Goal: Information Seeking & Learning: Check status

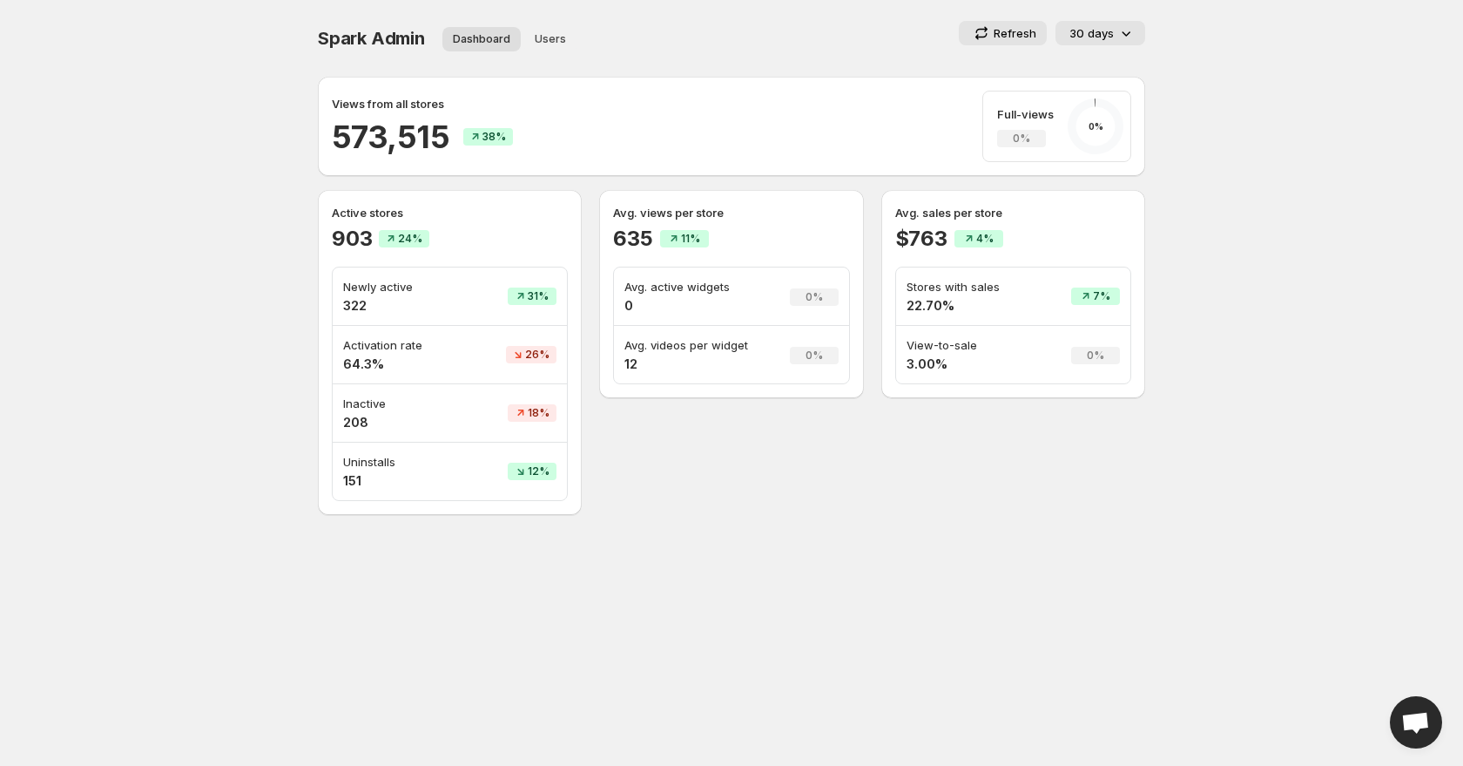
click at [1111, 26] on p "30 days" at bounding box center [1091, 32] width 44 height 17
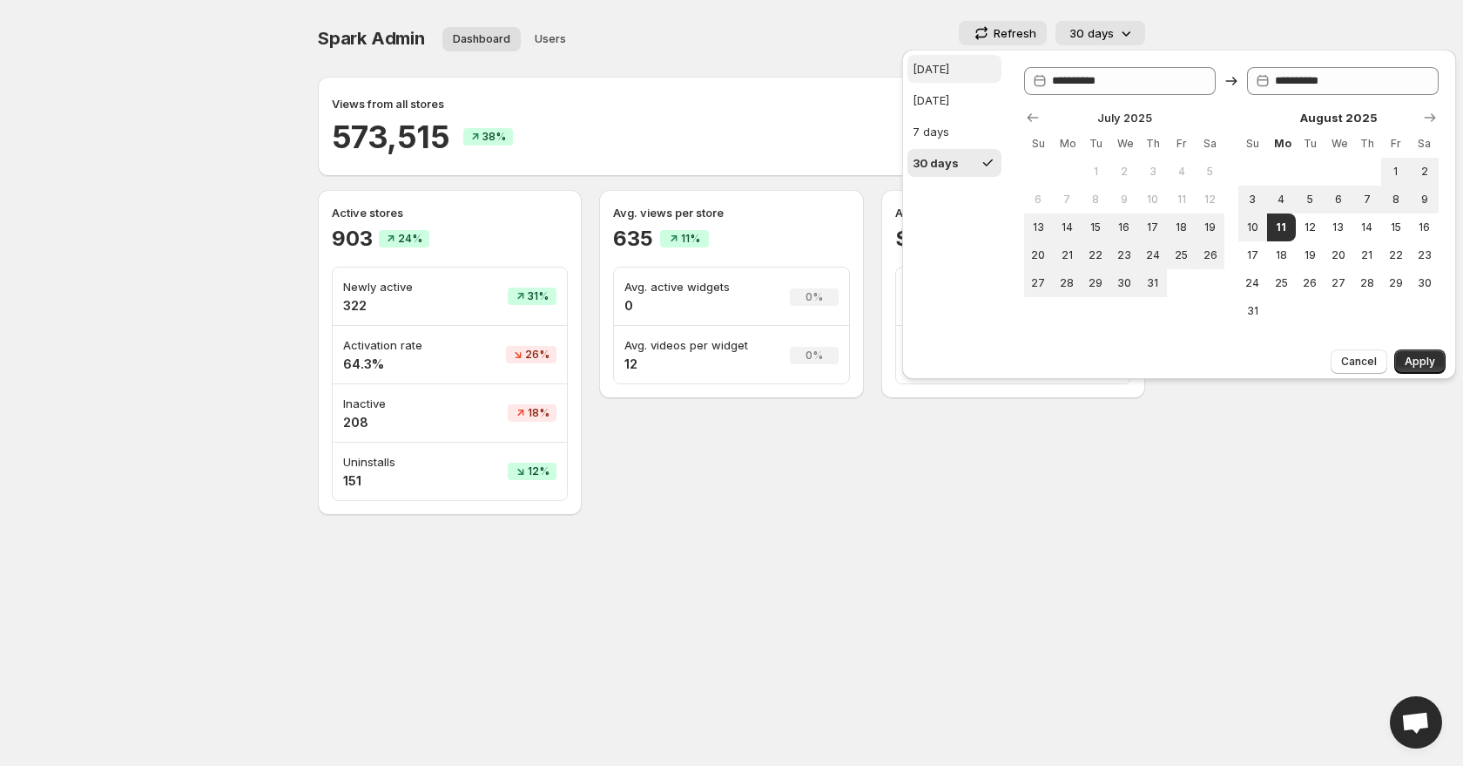
click at [969, 77] on button "[DATE]" at bounding box center [954, 69] width 94 height 28
type input "**********"
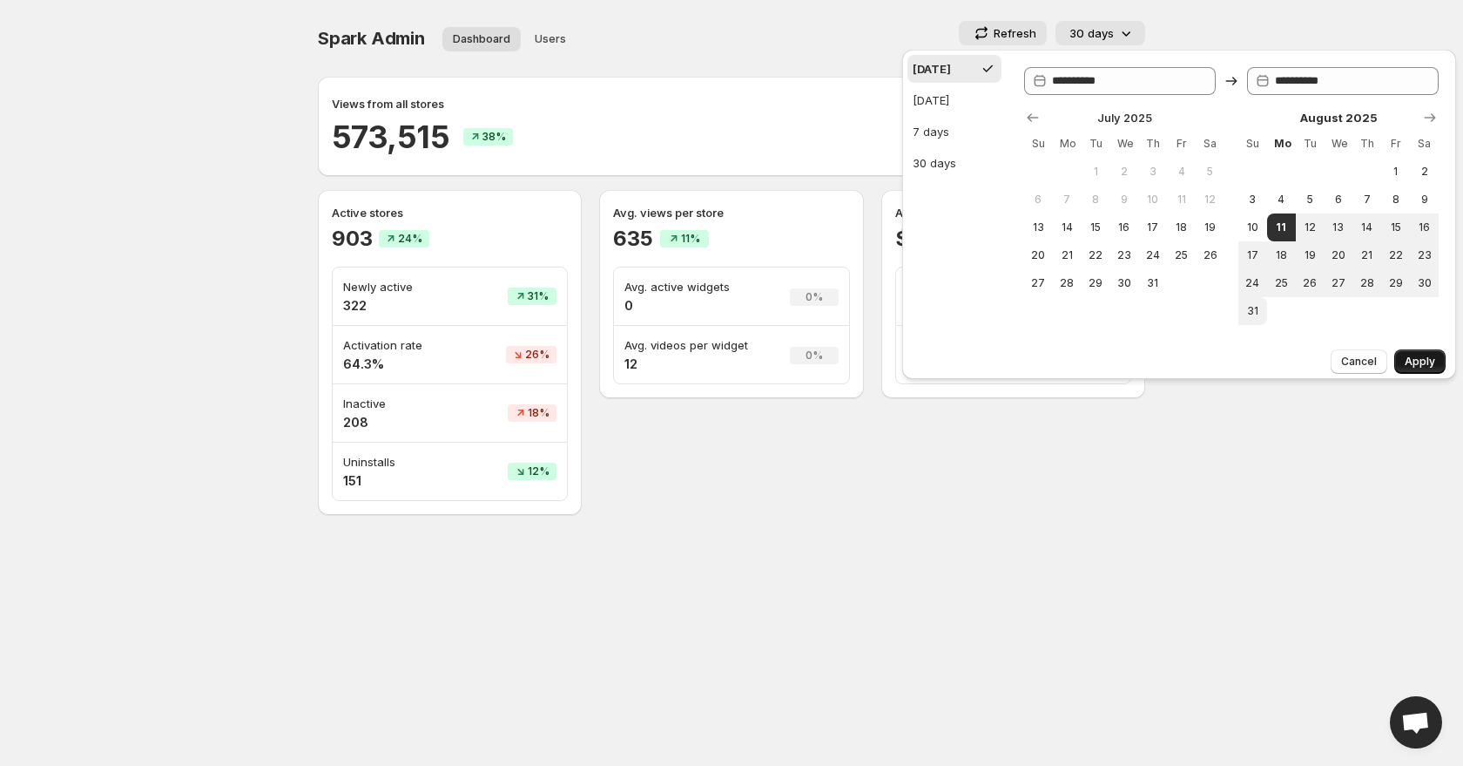
click at [1420, 362] on span "Apply" at bounding box center [1420, 361] width 30 height 14
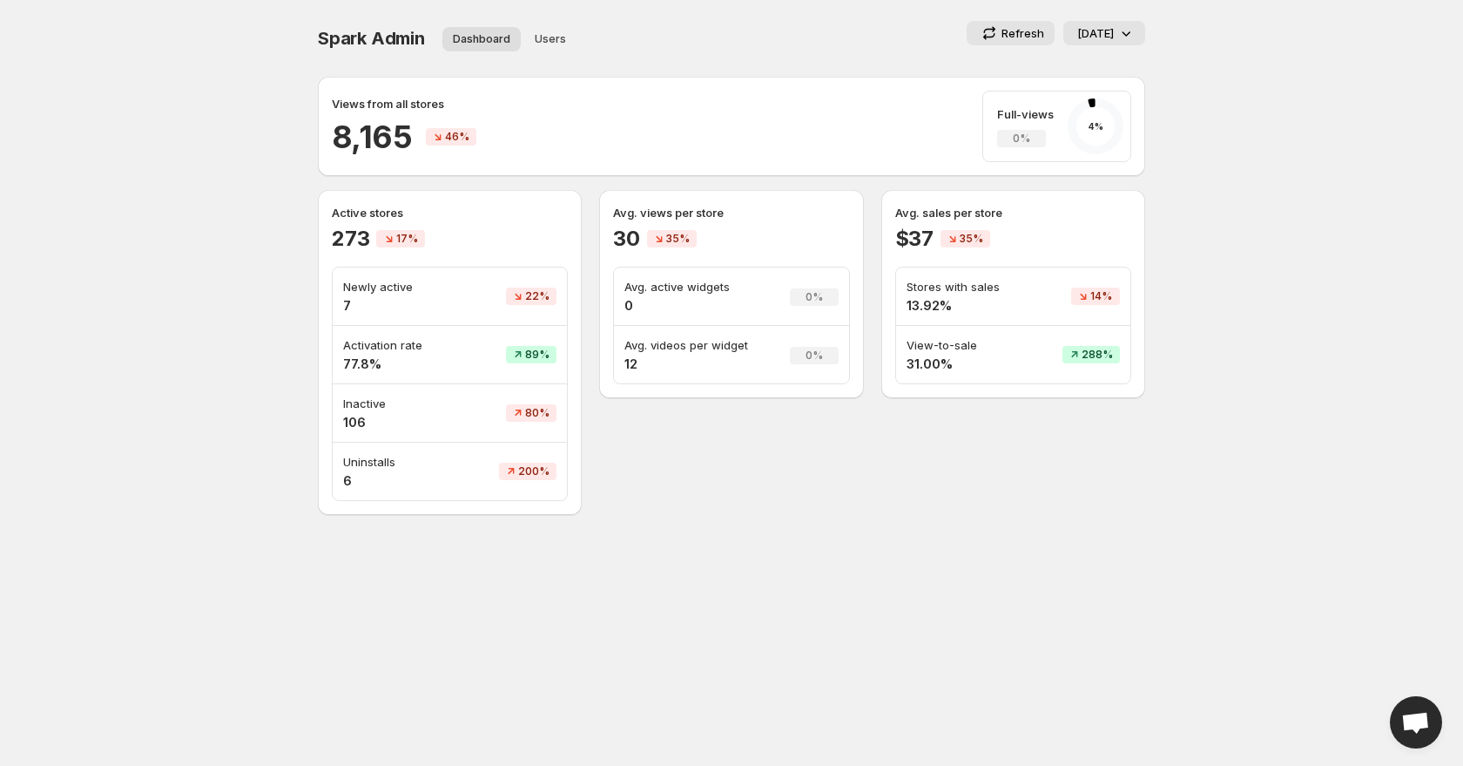
click at [1119, 35] on icon at bounding box center [1125, 32] width 17 height 17
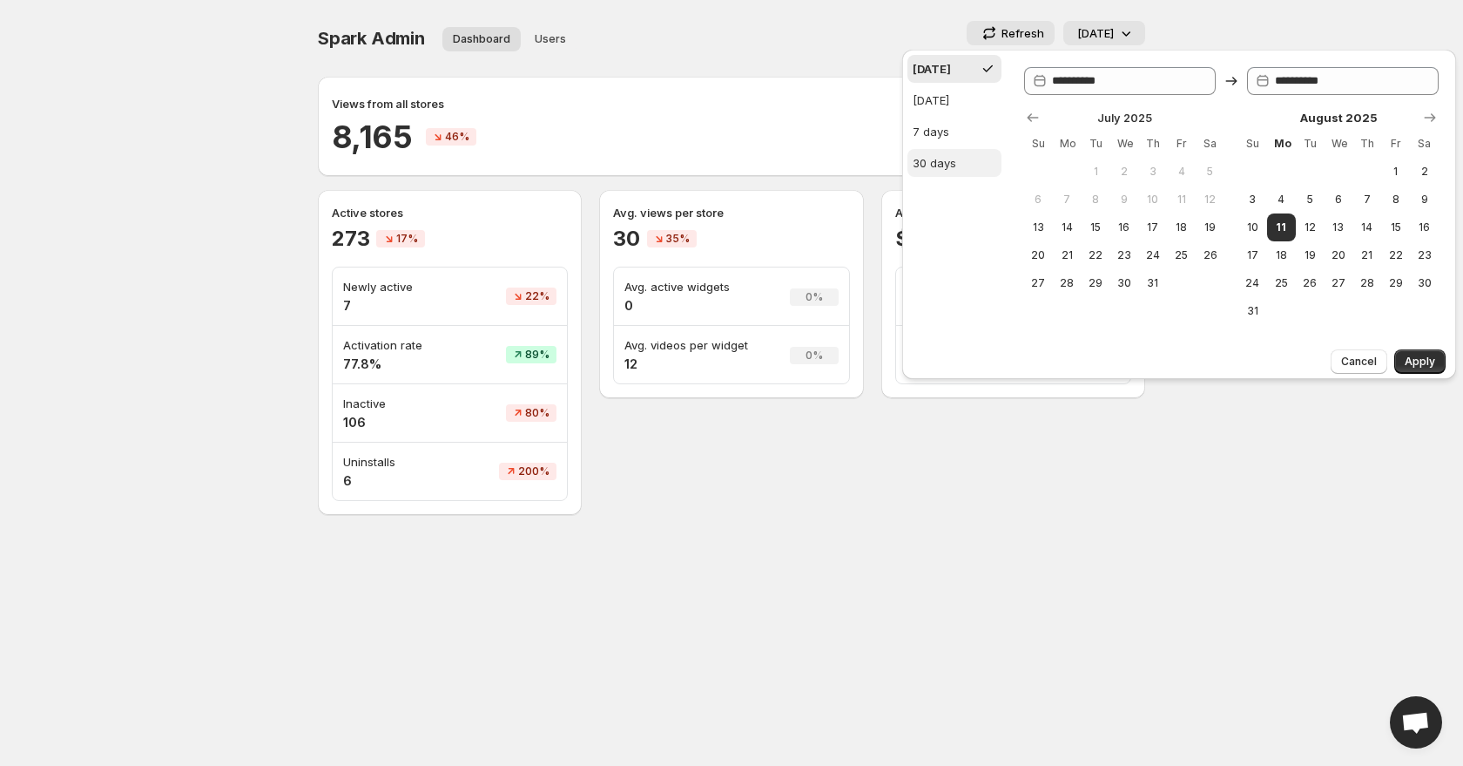
click at [959, 159] on button "30 days" at bounding box center [954, 163] width 94 height 28
type input "**********"
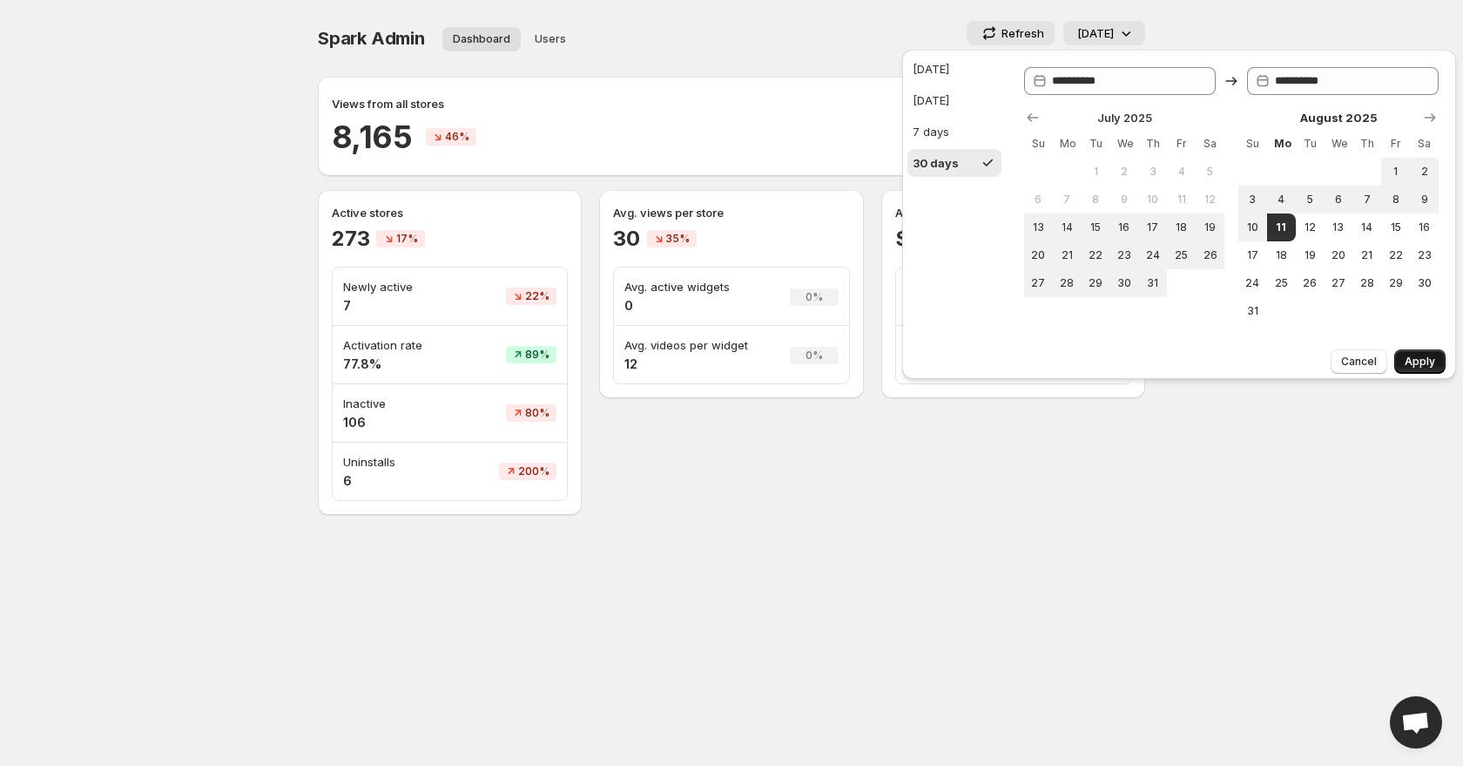
click at [1422, 356] on span "Apply" at bounding box center [1420, 361] width 30 height 14
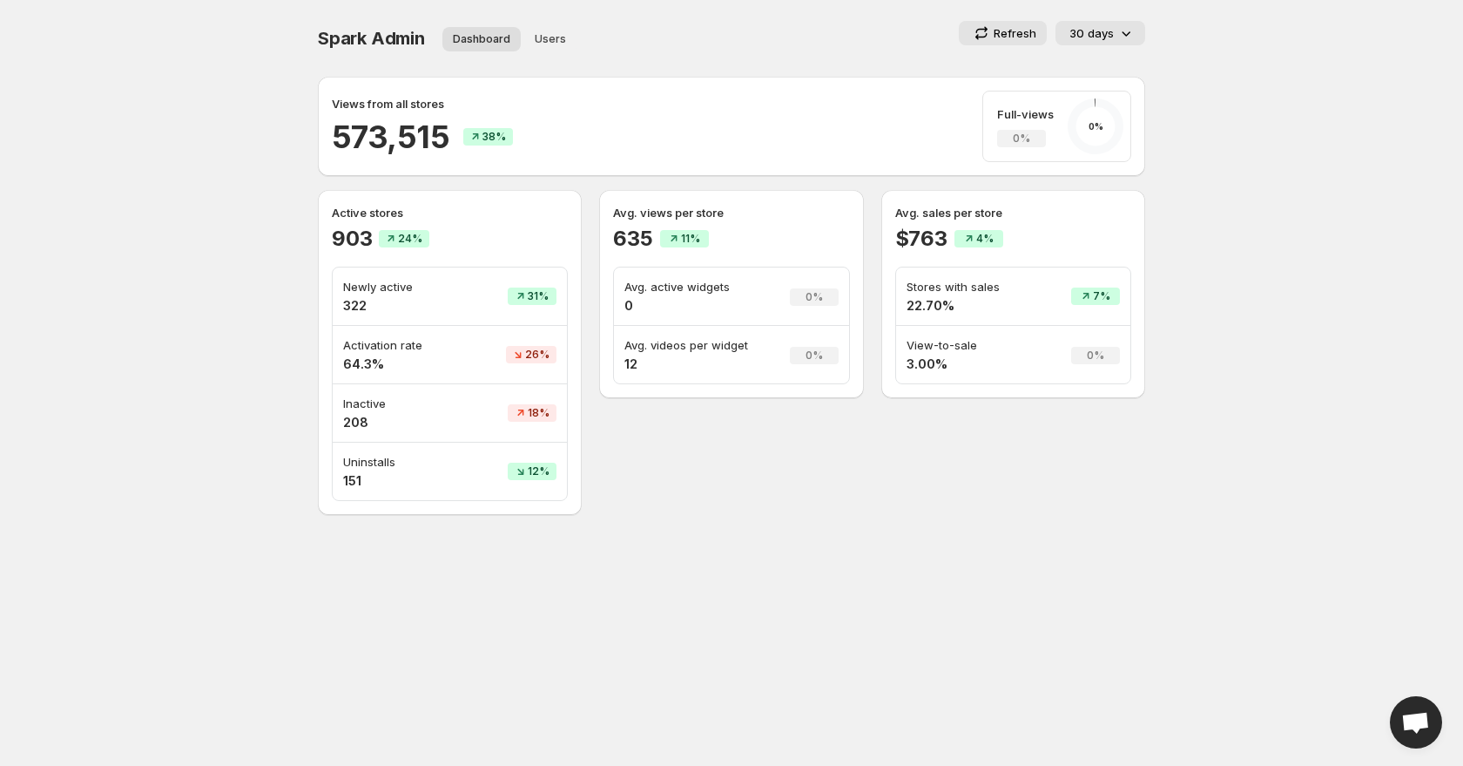
click at [1099, 39] on p "30 days" at bounding box center [1091, 32] width 44 height 17
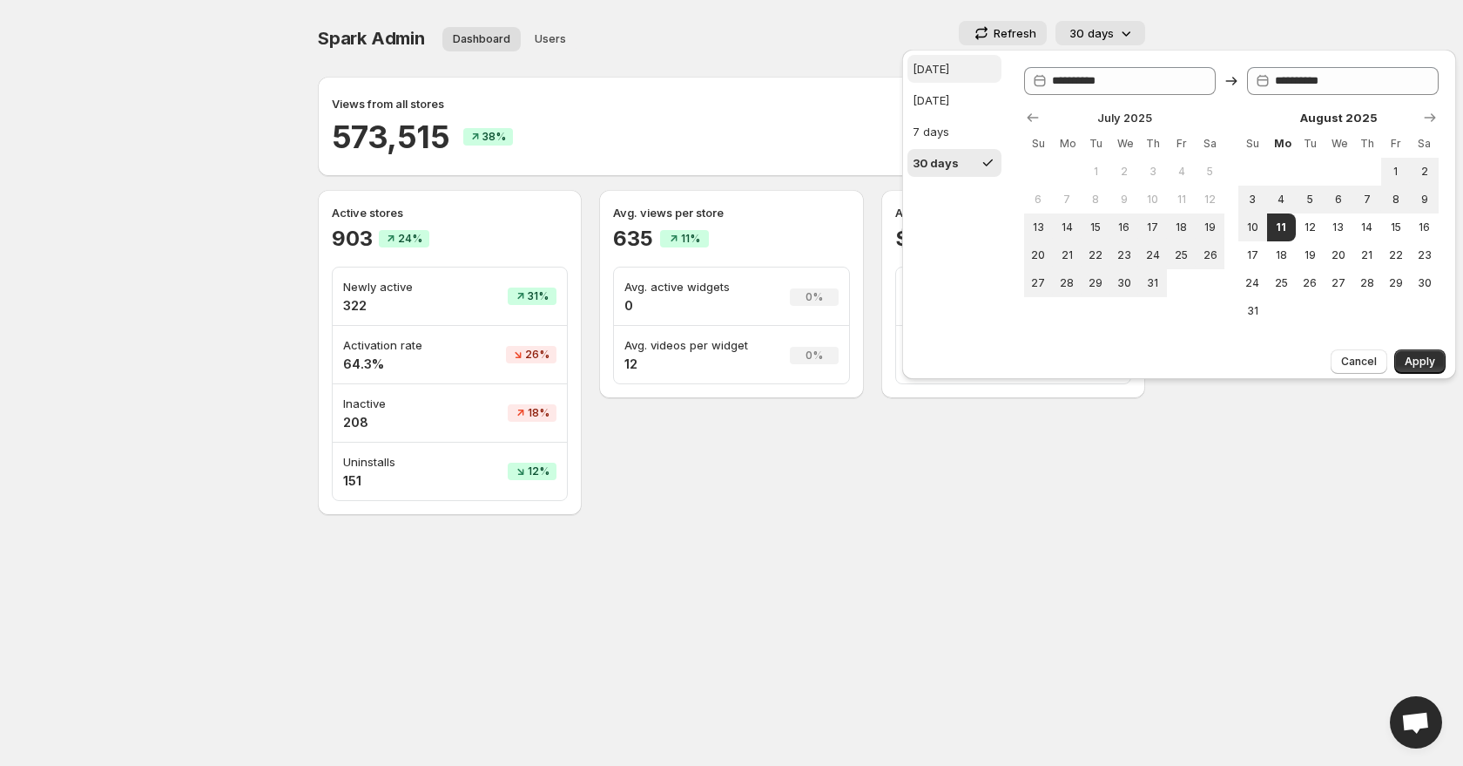
click at [973, 73] on button "[DATE]" at bounding box center [954, 69] width 94 height 28
type input "**********"
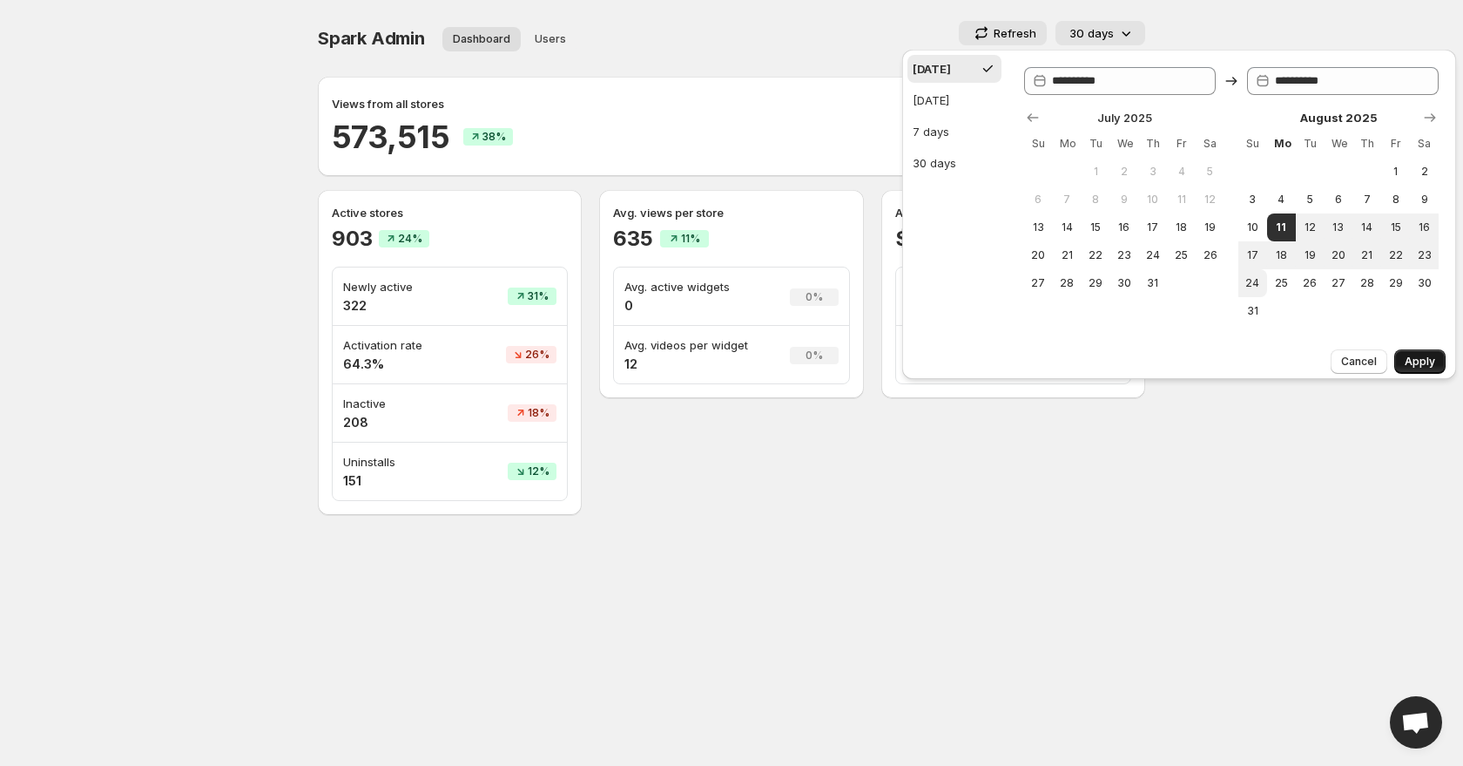
click at [1404, 361] on button "Apply" at bounding box center [1419, 361] width 51 height 24
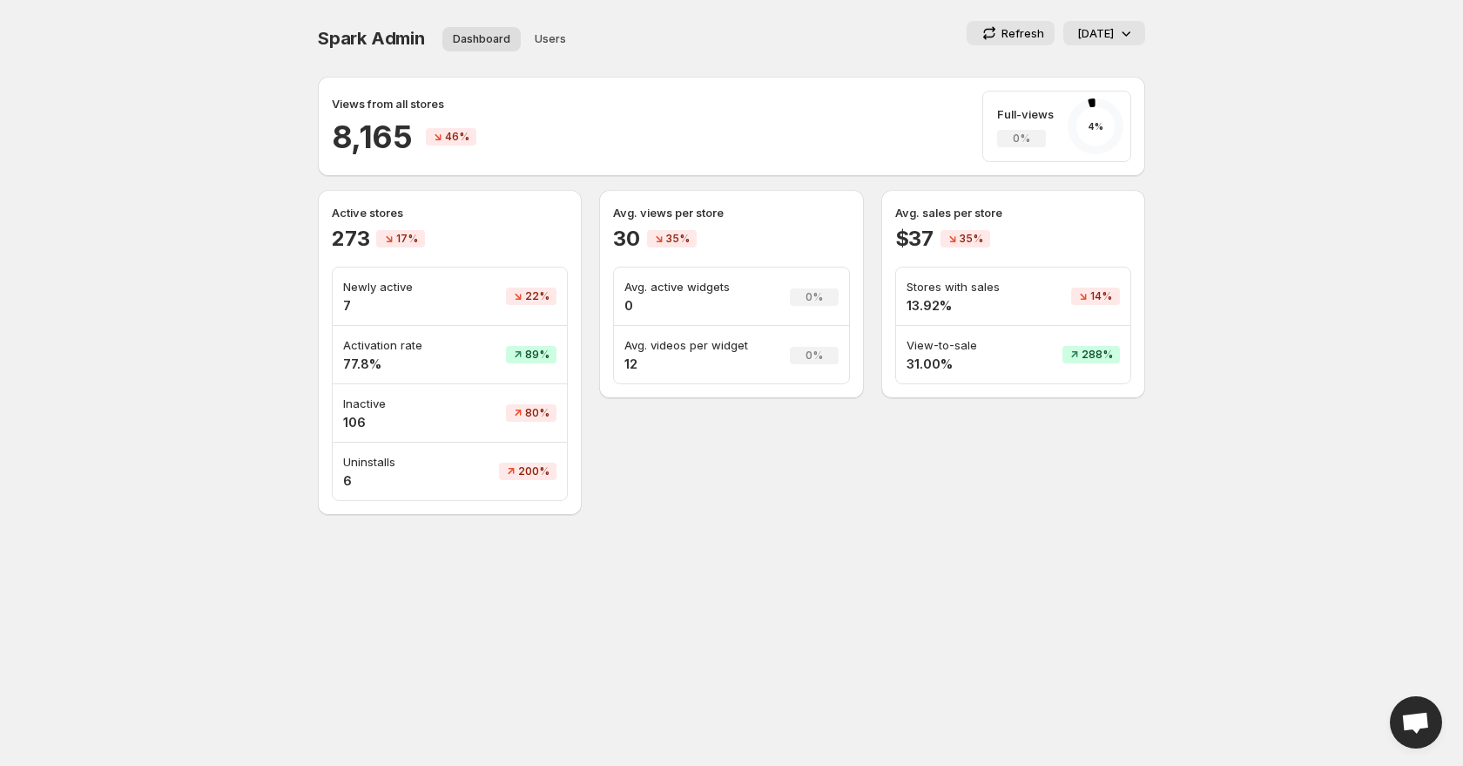
click at [1117, 24] on icon at bounding box center [1125, 32] width 17 height 17
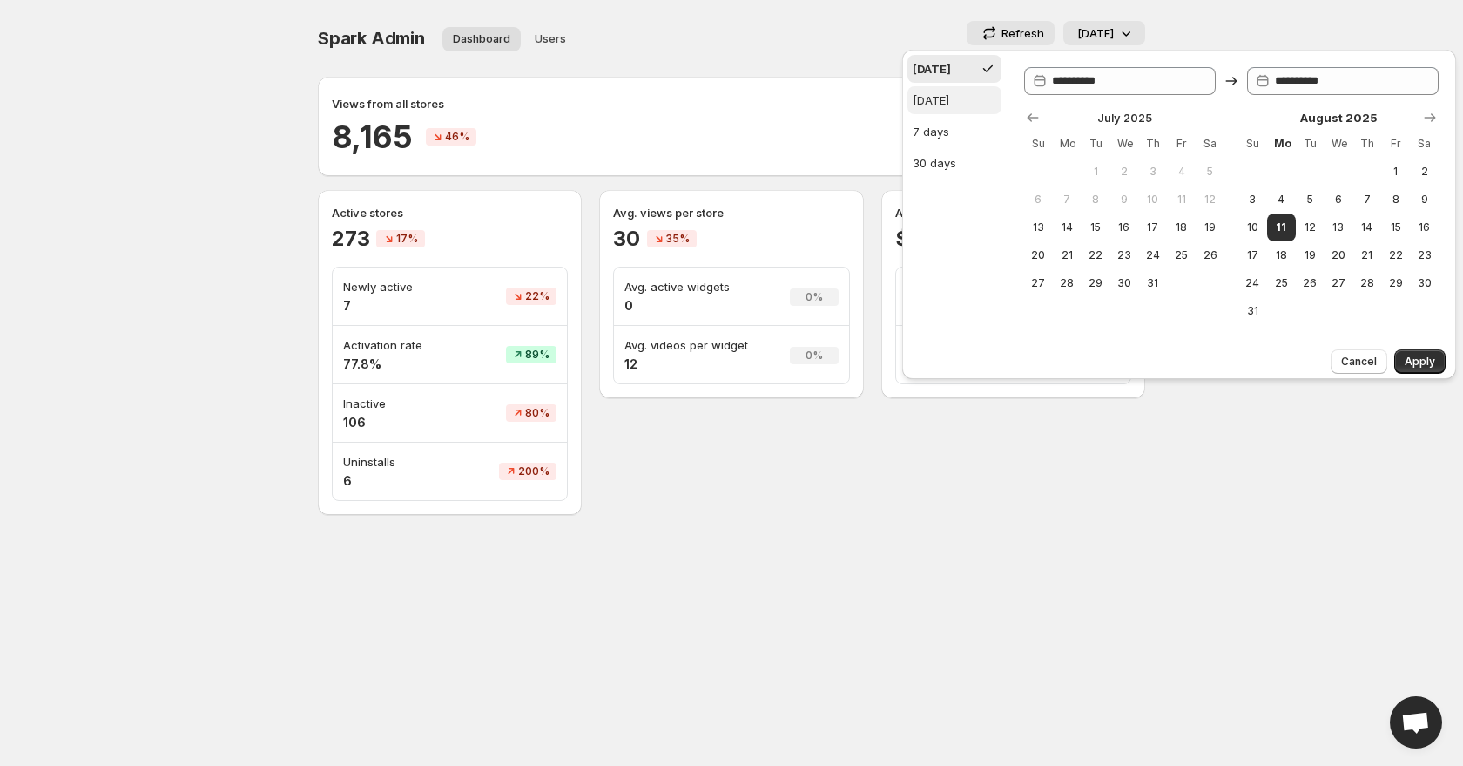
click at [949, 97] on div "[DATE]" at bounding box center [931, 99] width 37 height 17
type input "**********"
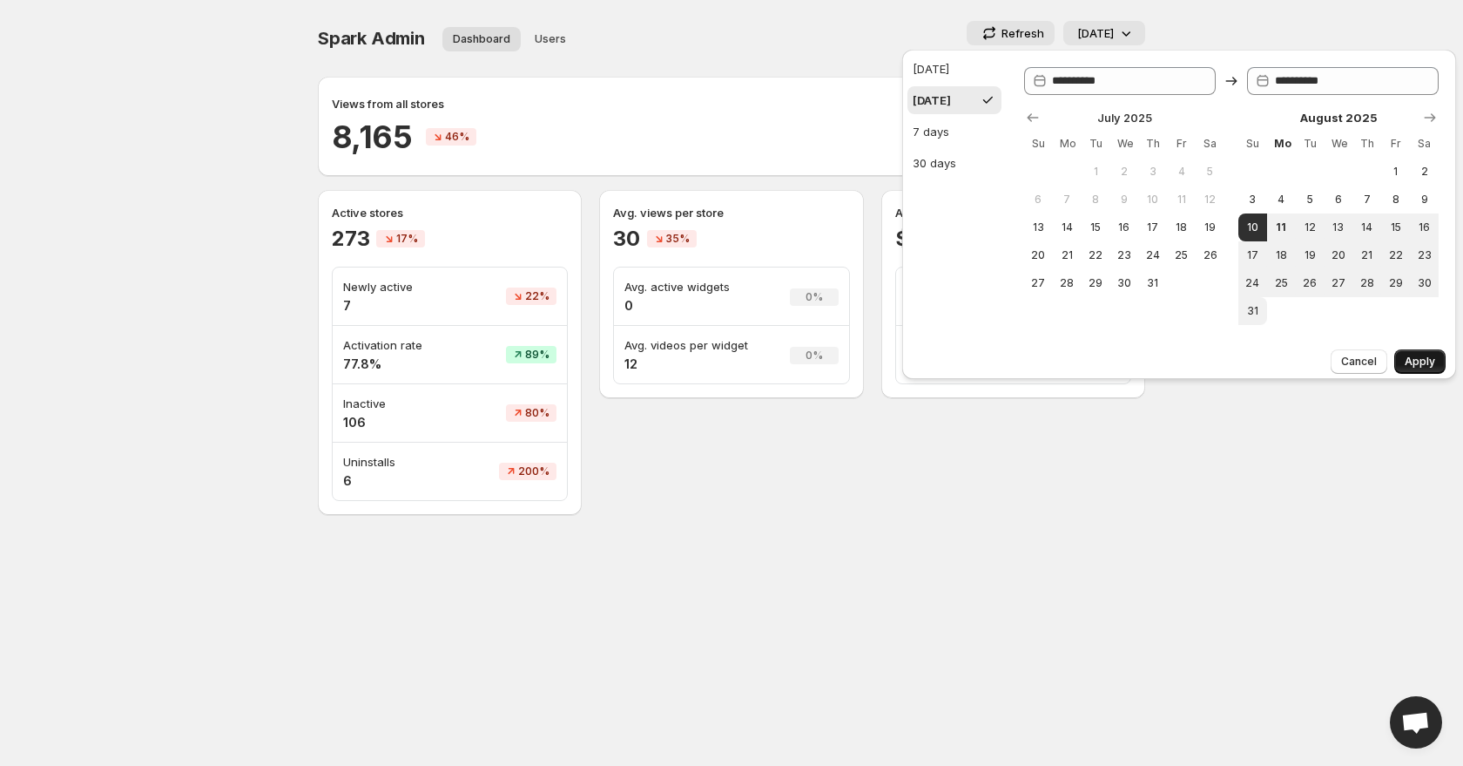
click at [1420, 349] on button "Apply" at bounding box center [1419, 361] width 51 height 24
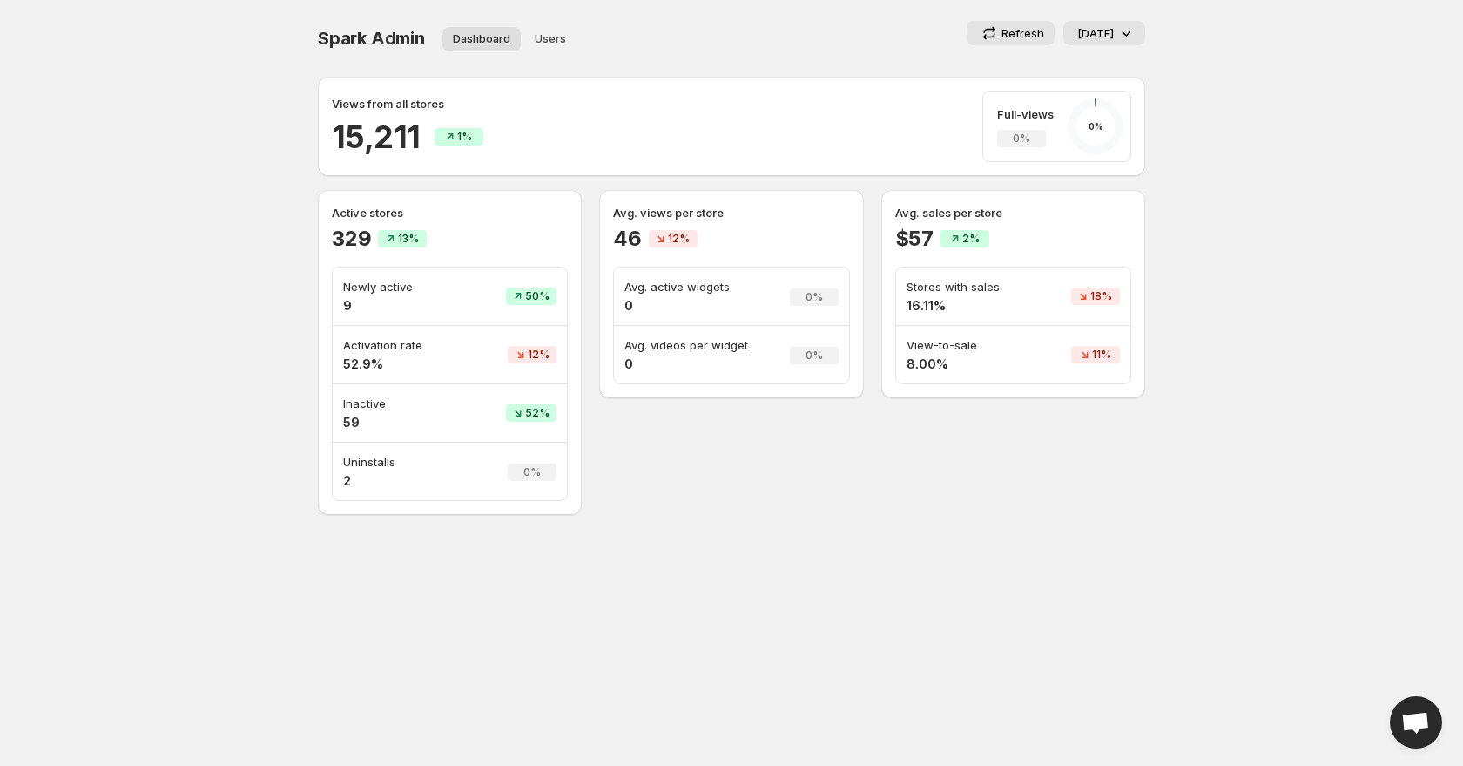
click at [1111, 41] on p "[DATE]" at bounding box center [1095, 32] width 37 height 17
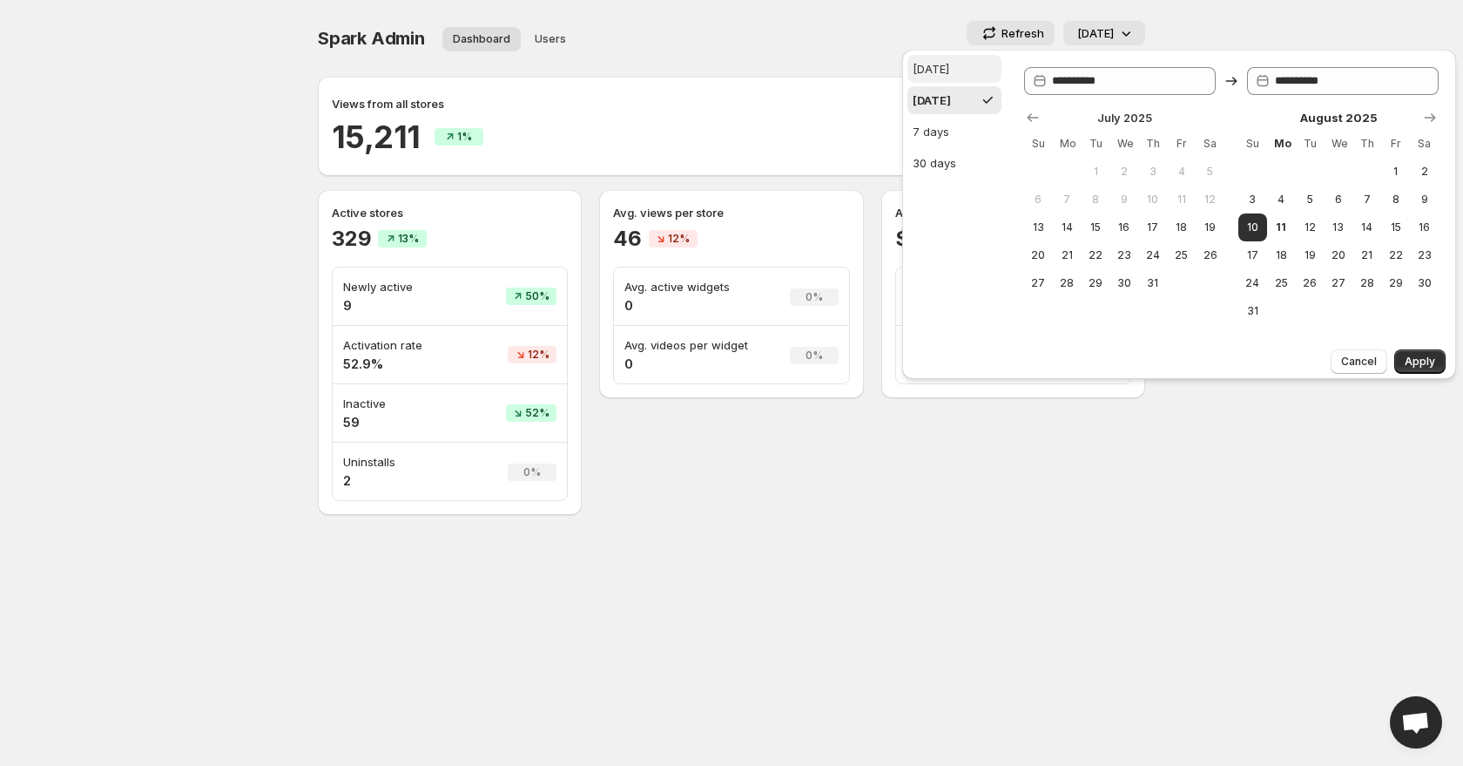
click at [958, 71] on button "[DATE]" at bounding box center [954, 69] width 94 height 28
type input "**********"
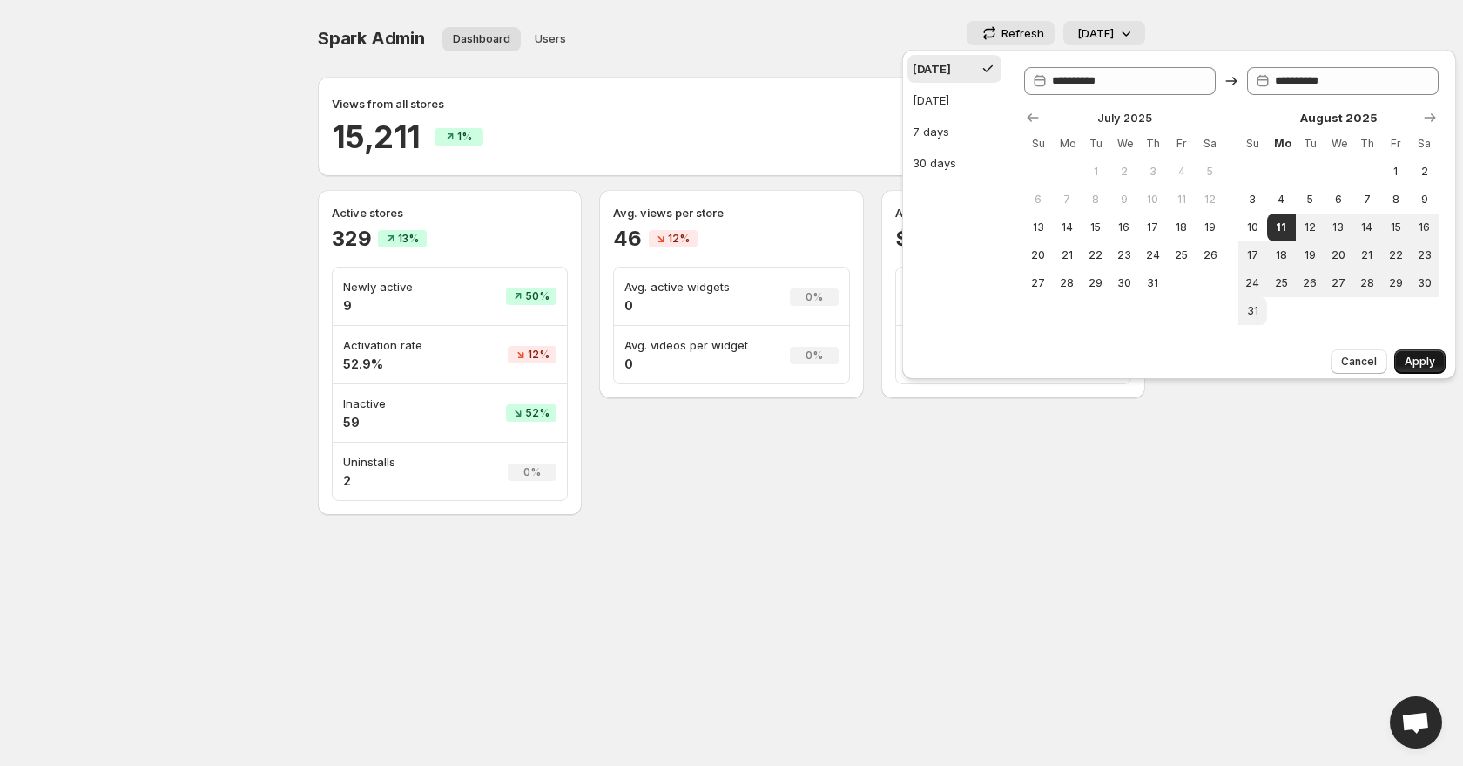
click at [1413, 368] on span "Apply" at bounding box center [1420, 361] width 30 height 14
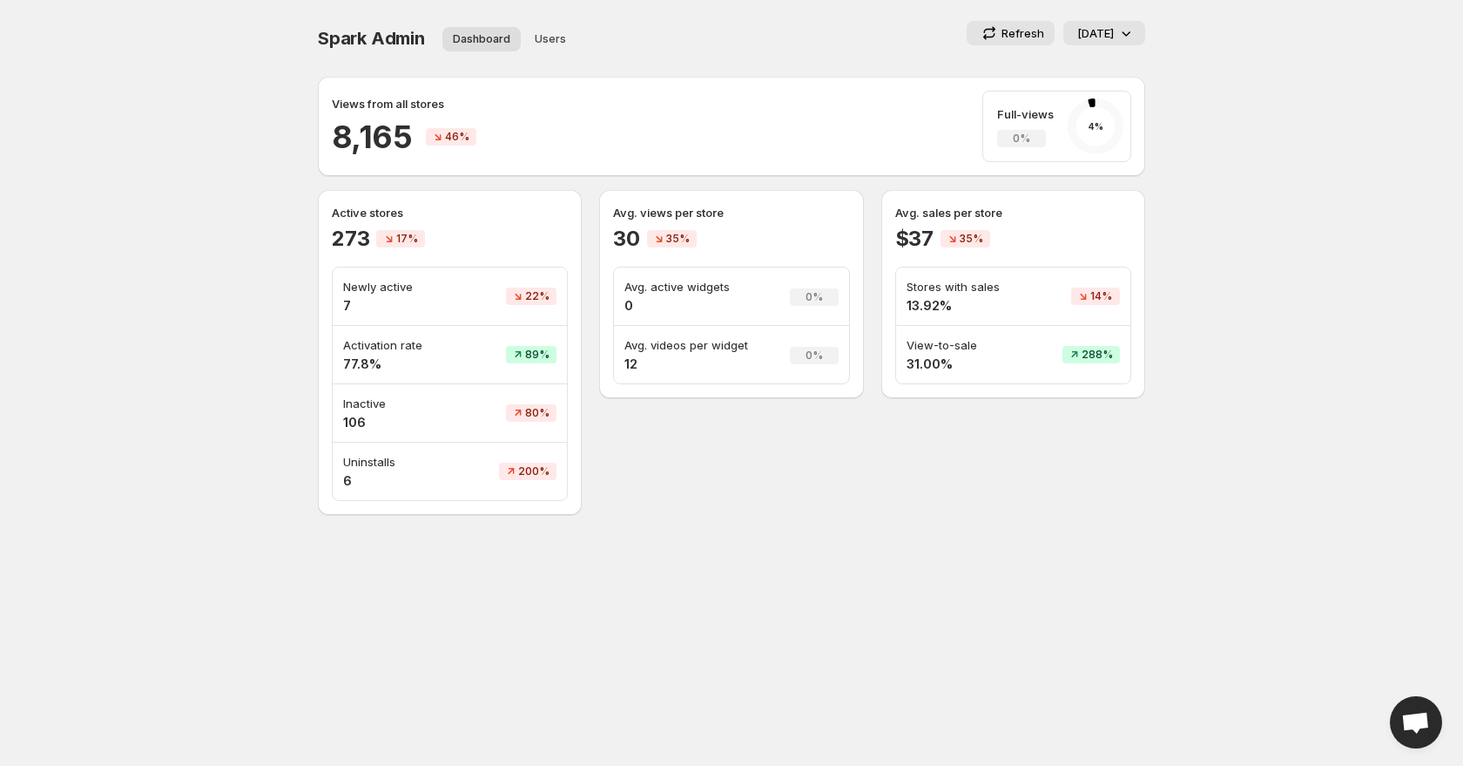
click at [1103, 50] on div "Spark Admin Dashboard Users More views Dashboard Users More views Refresh Today" at bounding box center [731, 38] width 827 height 35
click at [1111, 42] on button "[DATE]" at bounding box center [1104, 33] width 82 height 24
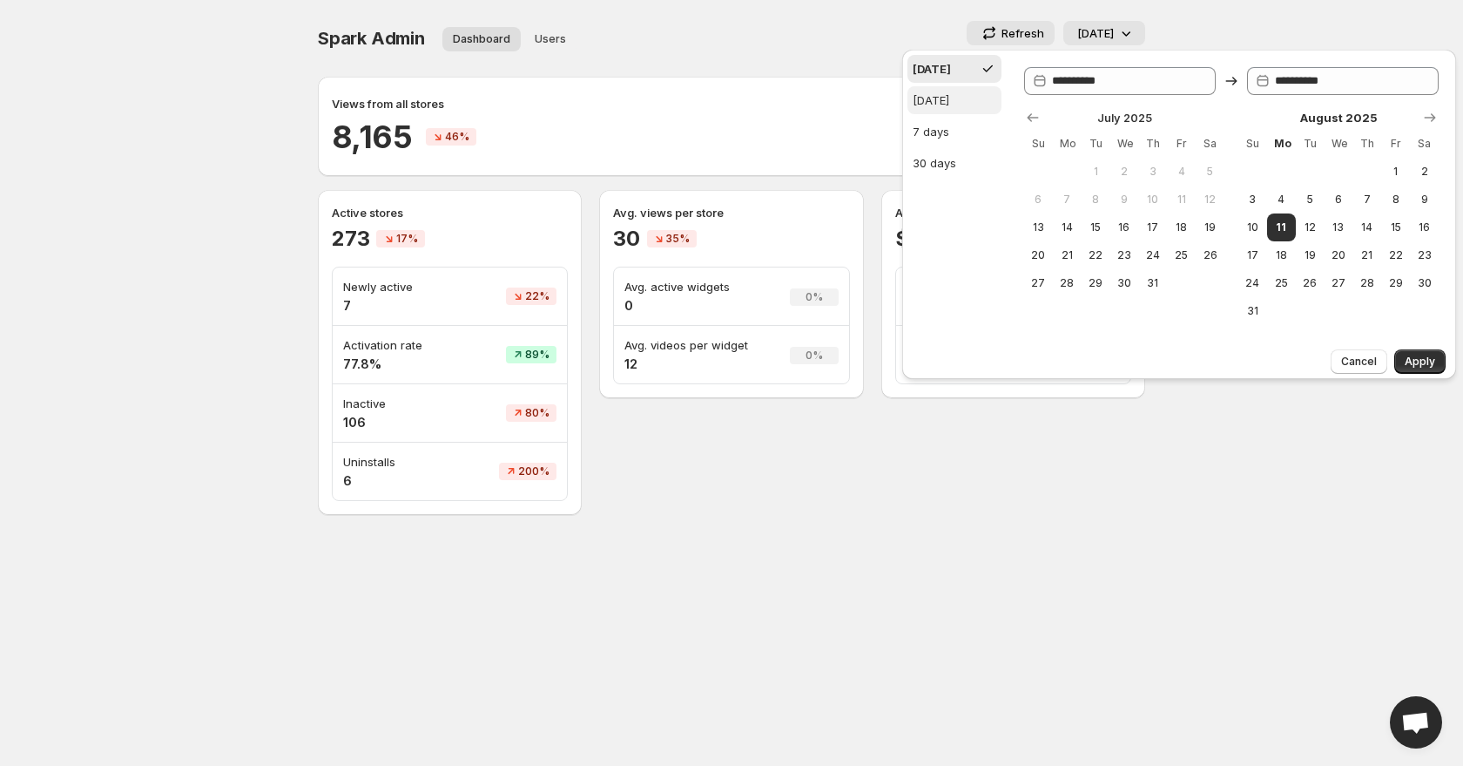
click at [970, 104] on button "[DATE]" at bounding box center [954, 100] width 94 height 28
type input "**********"
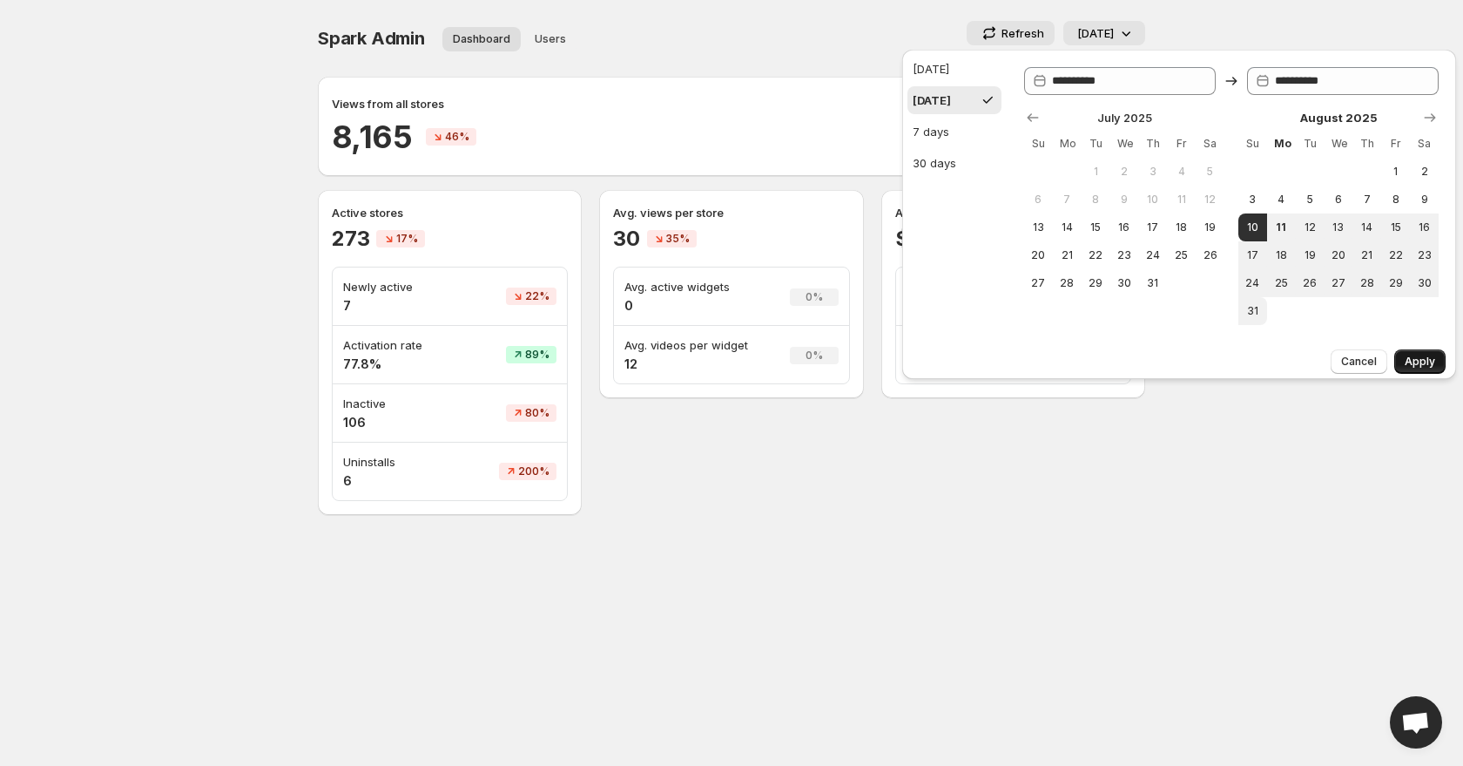
click at [1426, 359] on span "Apply" at bounding box center [1420, 361] width 30 height 14
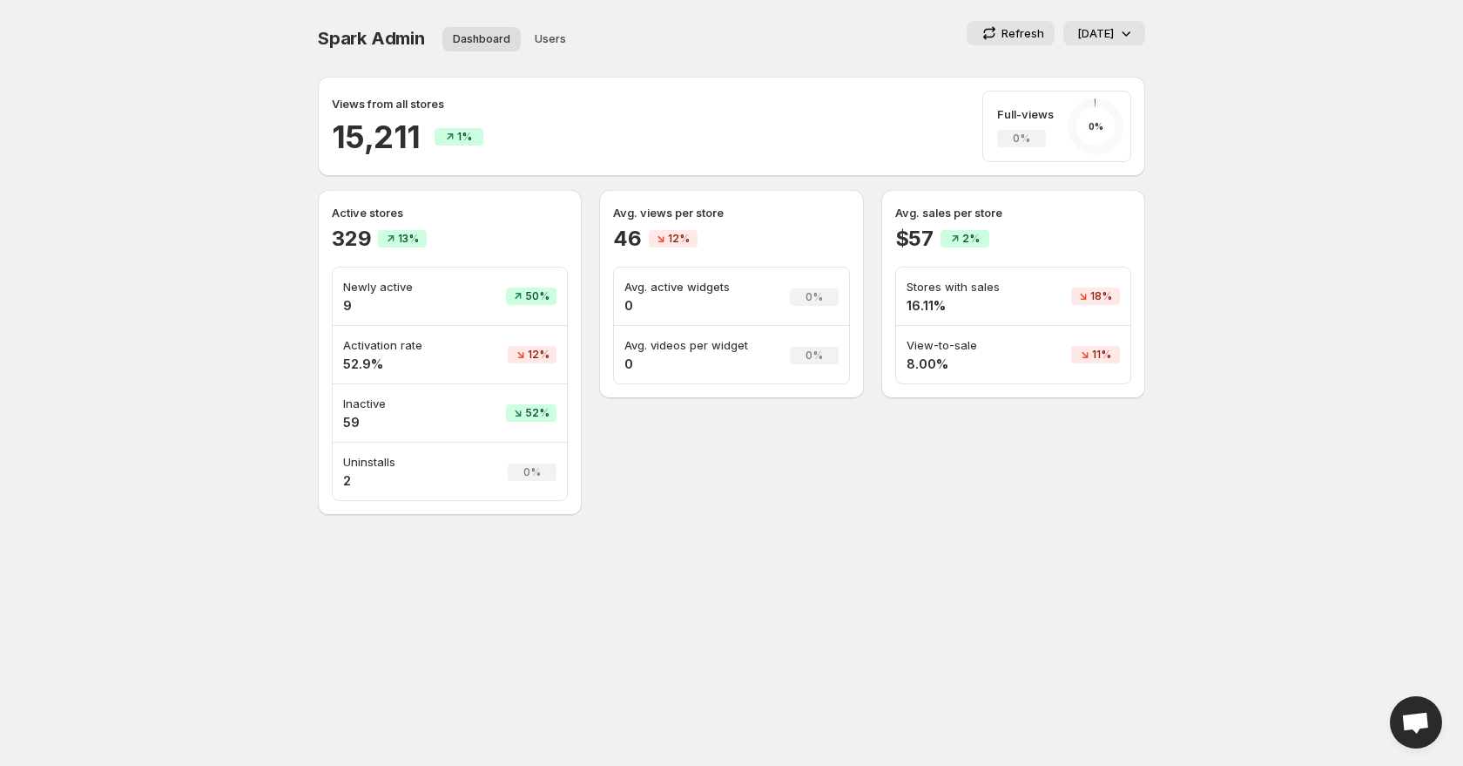
click at [1082, 34] on p "[DATE]" at bounding box center [1095, 32] width 37 height 17
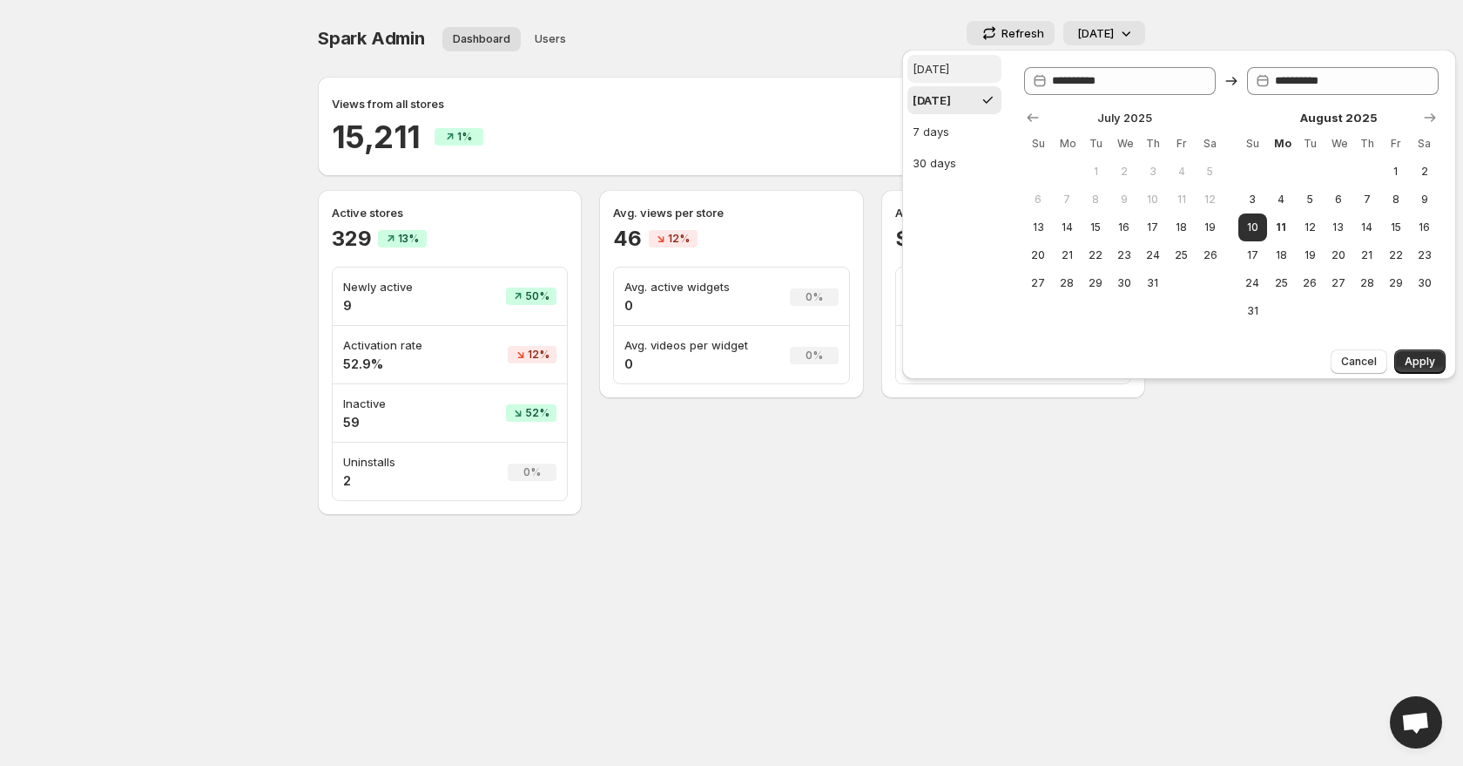
click at [958, 72] on button "[DATE]" at bounding box center [954, 69] width 94 height 28
type input "**********"
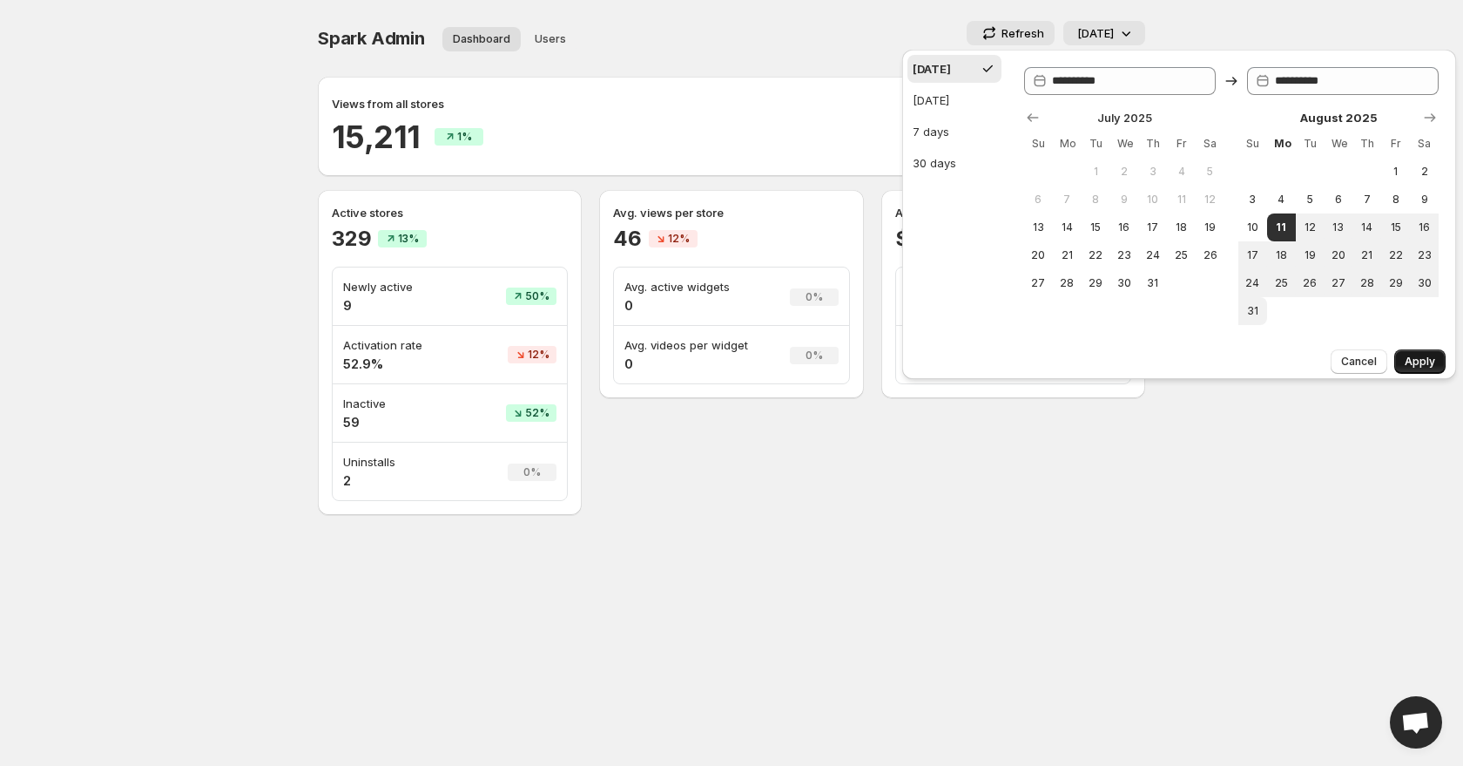
click at [1434, 358] on span "Apply" at bounding box center [1420, 361] width 30 height 14
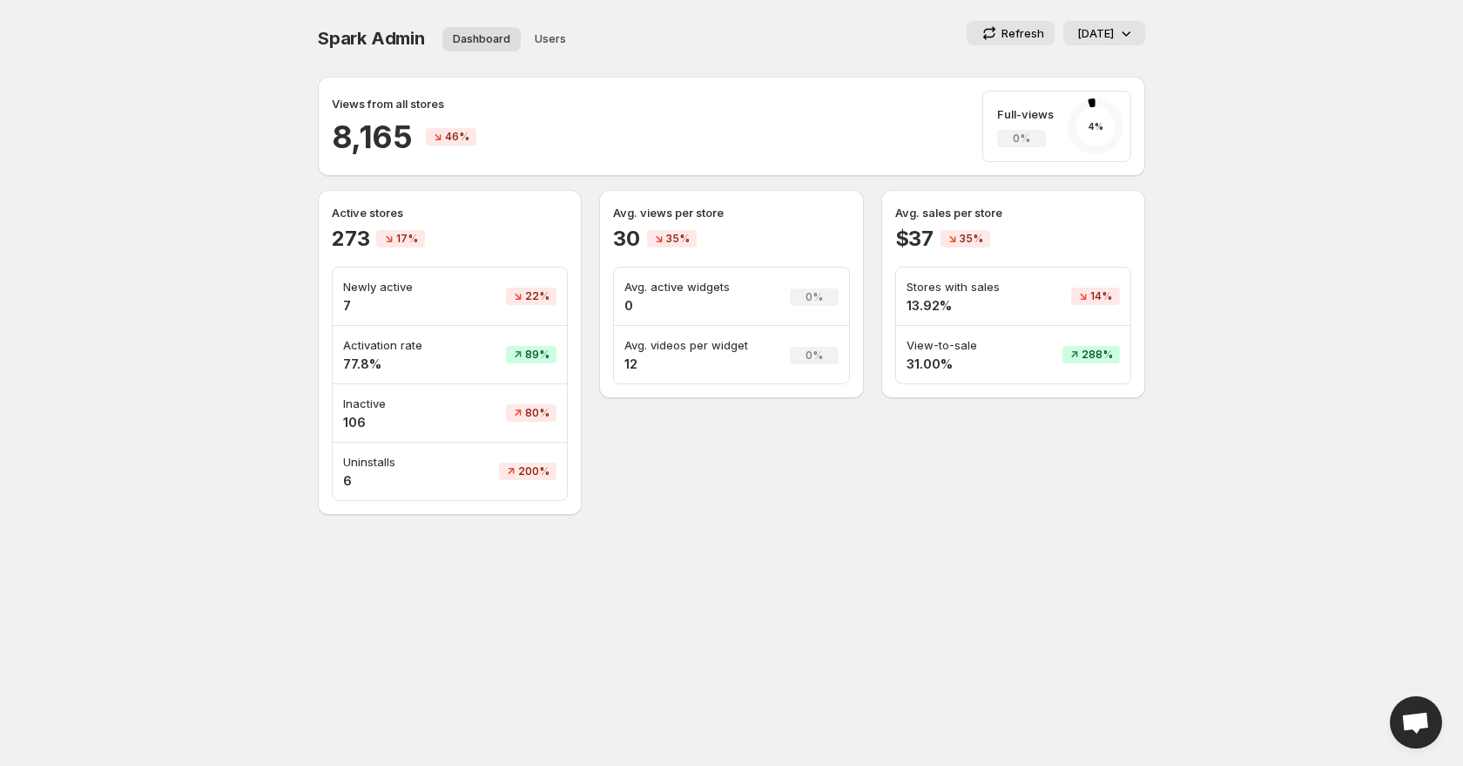
click at [1128, 31] on icon at bounding box center [1125, 32] width 17 height 17
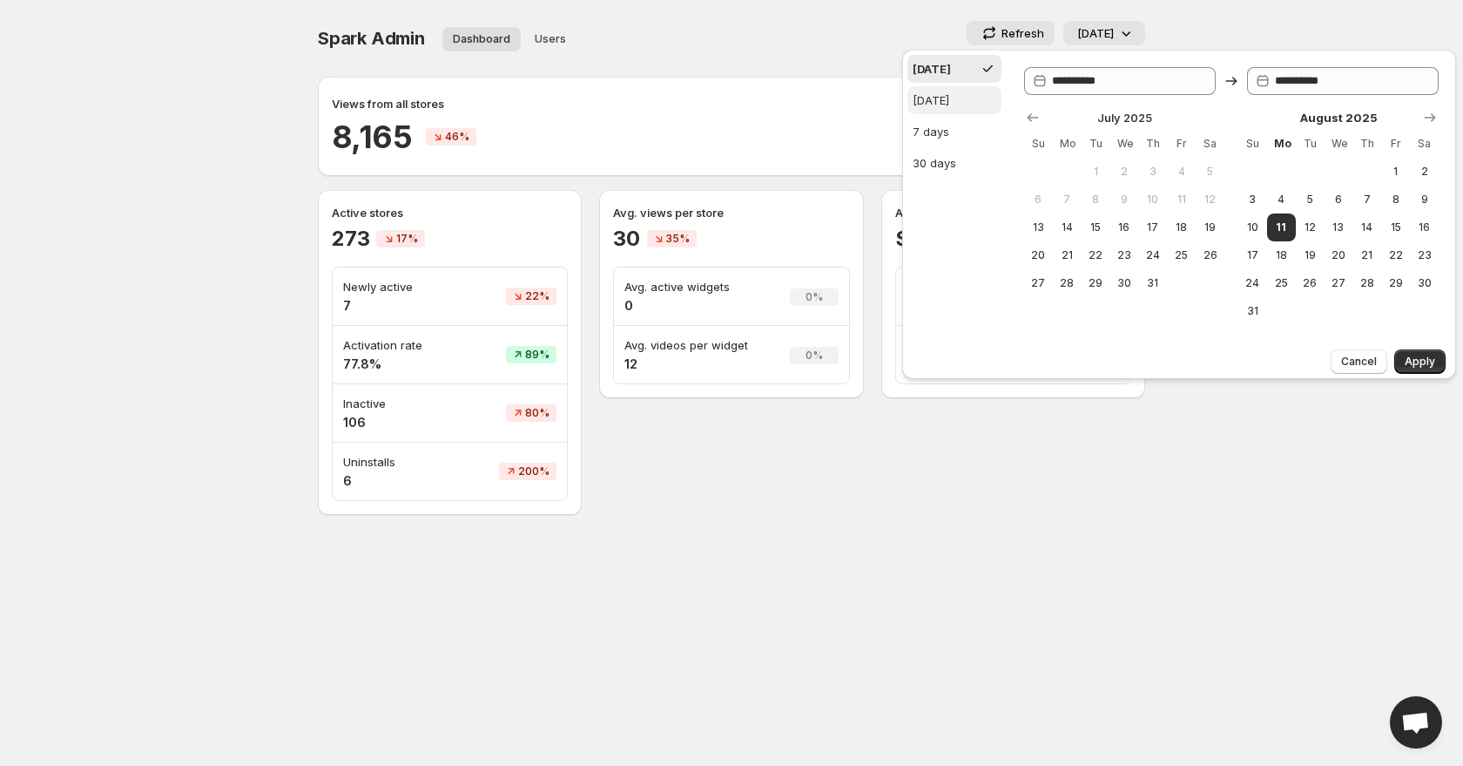
click at [949, 94] on div "[DATE]" at bounding box center [931, 99] width 37 height 17
type input "**********"
click at [1393, 203] on span "8" at bounding box center [1395, 199] width 15 height 14
type input "**********"
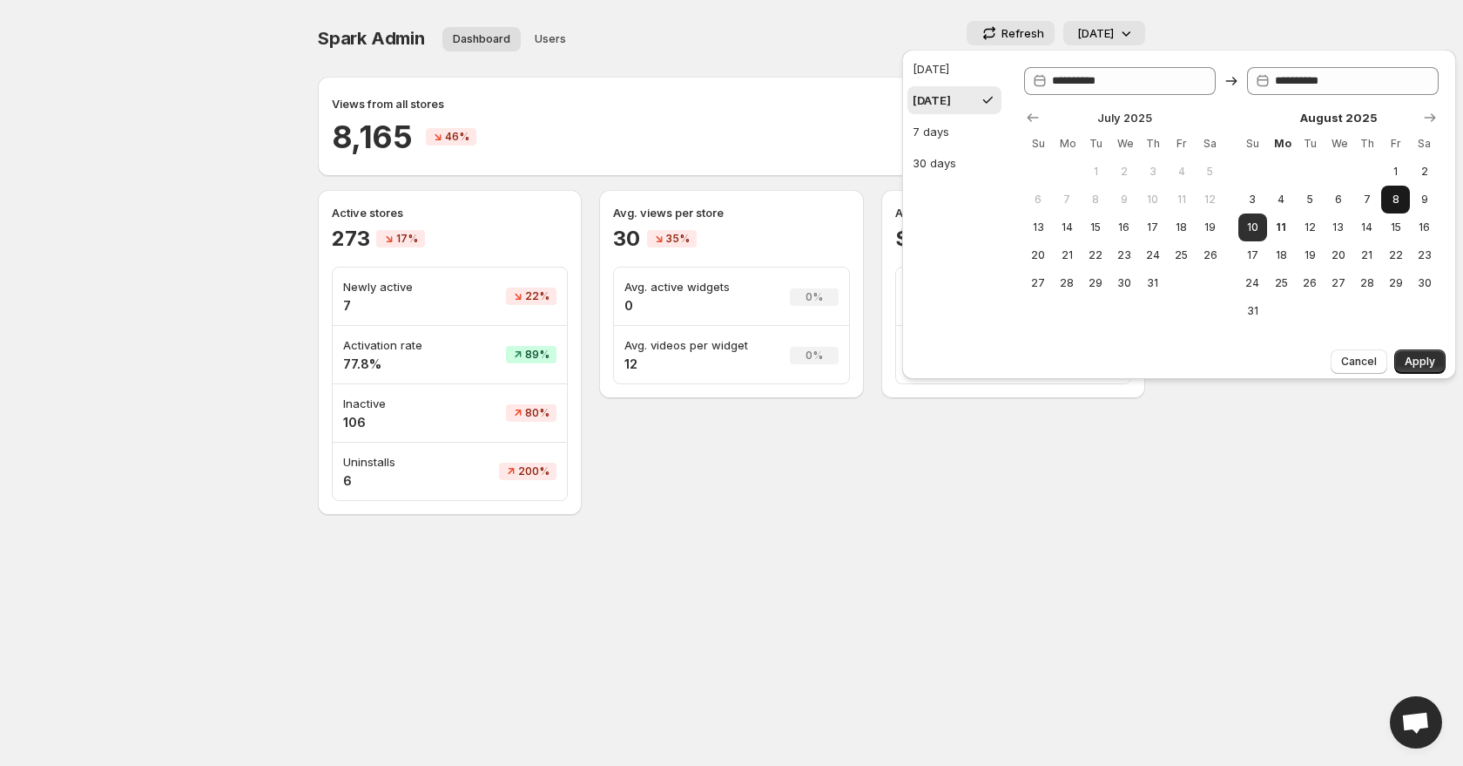
type input "**********"
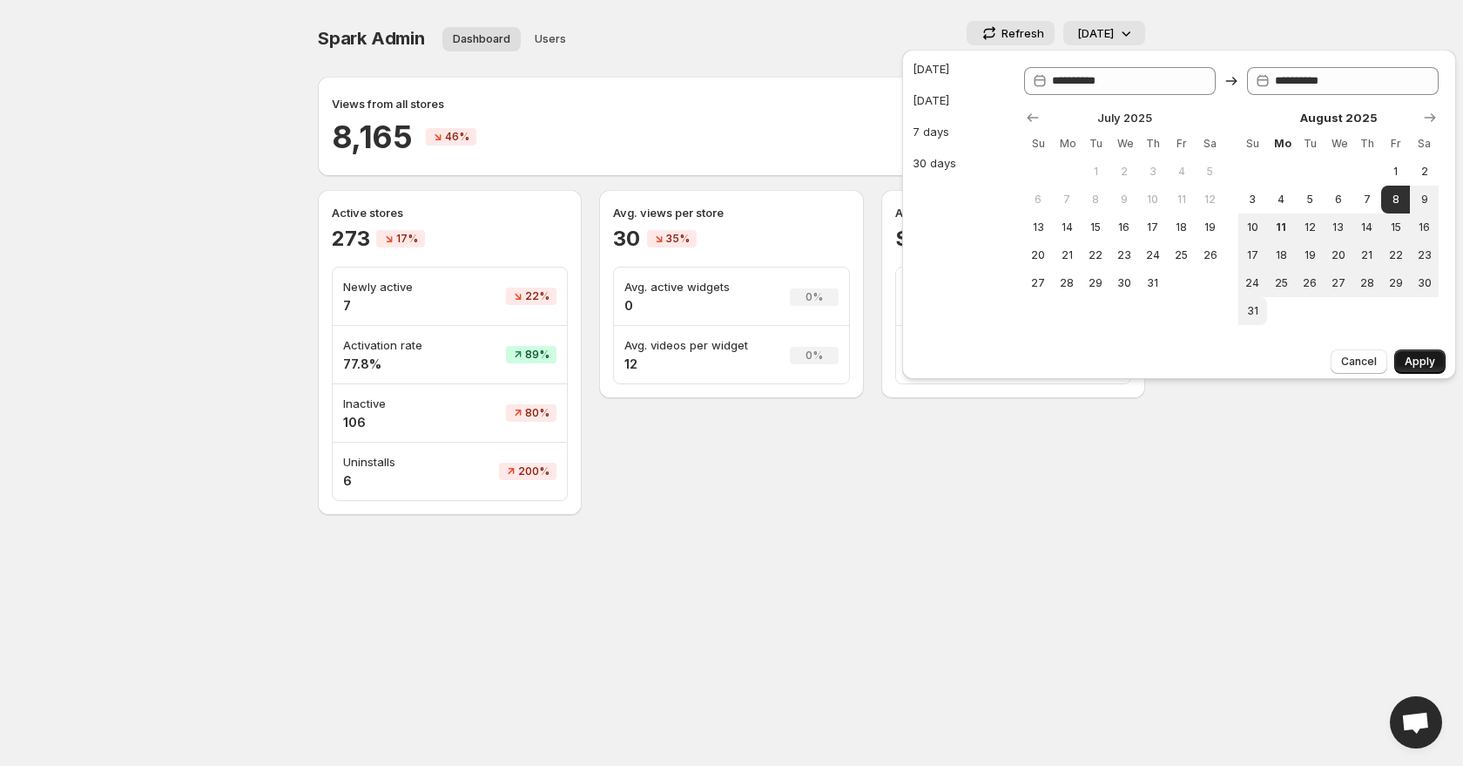
click at [1420, 363] on span "Apply" at bounding box center [1420, 361] width 30 height 14
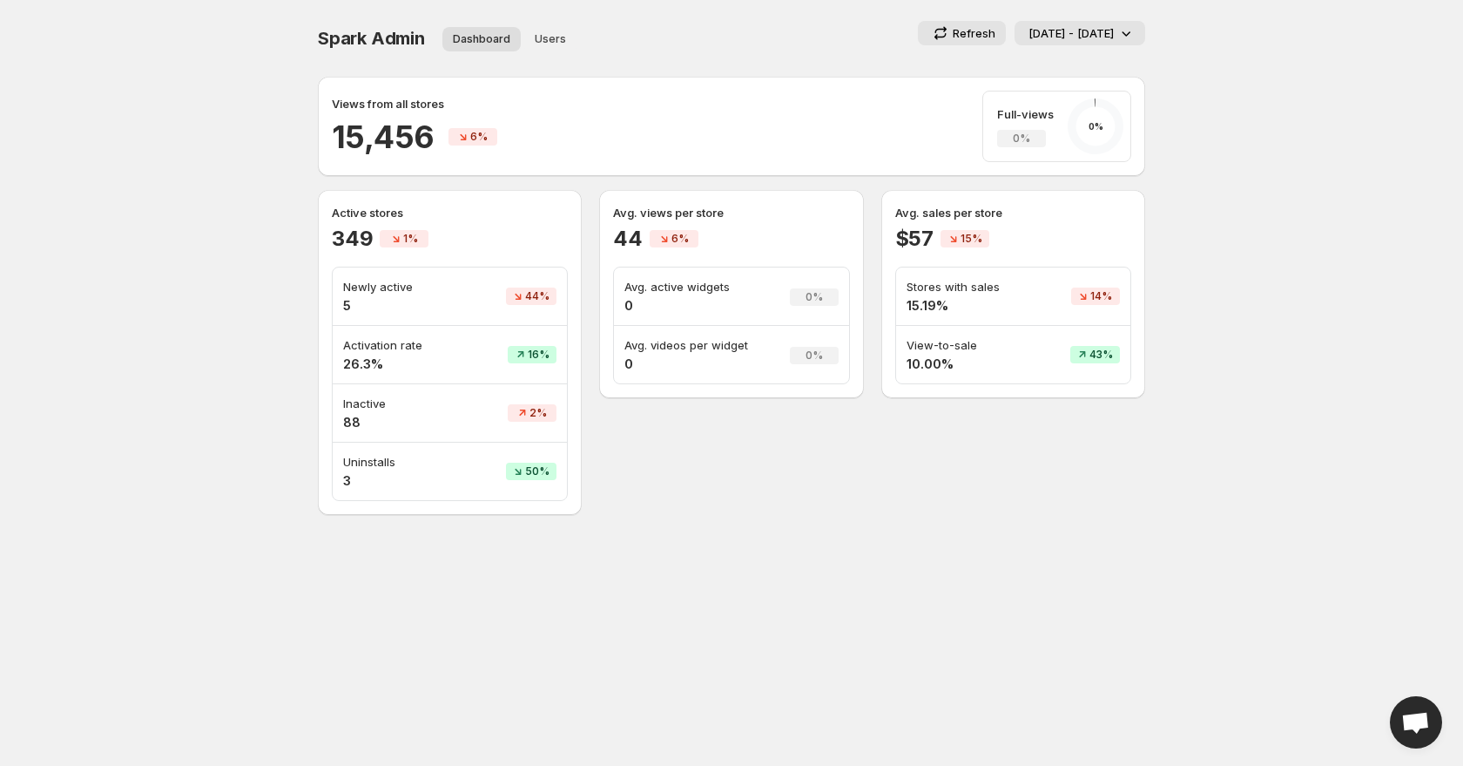
click at [1072, 41] on p "08 Aug - 08 Aug 2025" at bounding box center [1071, 32] width 85 height 17
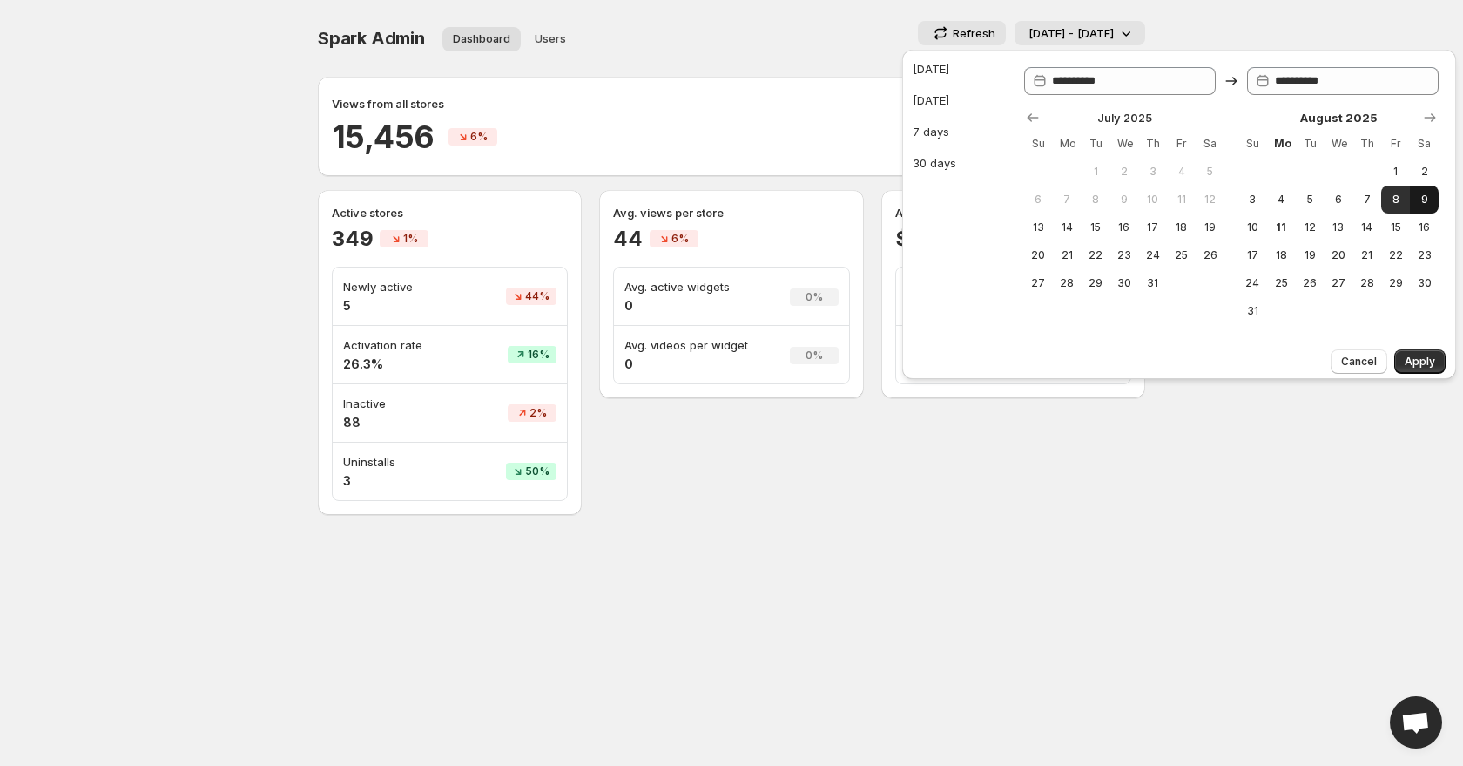
click at [1425, 199] on span "9" at bounding box center [1424, 199] width 15 height 14
type input "**********"
click at [1425, 199] on span "9" at bounding box center [1424, 199] width 15 height 14
type input "**********"
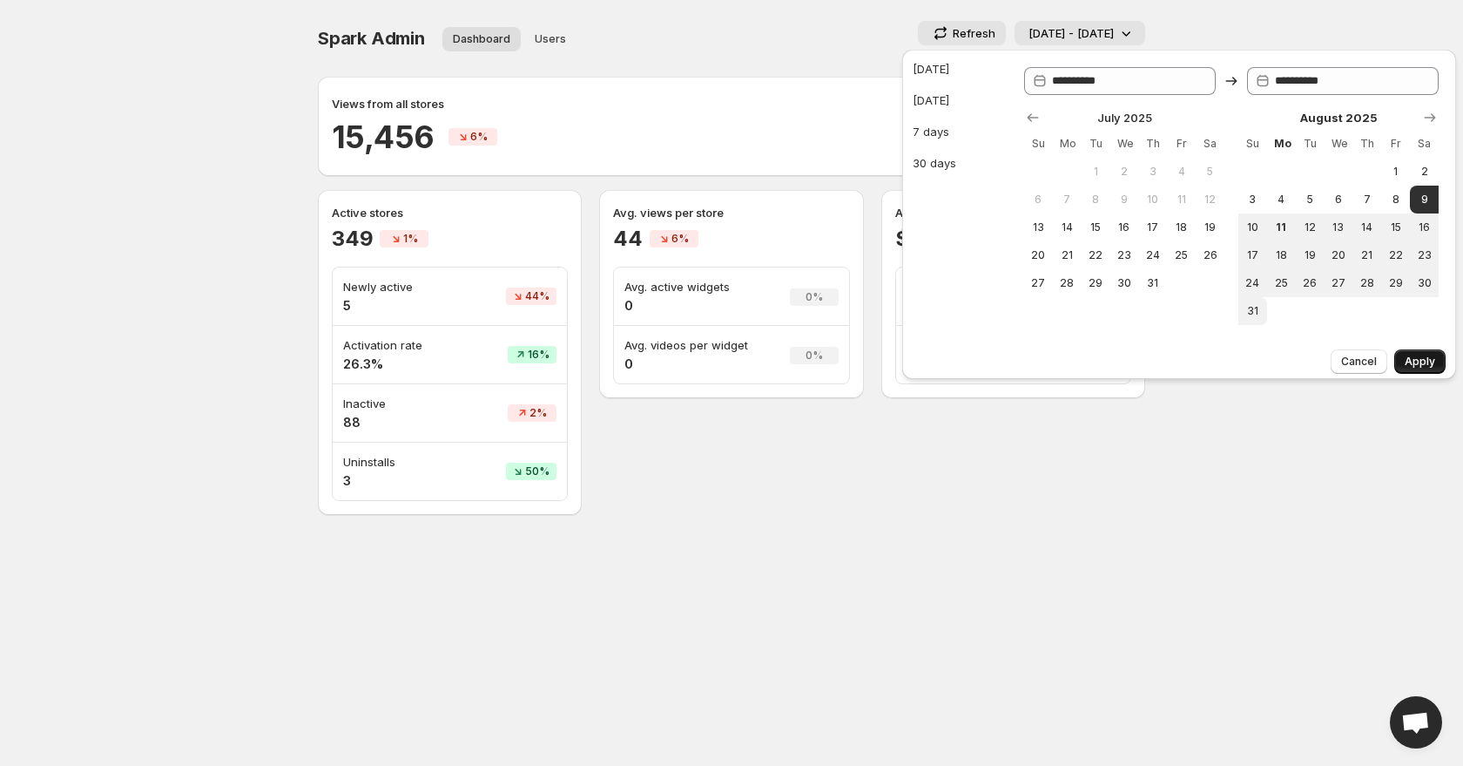
click at [1424, 370] on button "Apply" at bounding box center [1419, 361] width 51 height 24
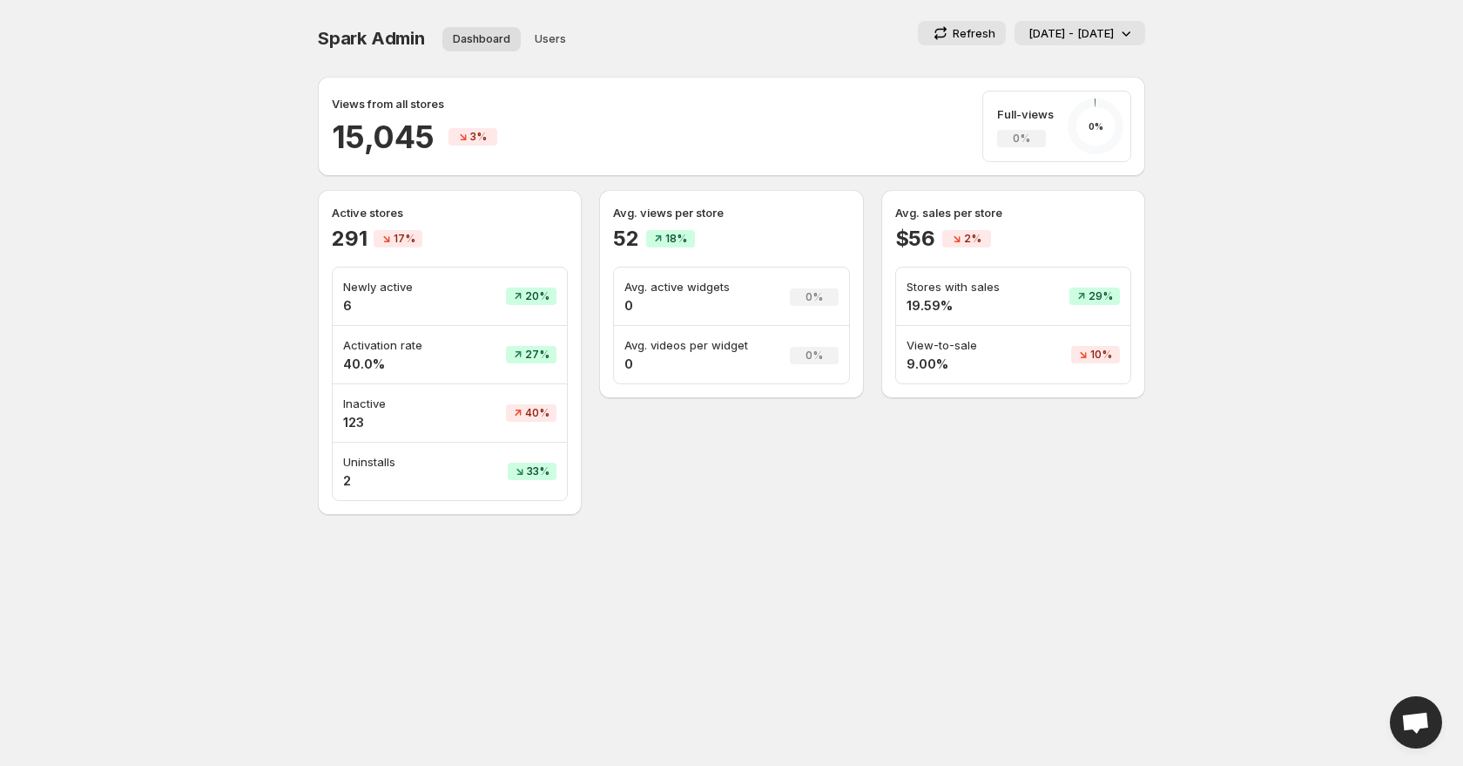
click at [666, 48] on div "Spark Admin Dashboard Users More views Dashboard Users More views Refresh 09 Au…" at bounding box center [731, 38] width 827 height 35
click at [1045, 36] on p "09 Aug - 09 Aug 2025" at bounding box center [1071, 32] width 85 height 17
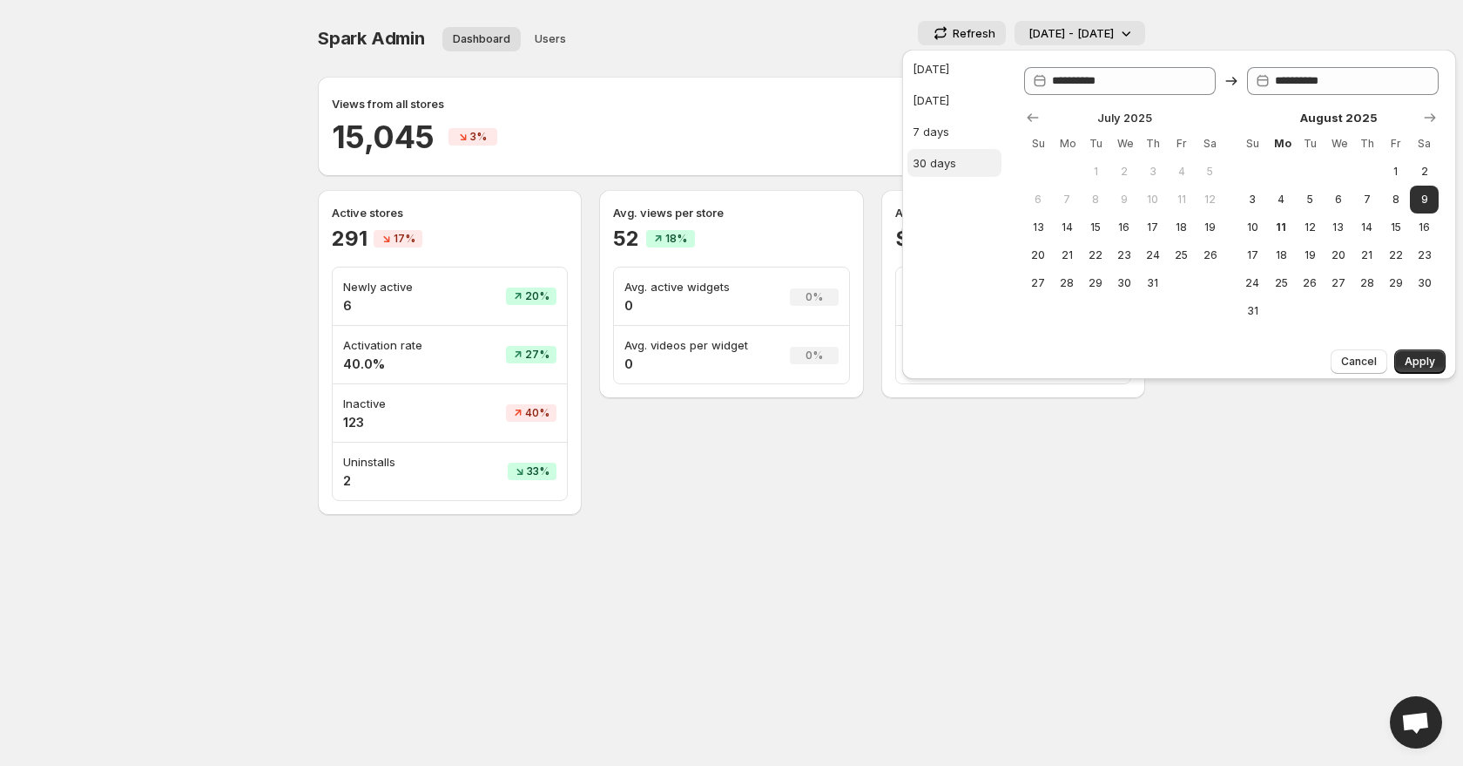
click at [950, 157] on div "30 days" at bounding box center [935, 162] width 44 height 17
type input "**********"
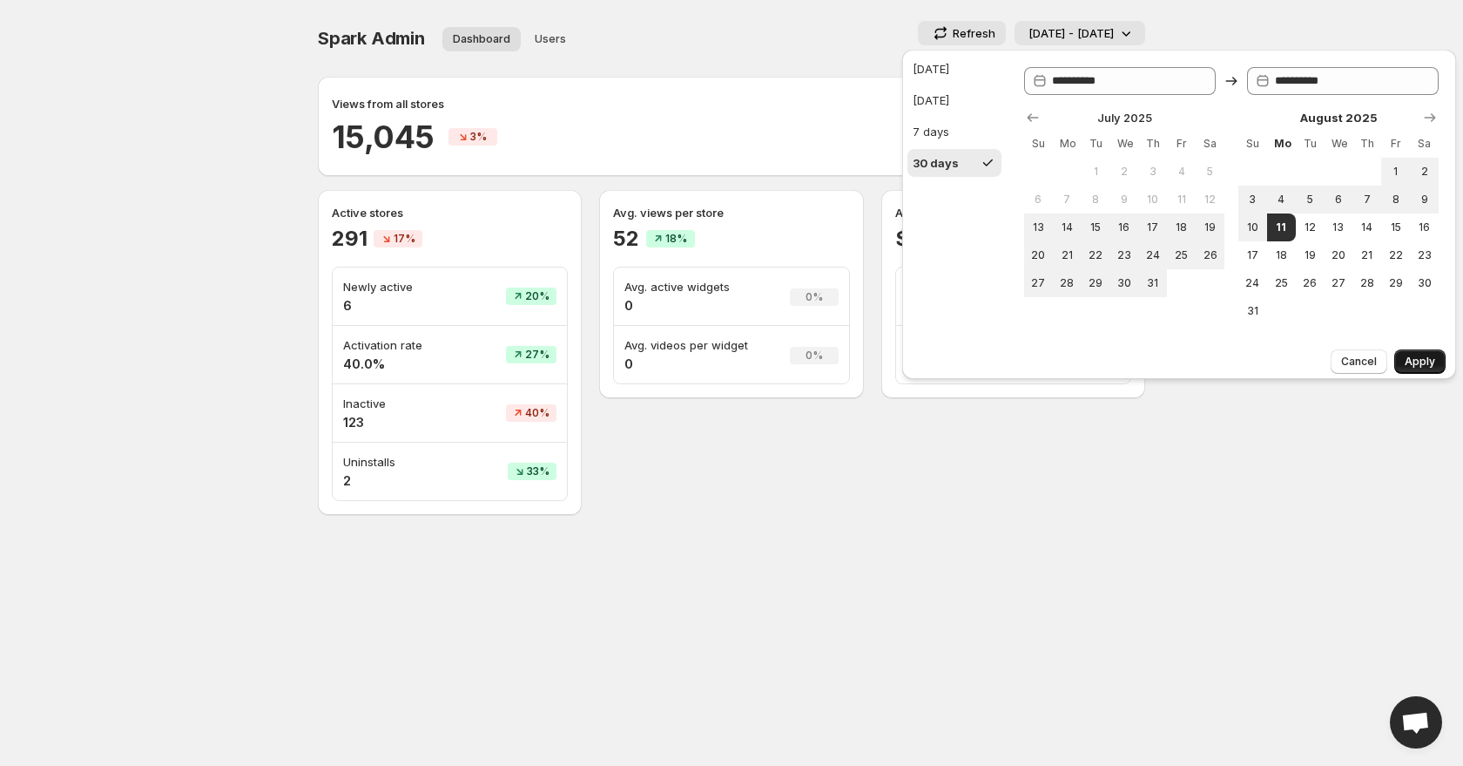
click at [1425, 350] on button "Apply" at bounding box center [1419, 361] width 51 height 24
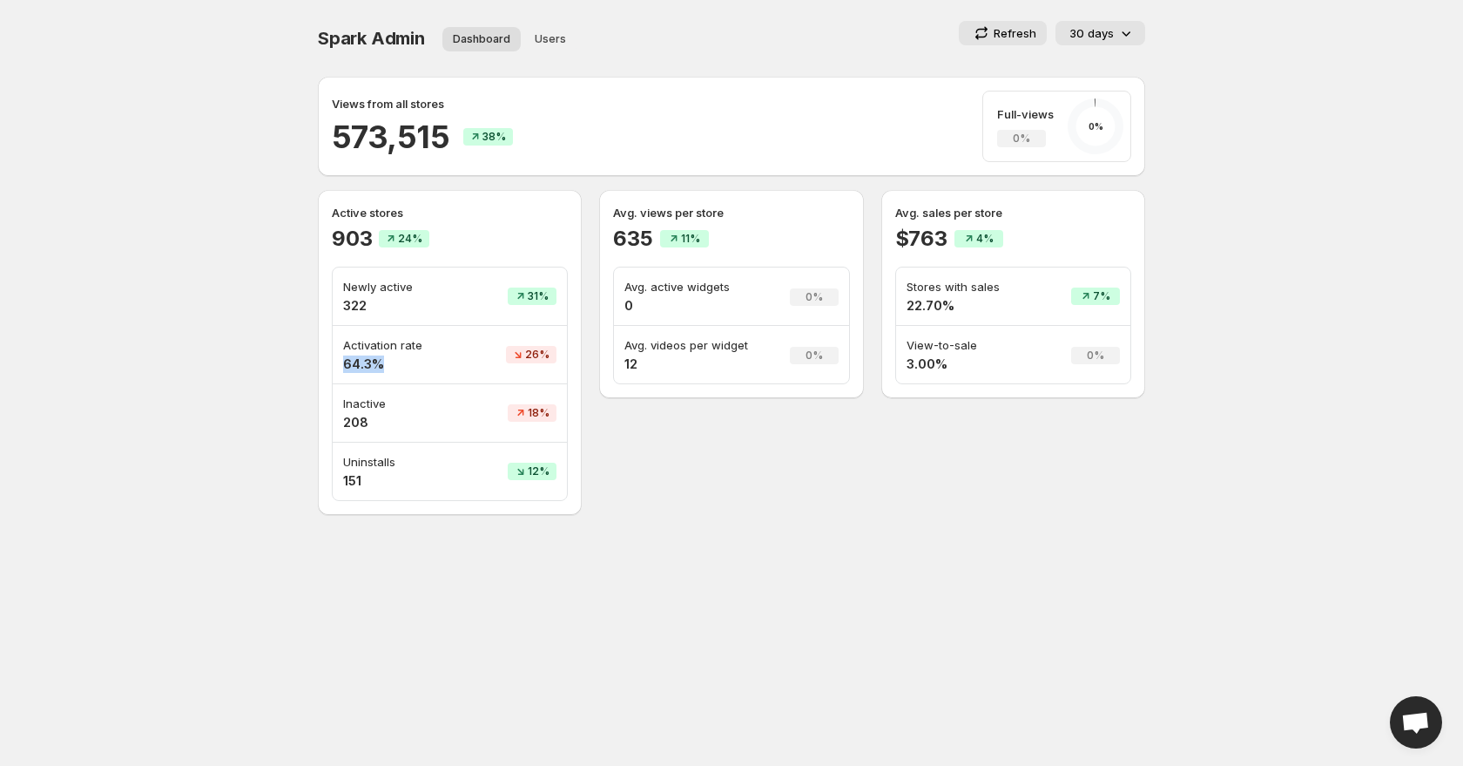
drag, startPoint x: 383, startPoint y: 363, endPoint x: 341, endPoint y: 368, distance: 43.0
click at [341, 368] on td "Activation rate 64.3%" at bounding box center [401, 355] width 137 height 58
click at [377, 477] on h4 "151" at bounding box center [401, 480] width 116 height 17
click at [356, 478] on h4 "151" at bounding box center [401, 480] width 116 height 17
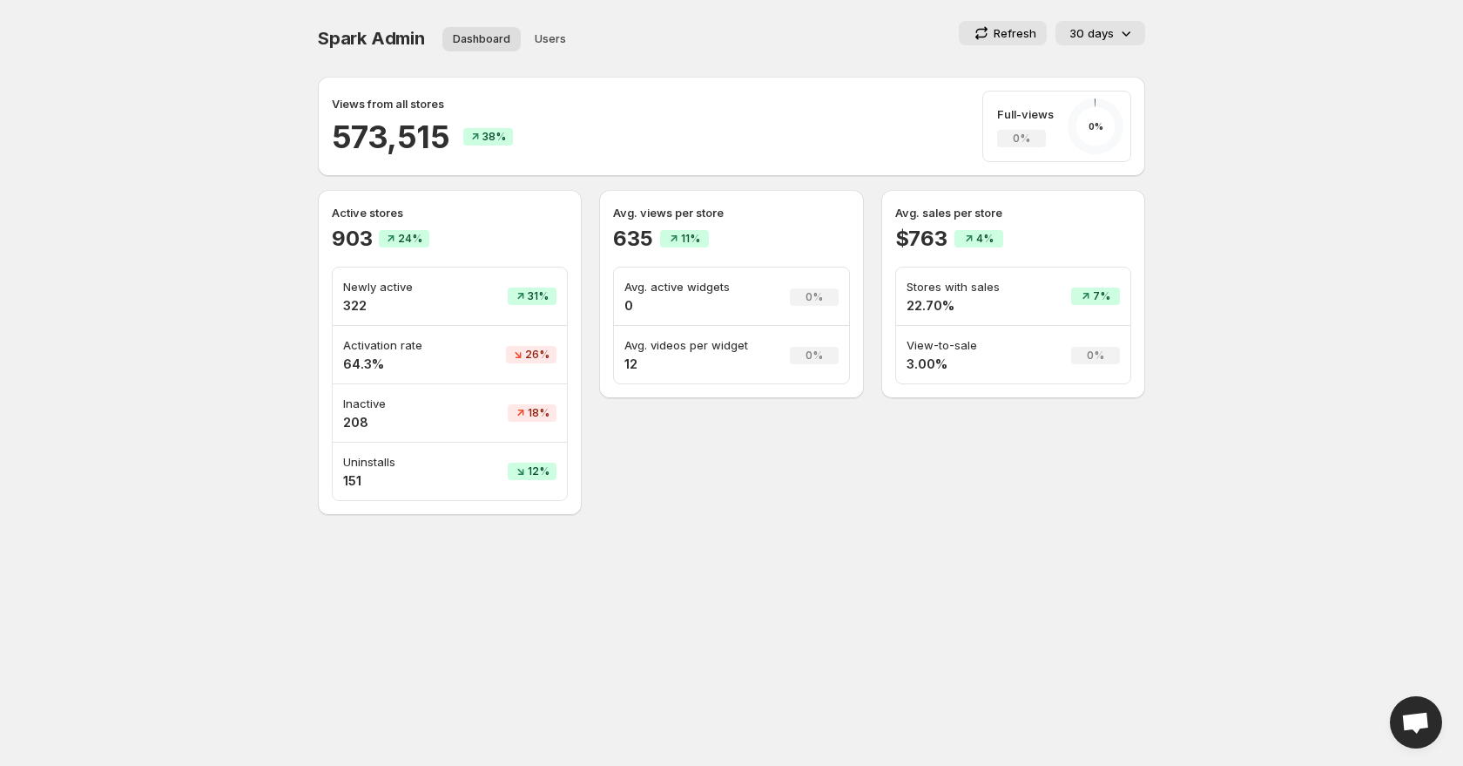
click at [356, 478] on h4 "151" at bounding box center [401, 480] width 116 height 17
click at [402, 508] on div "Active stores 903 24% Newly active 322 31% Activation rate 64.3% 26% Inactive 2…" at bounding box center [450, 352] width 264 height 325
click at [354, 470] on div "Uninstalls 151" at bounding box center [401, 471] width 116 height 37
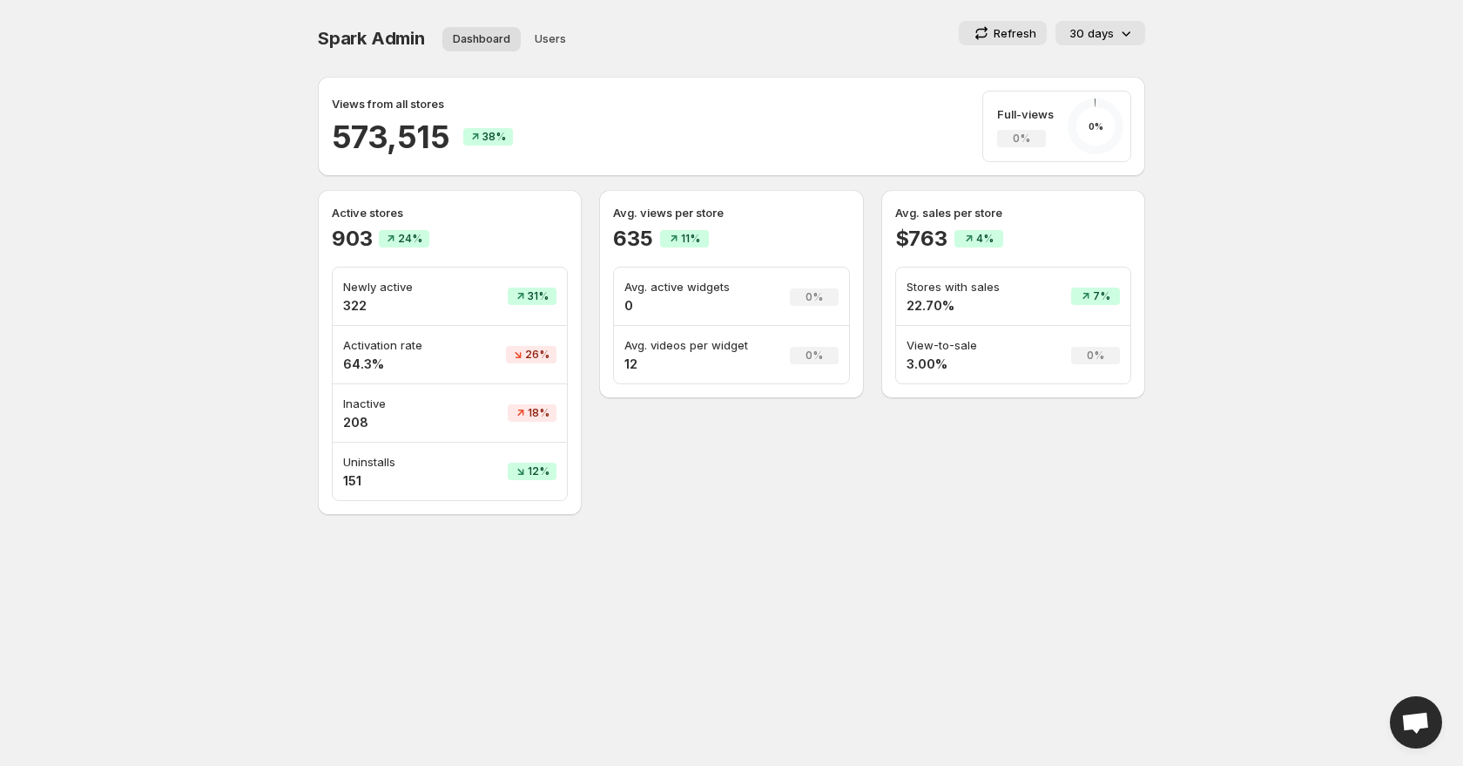
click at [354, 470] on div "Uninstalls 151" at bounding box center [401, 471] width 116 height 37
click at [438, 485] on h4 "151" at bounding box center [401, 480] width 116 height 17
click at [710, 489] on div "Avg. views per store 635 11% Avg. active widgets 0 0% Avg. videos per widget 12…" at bounding box center [731, 352] width 264 height 325
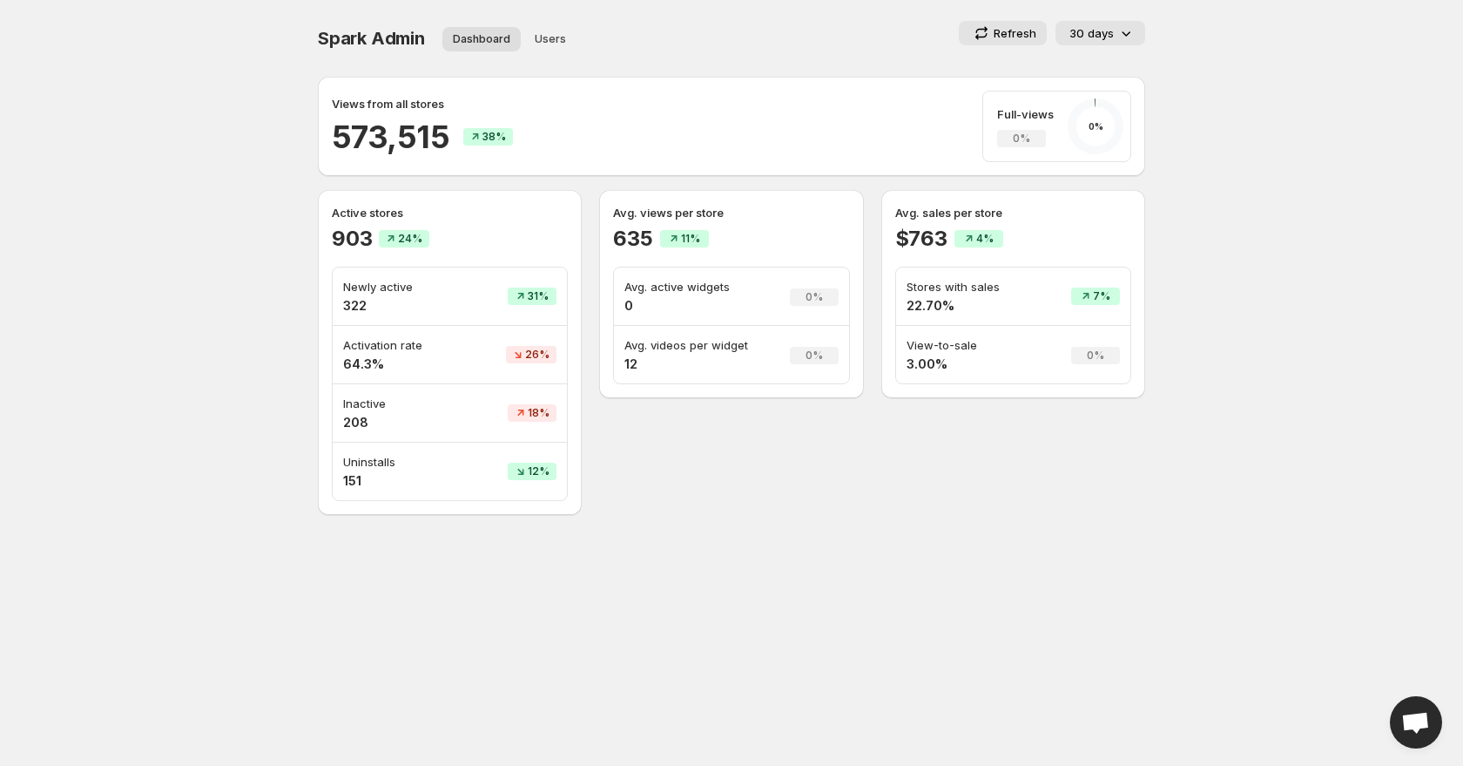
click at [723, 131] on div "Views from all stores 573,515 38% Full-views 0% 0 %" at bounding box center [731, 126] width 799 height 71
click at [387, 137] on h2 "573,515" at bounding box center [391, 137] width 118 height 42
click at [448, 106] on div "Views from all stores" at bounding box center [422, 103] width 181 height 17
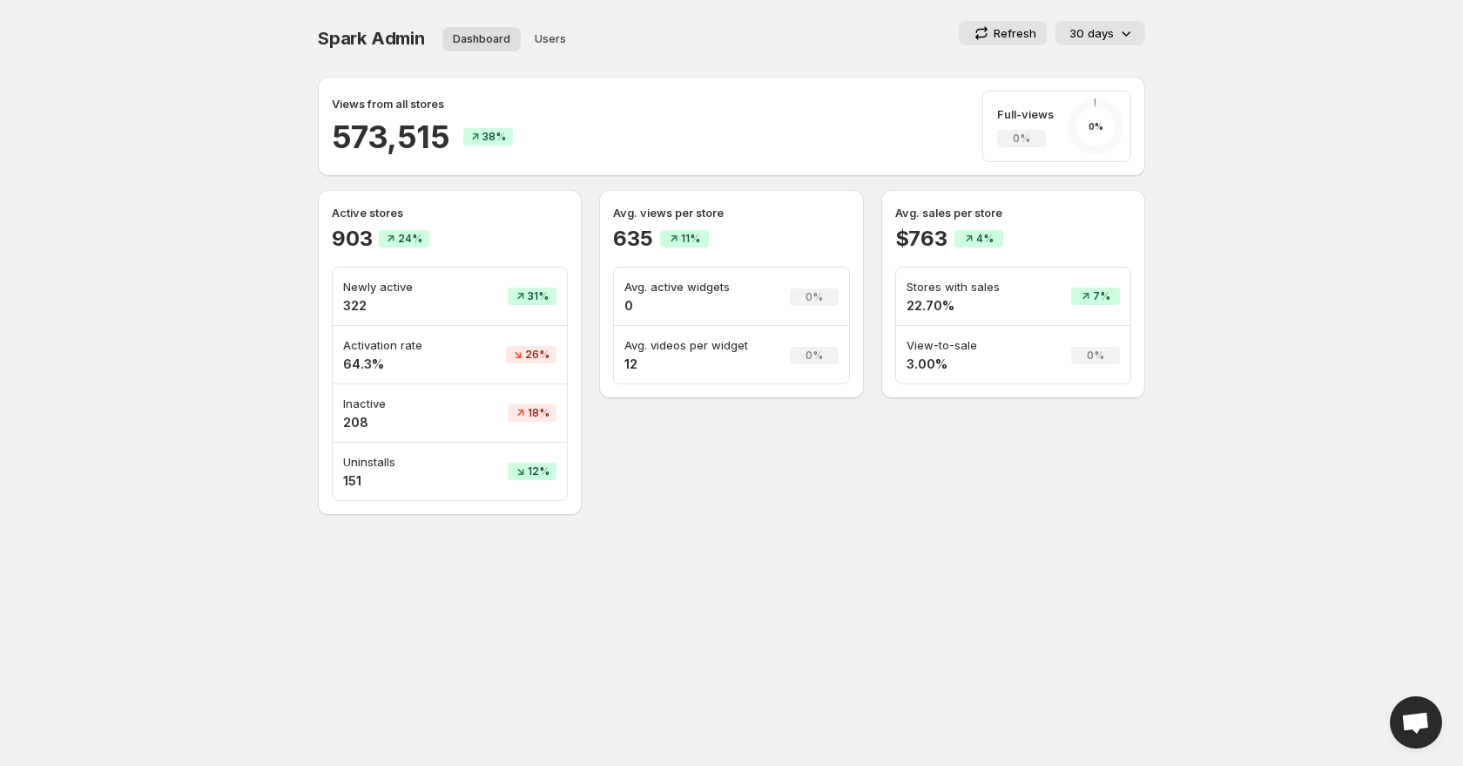
click at [547, 83] on div "Views from all stores 573,515 38% Full-views 0% 0 %" at bounding box center [731, 126] width 827 height 99
click at [773, 45] on div "Spark Admin Dashboard Users More views Dashboard Users More views Refresh 30 da…" at bounding box center [731, 38] width 827 height 35
click at [1099, 44] on button "30 days" at bounding box center [1101, 33] width 90 height 24
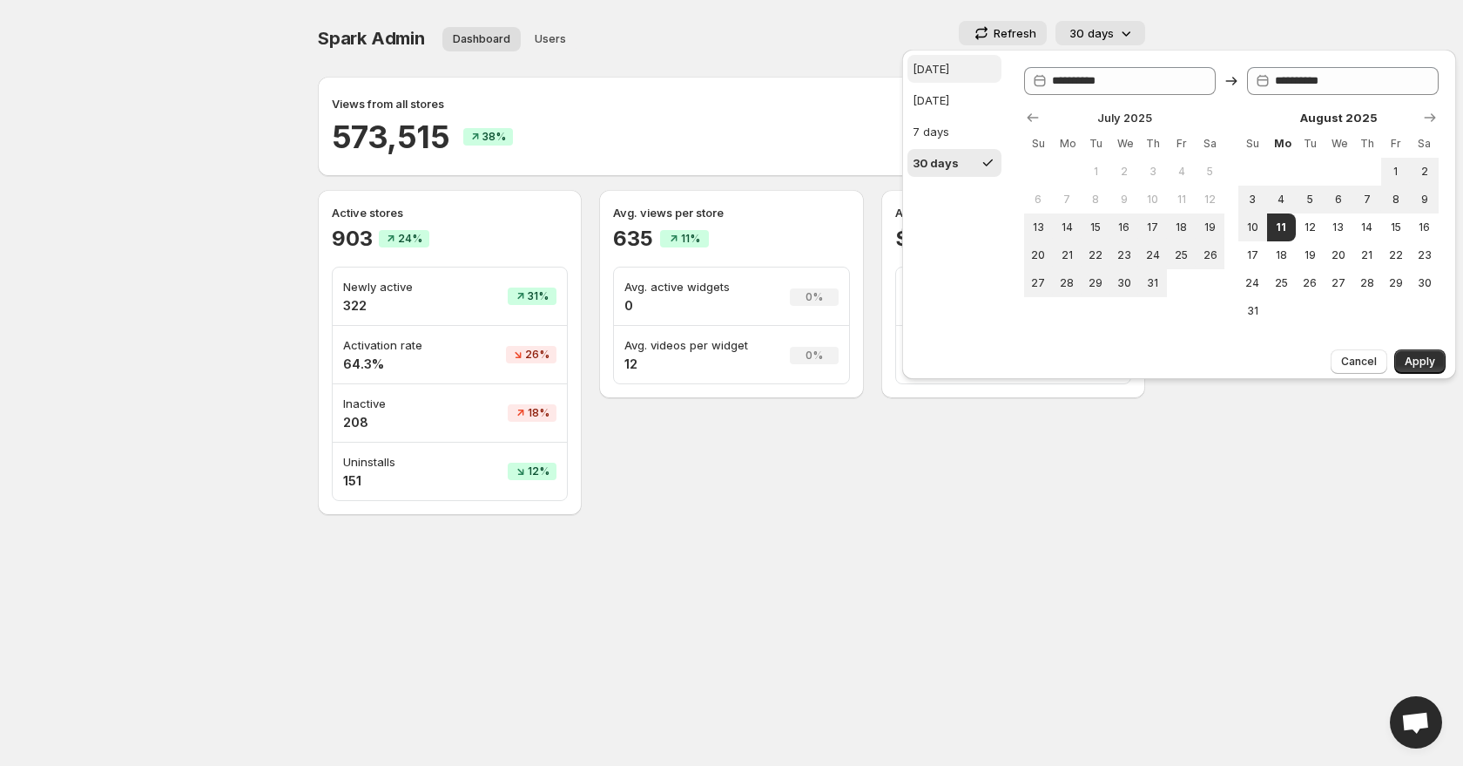
click at [927, 78] on button "[DATE]" at bounding box center [954, 69] width 94 height 28
type input "**********"
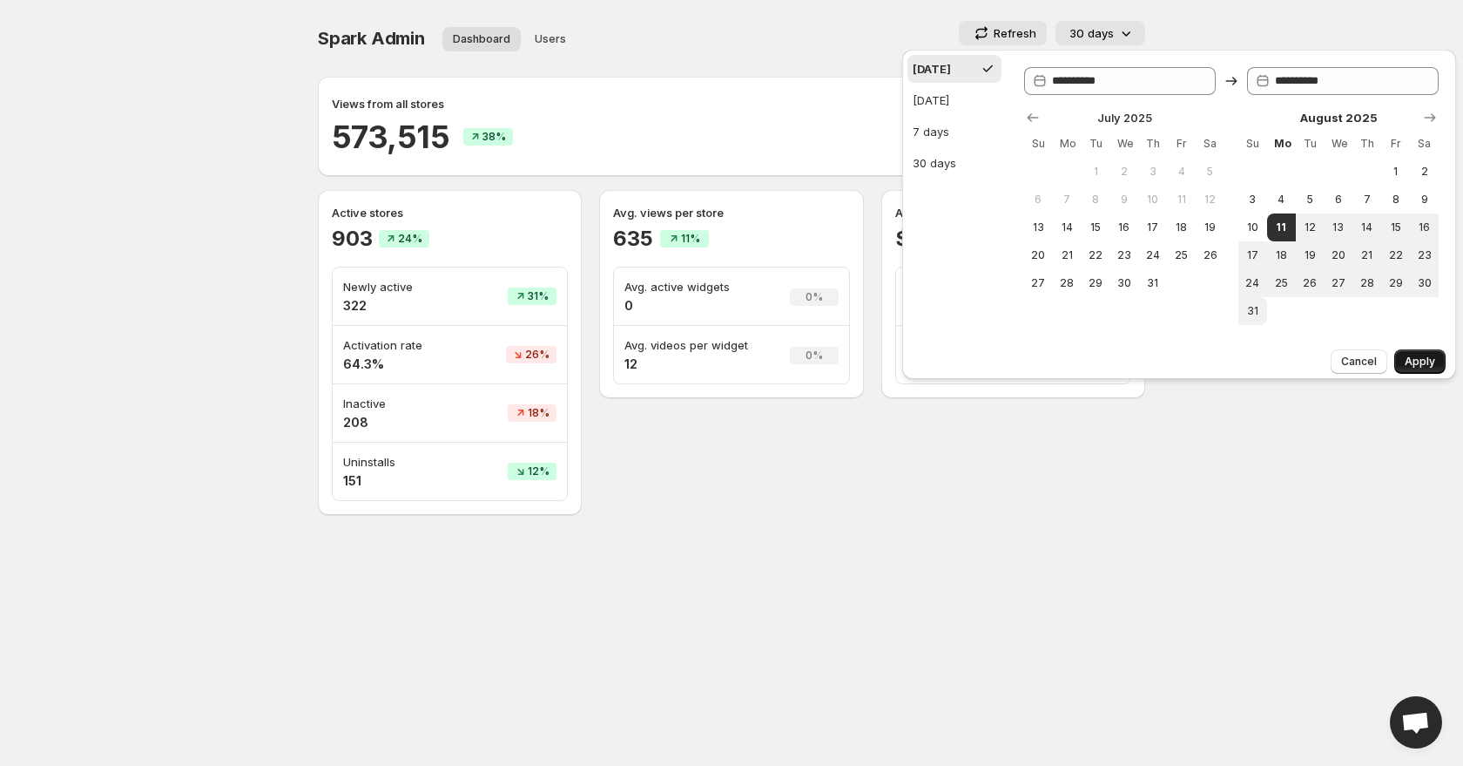
click at [1427, 361] on span "Apply" at bounding box center [1420, 361] width 30 height 14
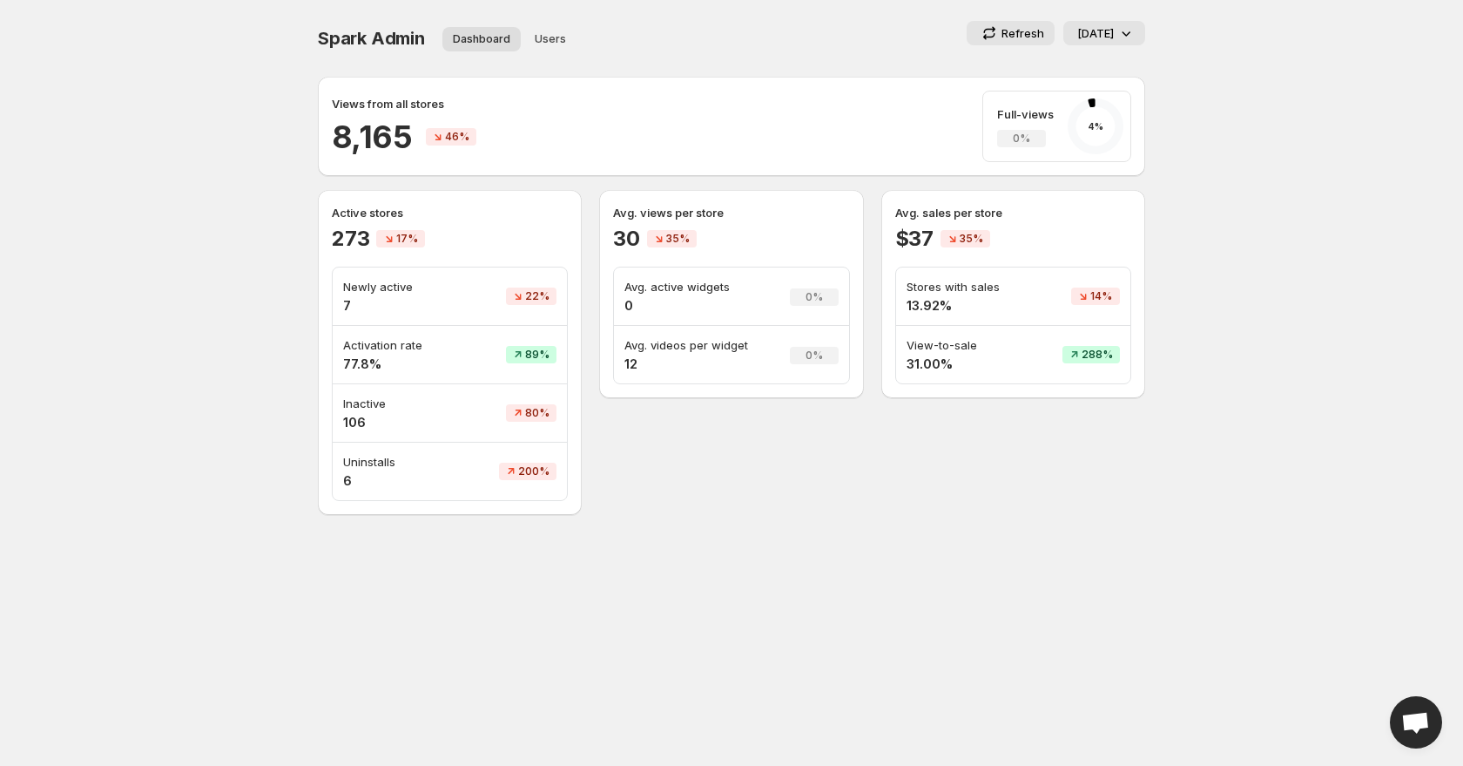
click at [1044, 37] on p "Refresh" at bounding box center [1023, 32] width 43 height 17
click at [715, 26] on div "Refresh Today" at bounding box center [915, 33] width 459 height 24
click at [1134, 28] on icon at bounding box center [1125, 32] width 17 height 17
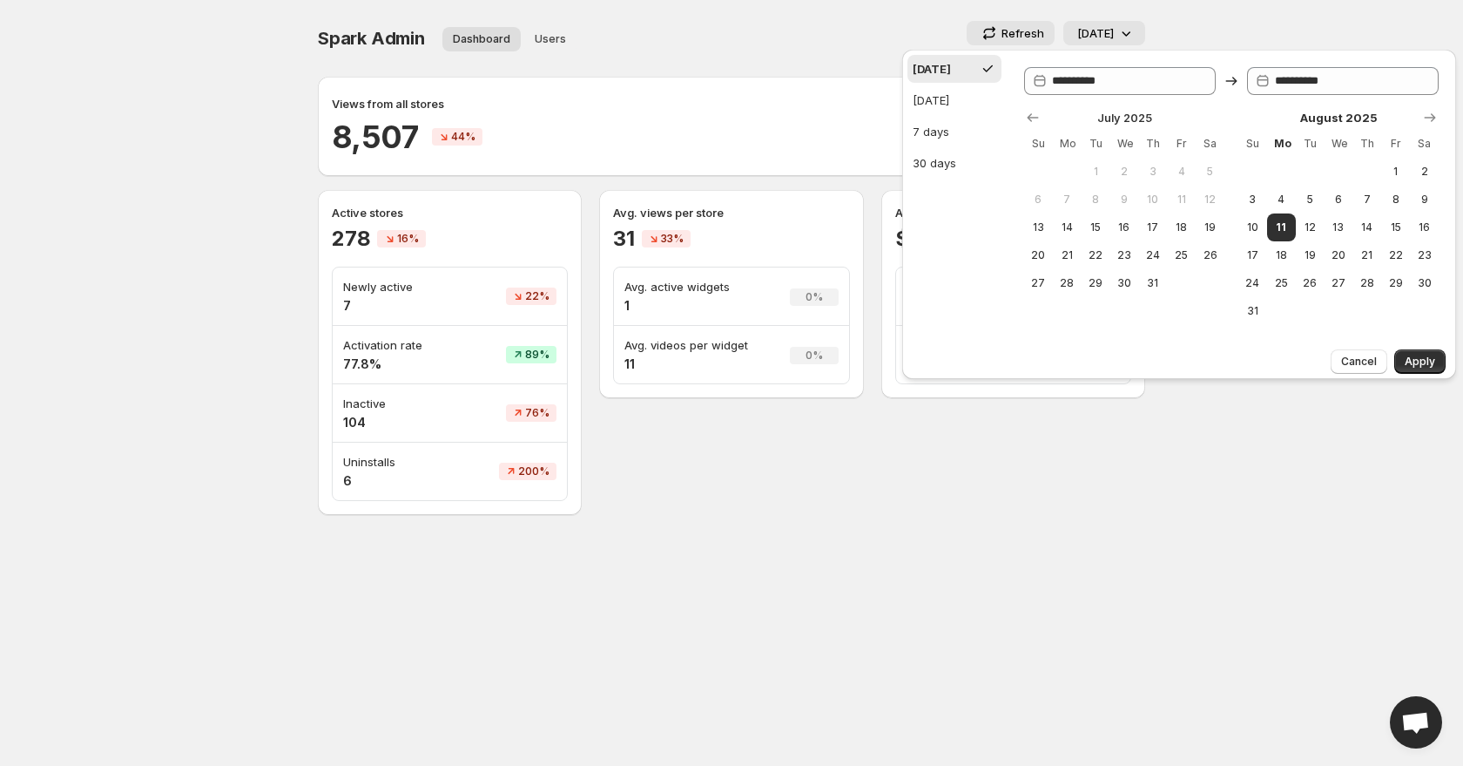
click at [791, 3] on div "Spark Admin. This page is ready Spark Admin Dashboard Users More views Dashboar…" at bounding box center [731, 38] width 827 height 77
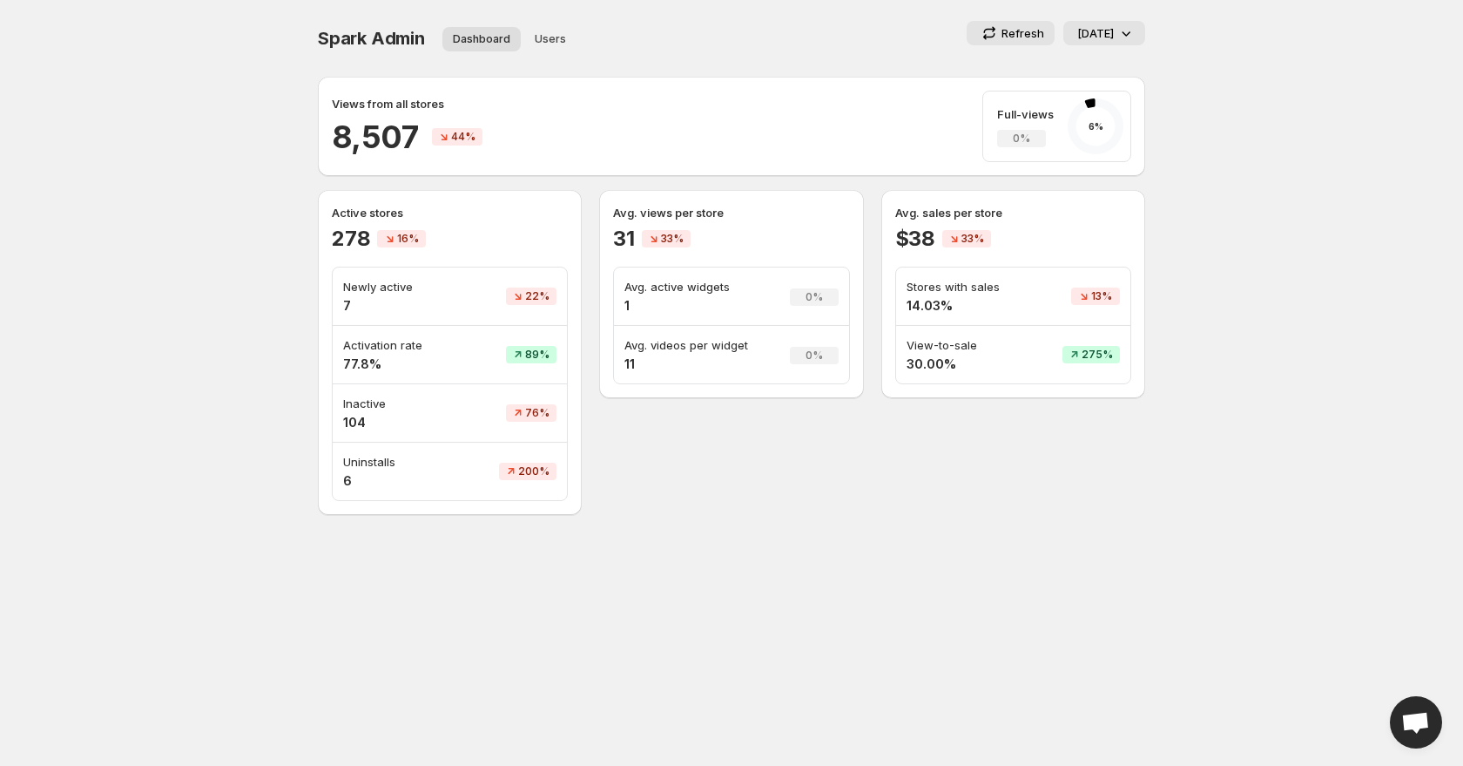
click at [1117, 38] on icon at bounding box center [1125, 32] width 17 height 17
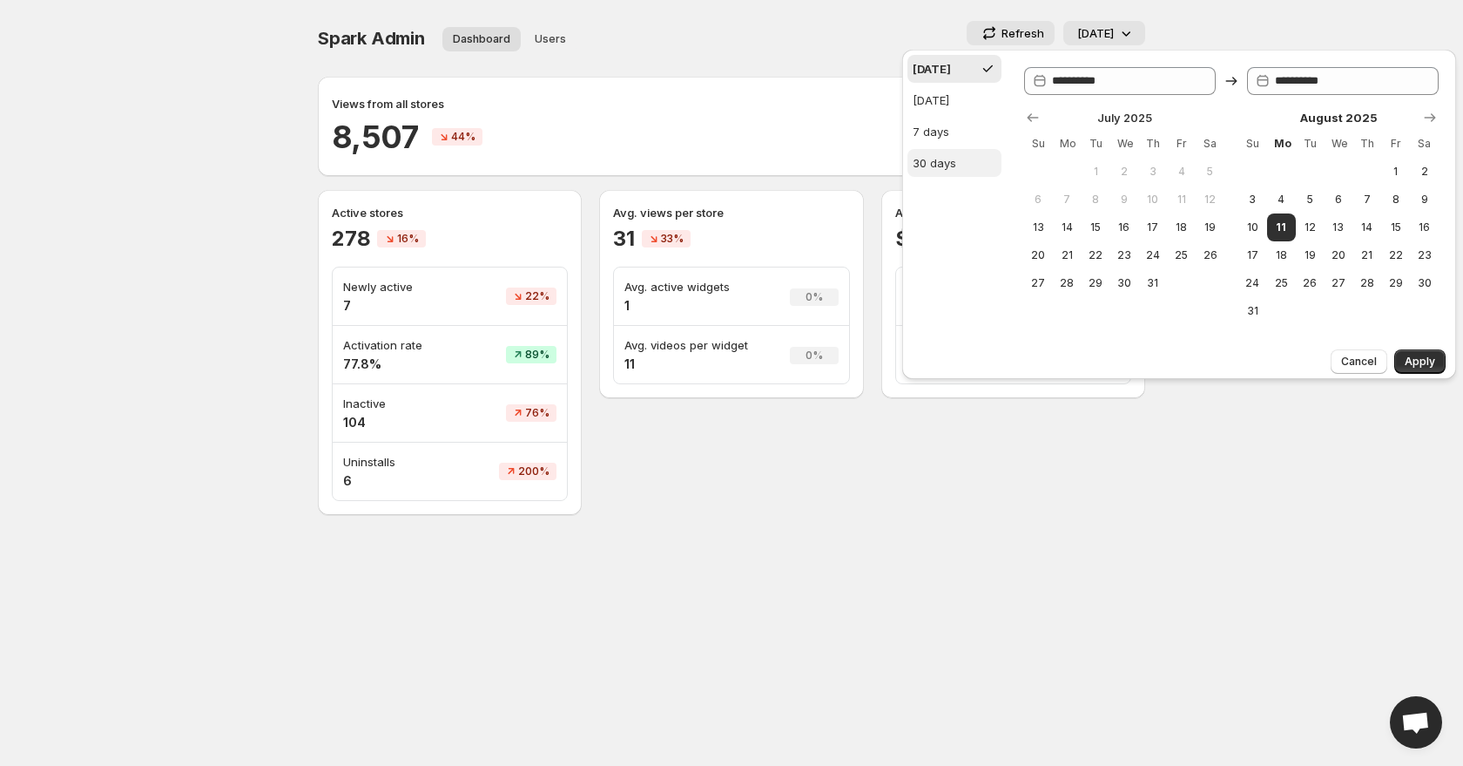
click at [958, 159] on button "30 days" at bounding box center [954, 163] width 94 height 28
type input "**********"
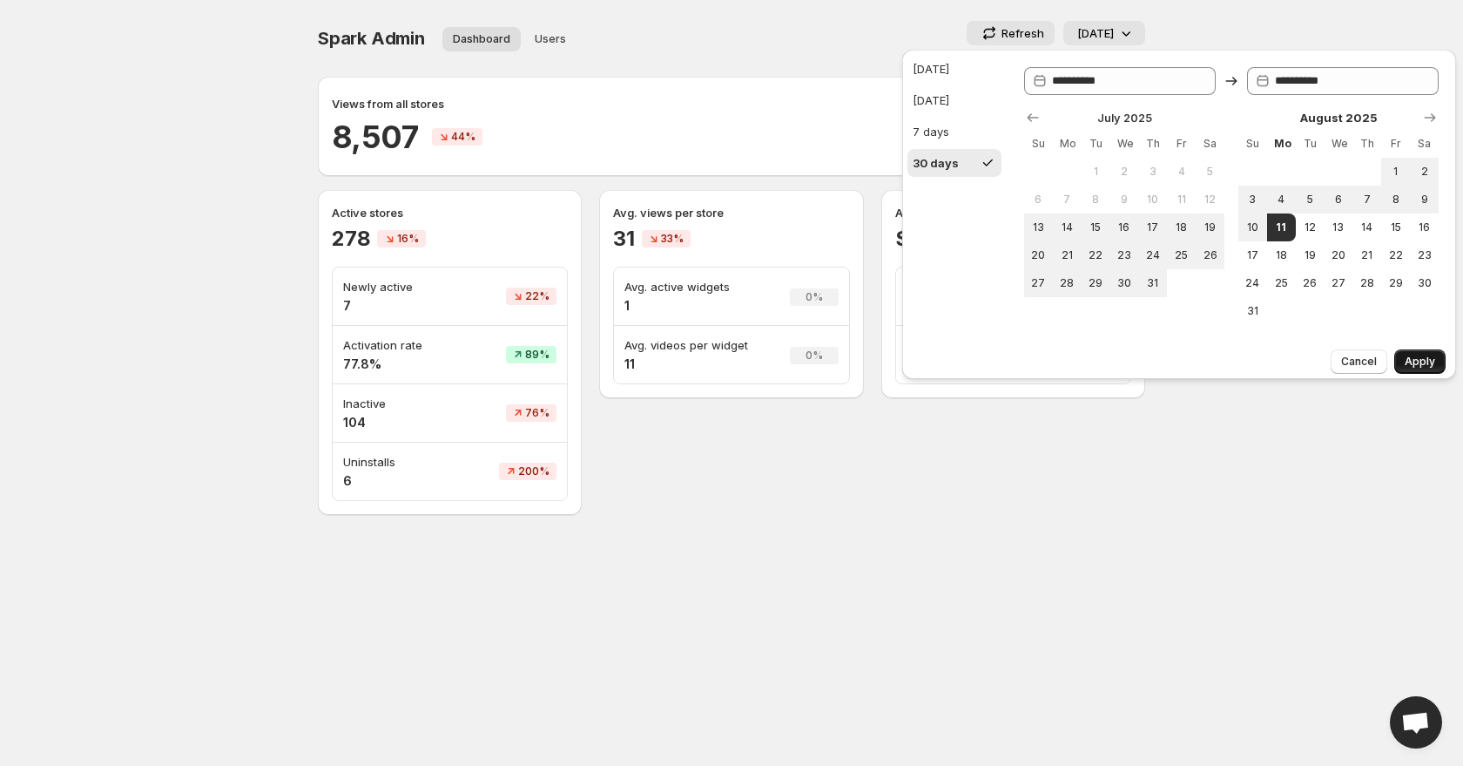
click at [1431, 355] on span "Apply" at bounding box center [1420, 361] width 30 height 14
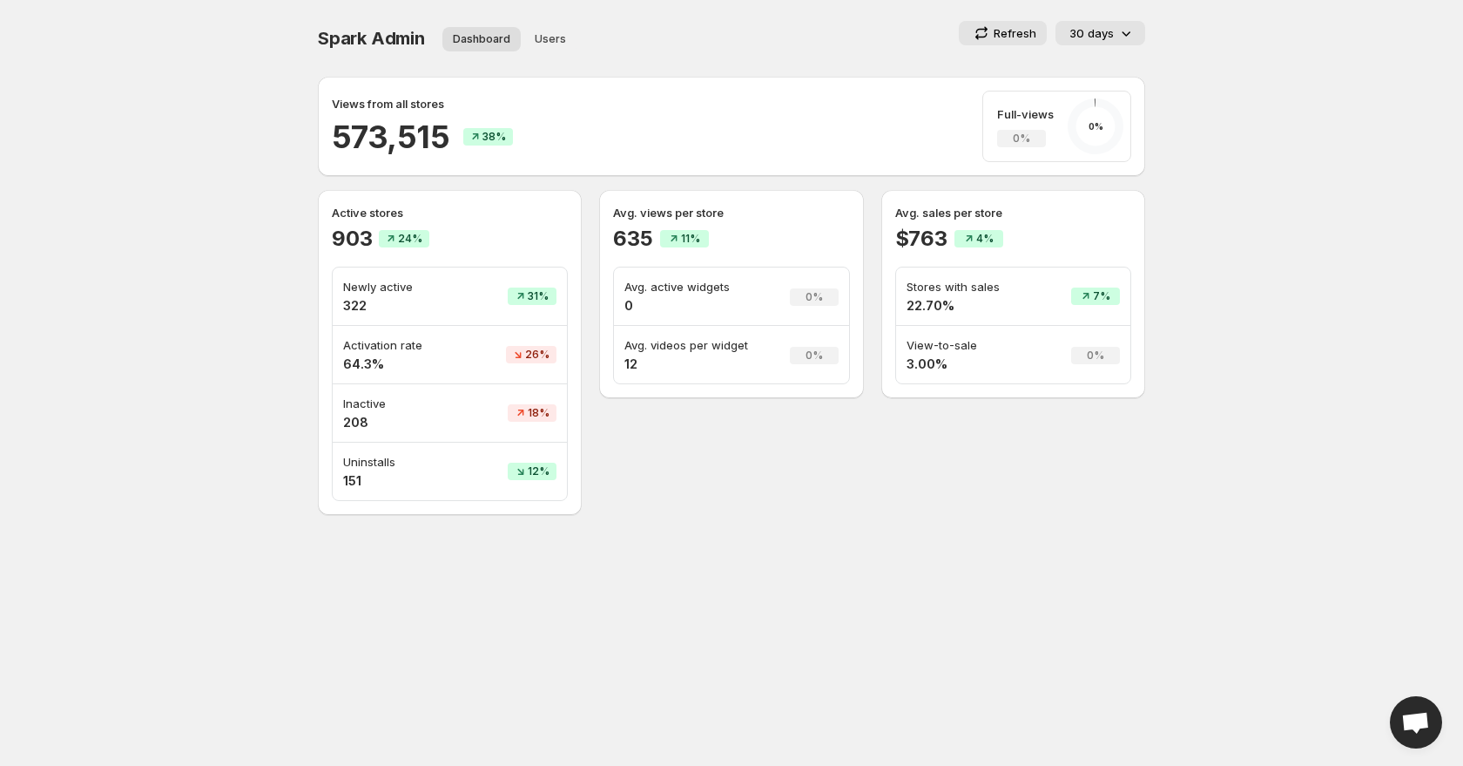
click at [1076, 38] on p "30 days" at bounding box center [1091, 32] width 44 height 17
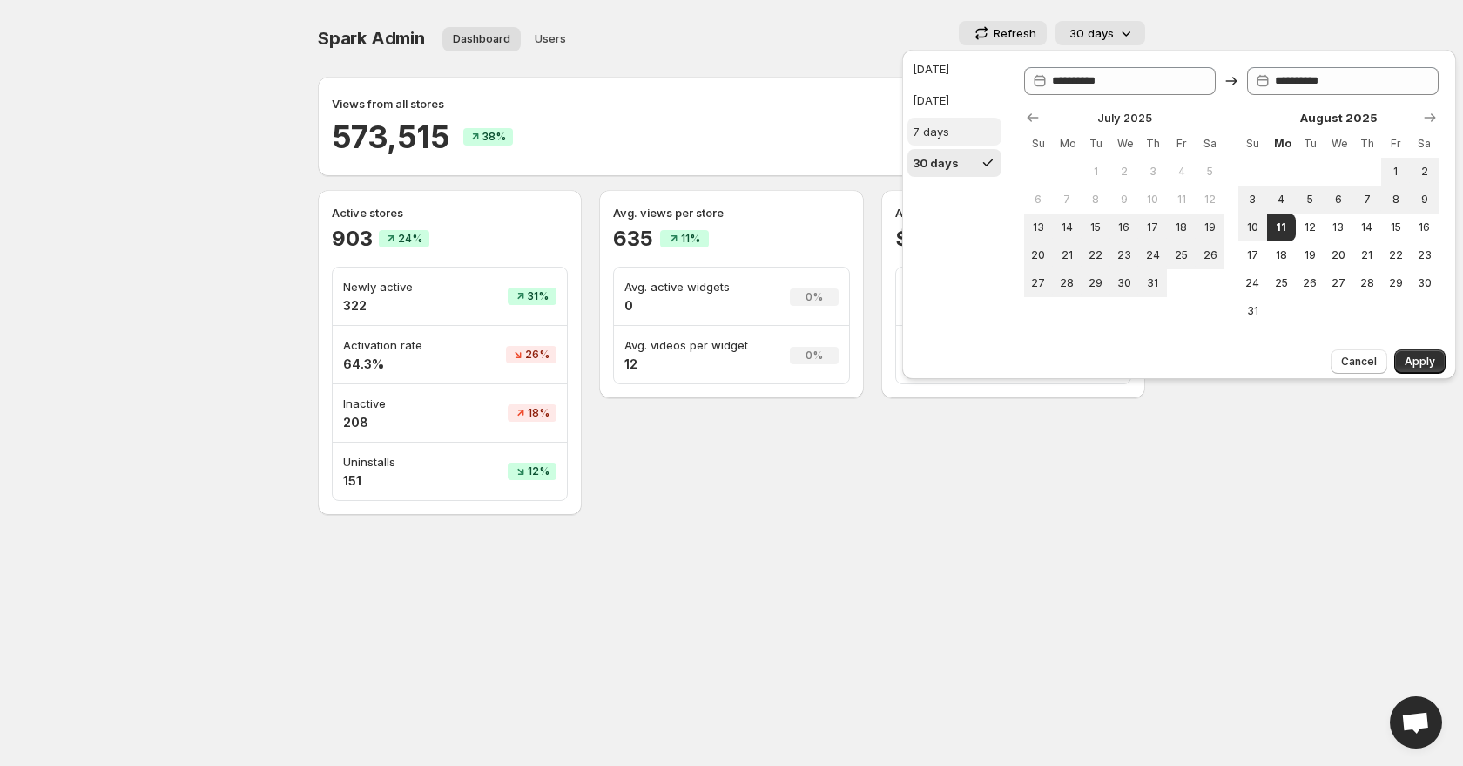
click at [959, 118] on button "7 days" at bounding box center [954, 132] width 94 height 28
type input "**********"
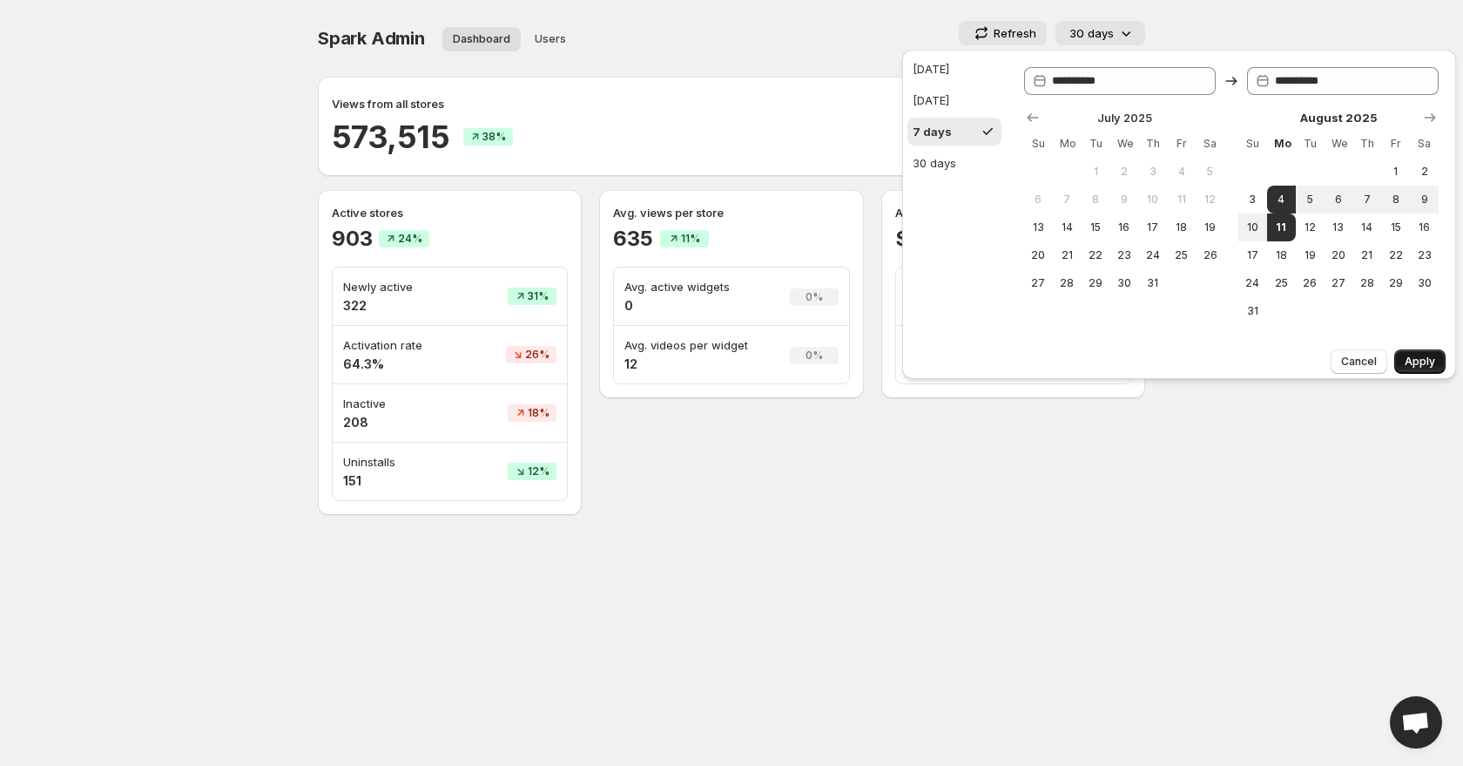
click at [1411, 370] on button "Apply" at bounding box center [1419, 361] width 51 height 24
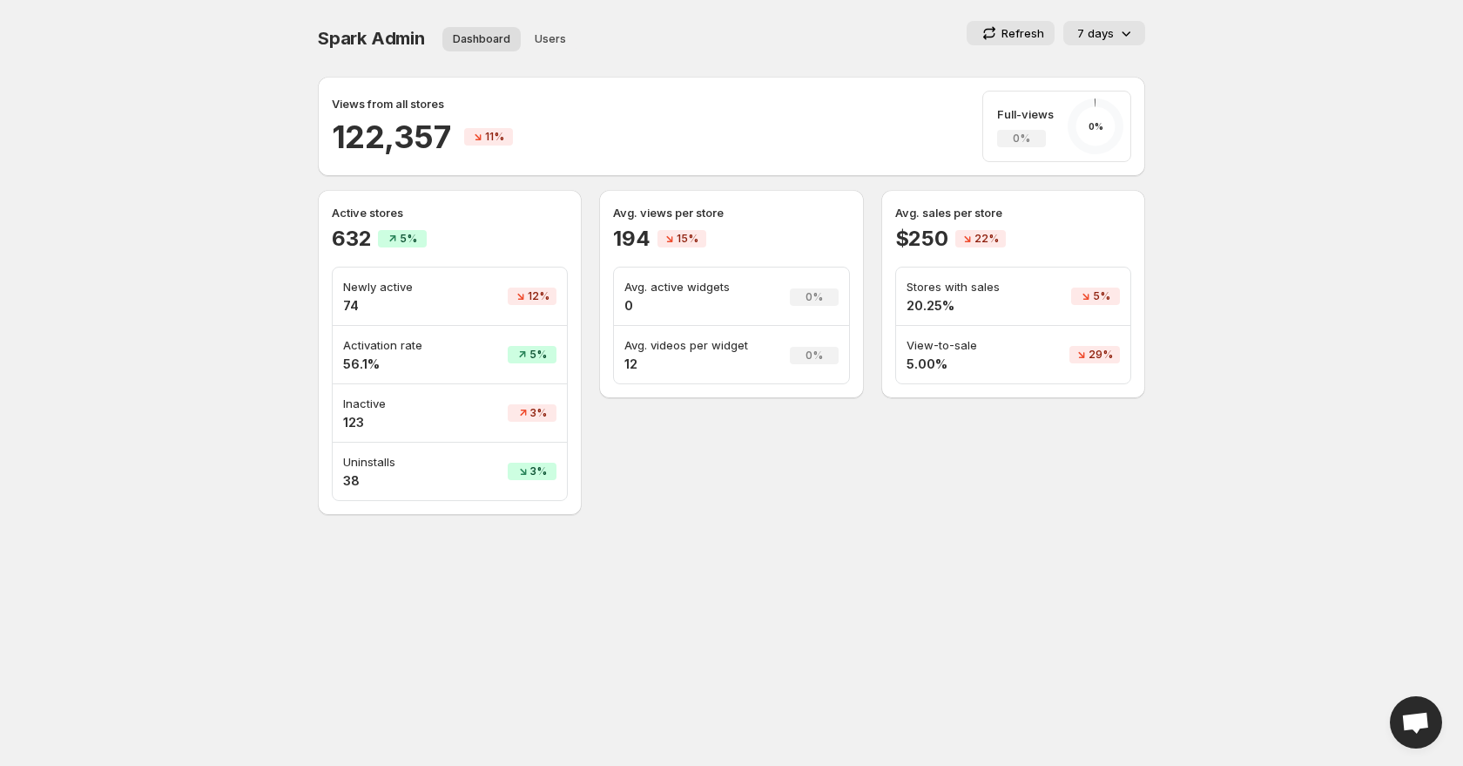
click at [1117, 32] on icon at bounding box center [1125, 32] width 17 height 17
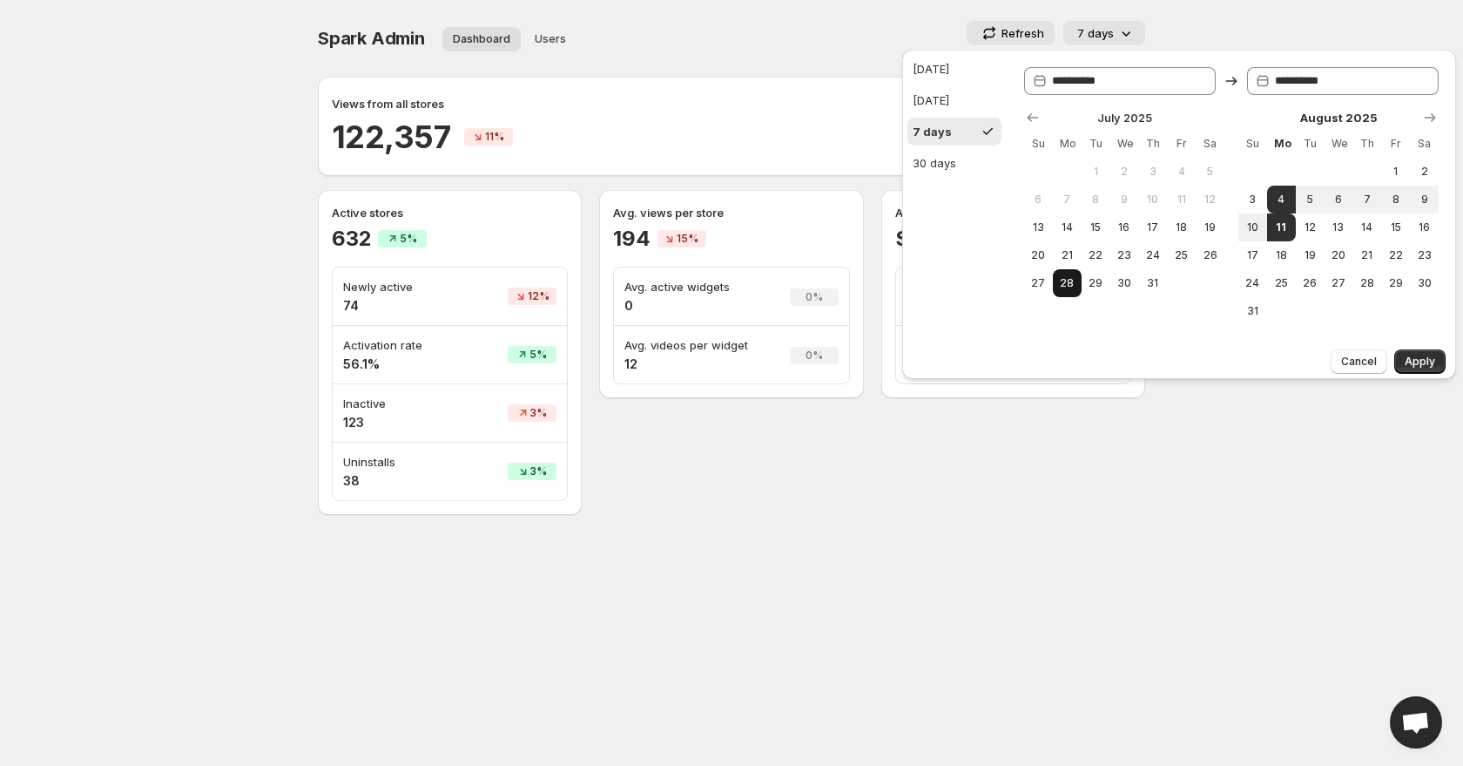
click at [1067, 286] on span "28" at bounding box center [1067, 283] width 15 height 14
type input "**********"
click at [1282, 194] on span "4" at bounding box center [1281, 199] width 15 height 14
type input "**********"
click at [1428, 360] on span "Apply" at bounding box center [1420, 361] width 30 height 14
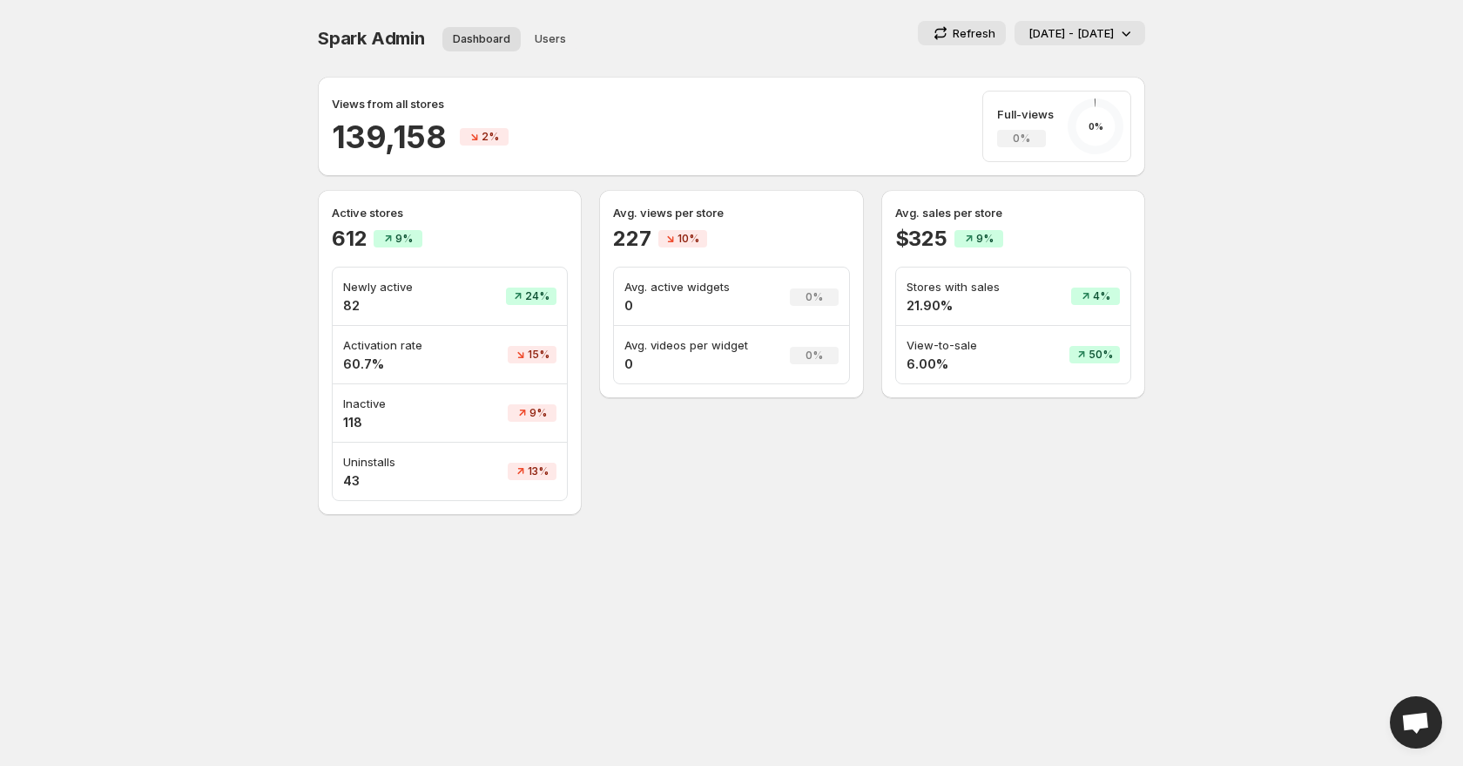
click at [1099, 25] on p "28 Jul - 04 Aug 2025" at bounding box center [1071, 32] width 85 height 17
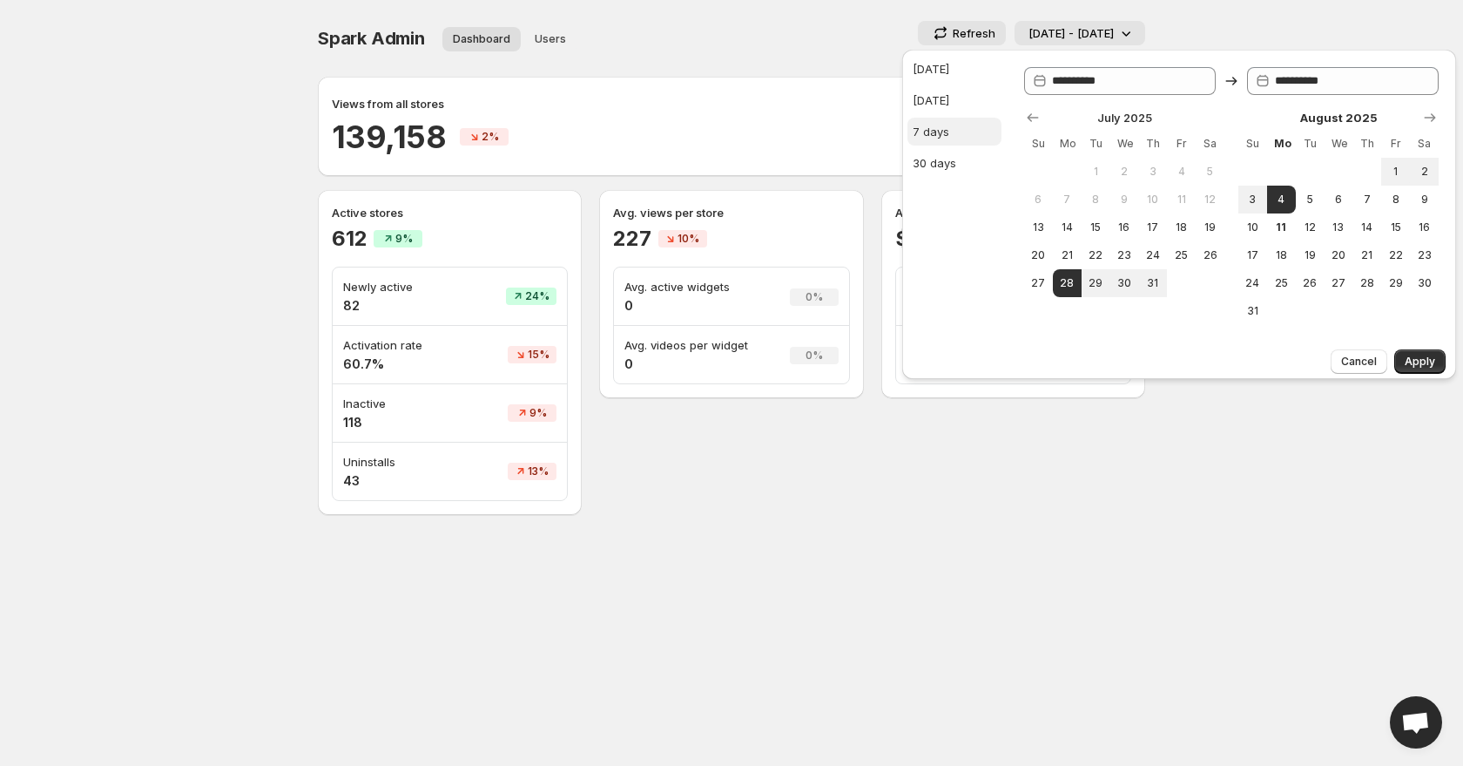
click at [968, 139] on button "7 days" at bounding box center [954, 132] width 94 height 28
type input "**********"
click at [1432, 374] on div "Cancel Apply" at bounding box center [1179, 360] width 554 height 37
click at [1422, 352] on button "Apply" at bounding box center [1419, 361] width 51 height 24
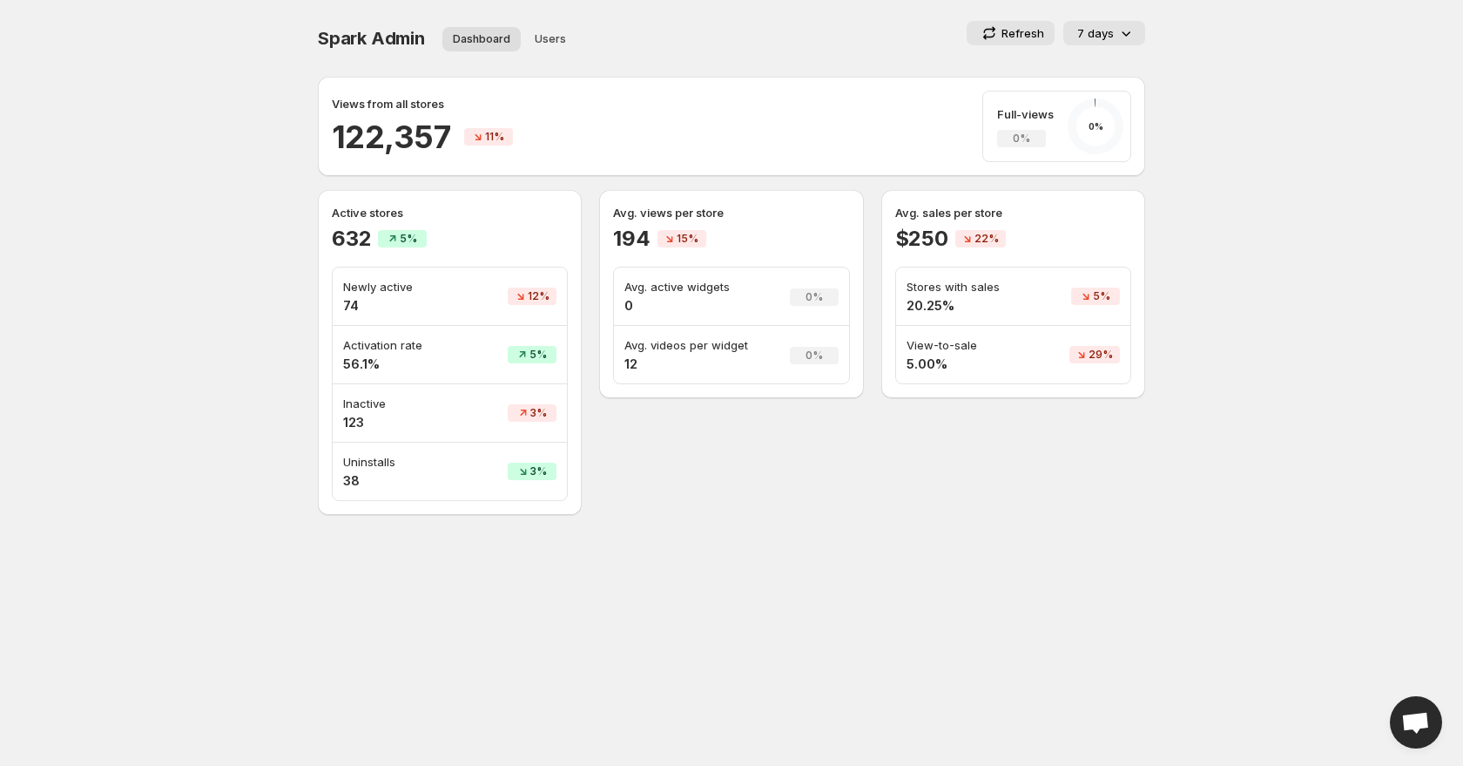
click at [346, 365] on h4 "56.1%" at bounding box center [402, 363] width 118 height 17
click at [368, 366] on h4 "56.1%" at bounding box center [402, 363] width 118 height 17
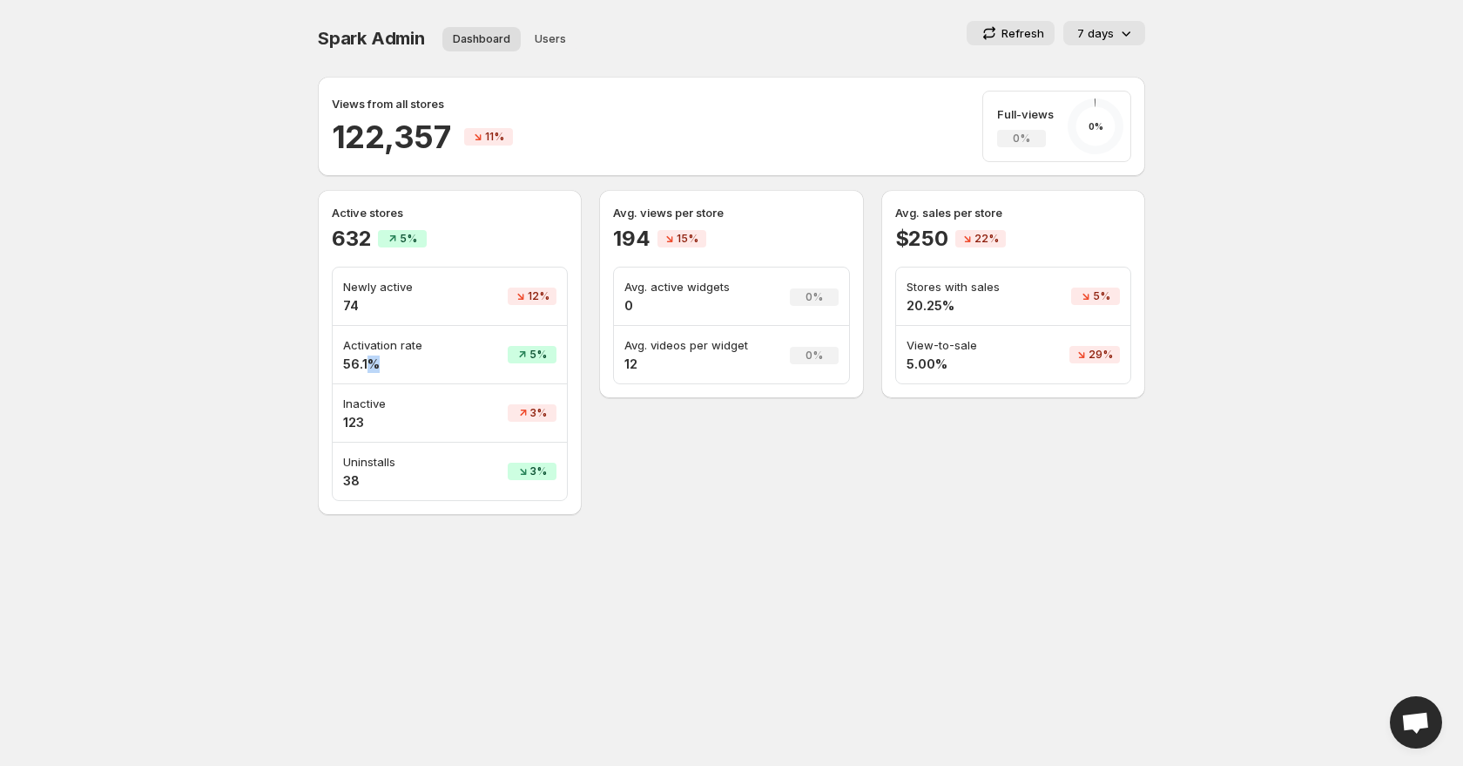
click at [368, 366] on h4 "56.1%" at bounding box center [402, 363] width 118 height 17
click at [534, 353] on span "5%" at bounding box center [538, 354] width 17 height 14
click at [1110, 34] on p "7 days" at bounding box center [1095, 32] width 37 height 17
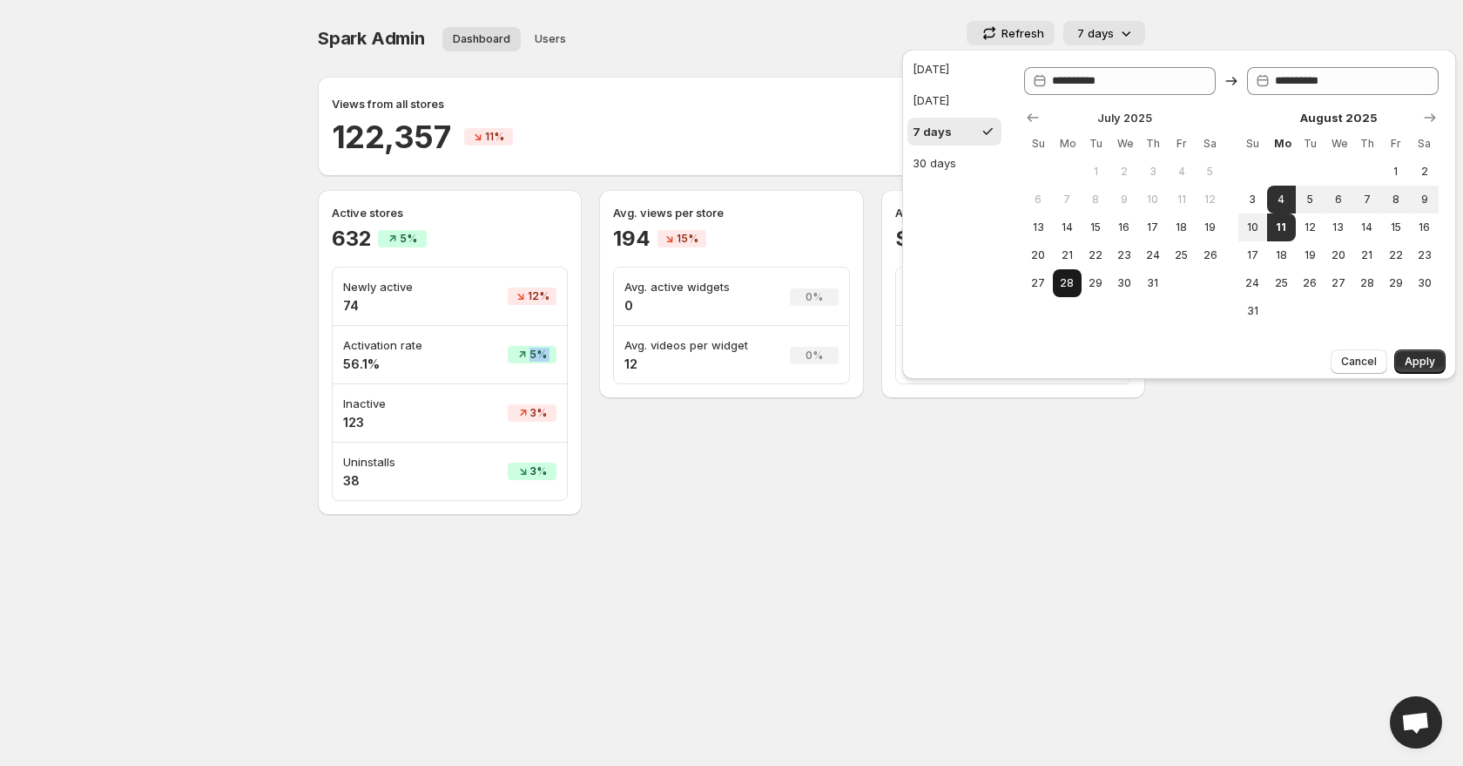
click at [1069, 282] on span "28" at bounding box center [1067, 283] width 15 height 14
type input "**********"
click at [1282, 199] on span "4" at bounding box center [1281, 199] width 15 height 14
type input "**********"
click at [1433, 362] on span "Apply" at bounding box center [1420, 361] width 30 height 14
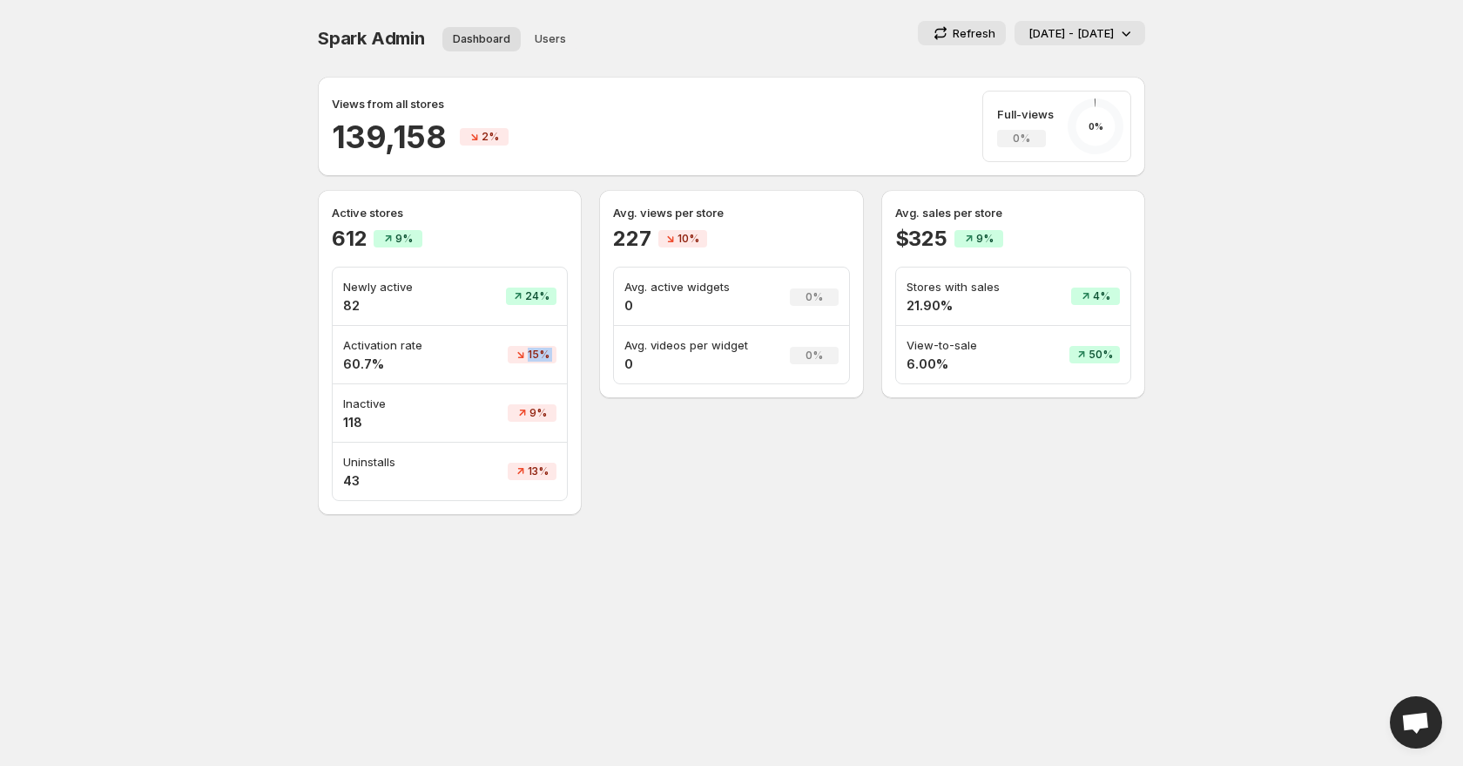
click at [363, 365] on h4 "60.7%" at bounding box center [401, 363] width 116 height 17
click at [1053, 29] on p "28 Jul - 04 Aug 2025" at bounding box center [1071, 32] width 85 height 17
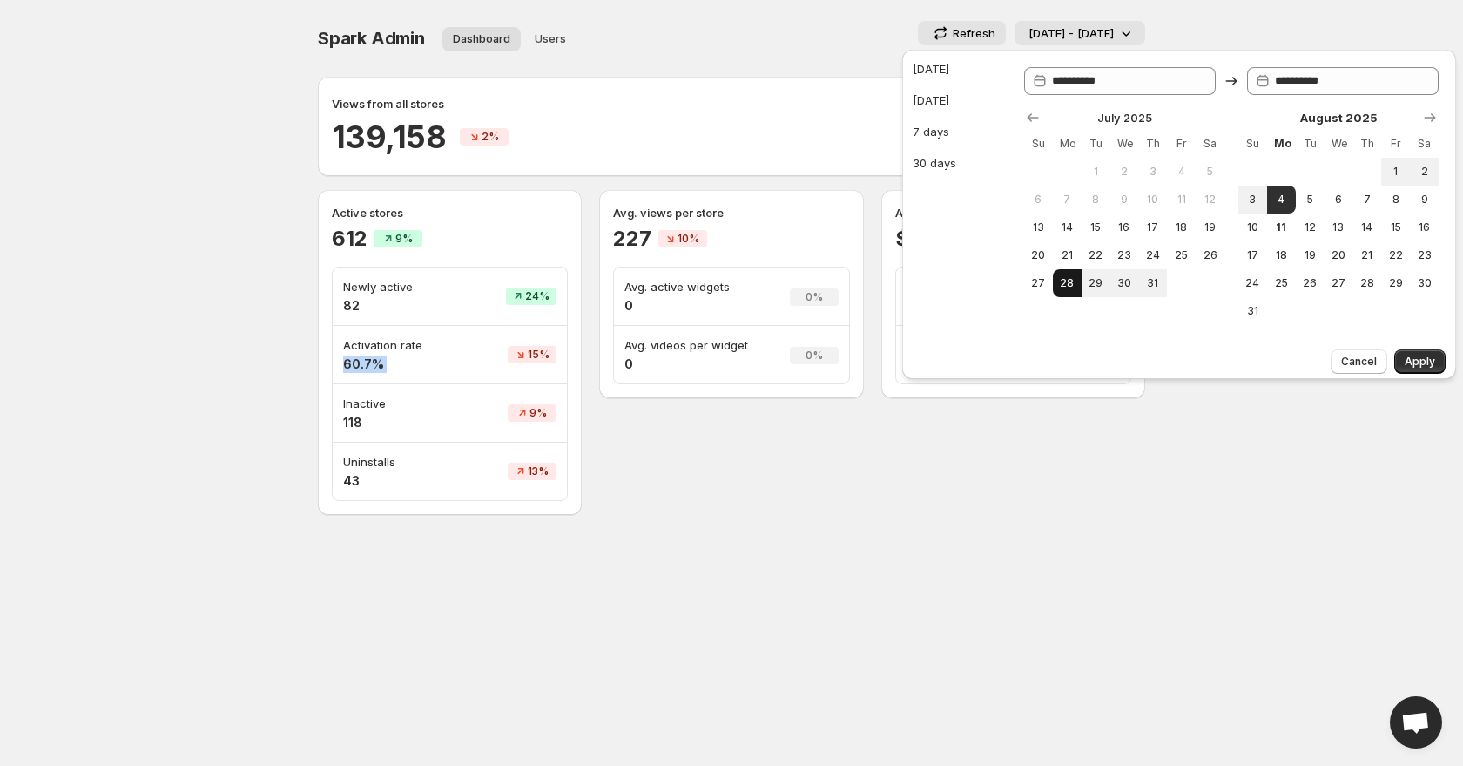
click at [1071, 284] on span "28" at bounding box center [1067, 283] width 15 height 14
click at [1254, 194] on span "3" at bounding box center [1252, 199] width 15 height 14
type input "**********"
click at [1416, 363] on span "Apply" at bounding box center [1420, 361] width 30 height 14
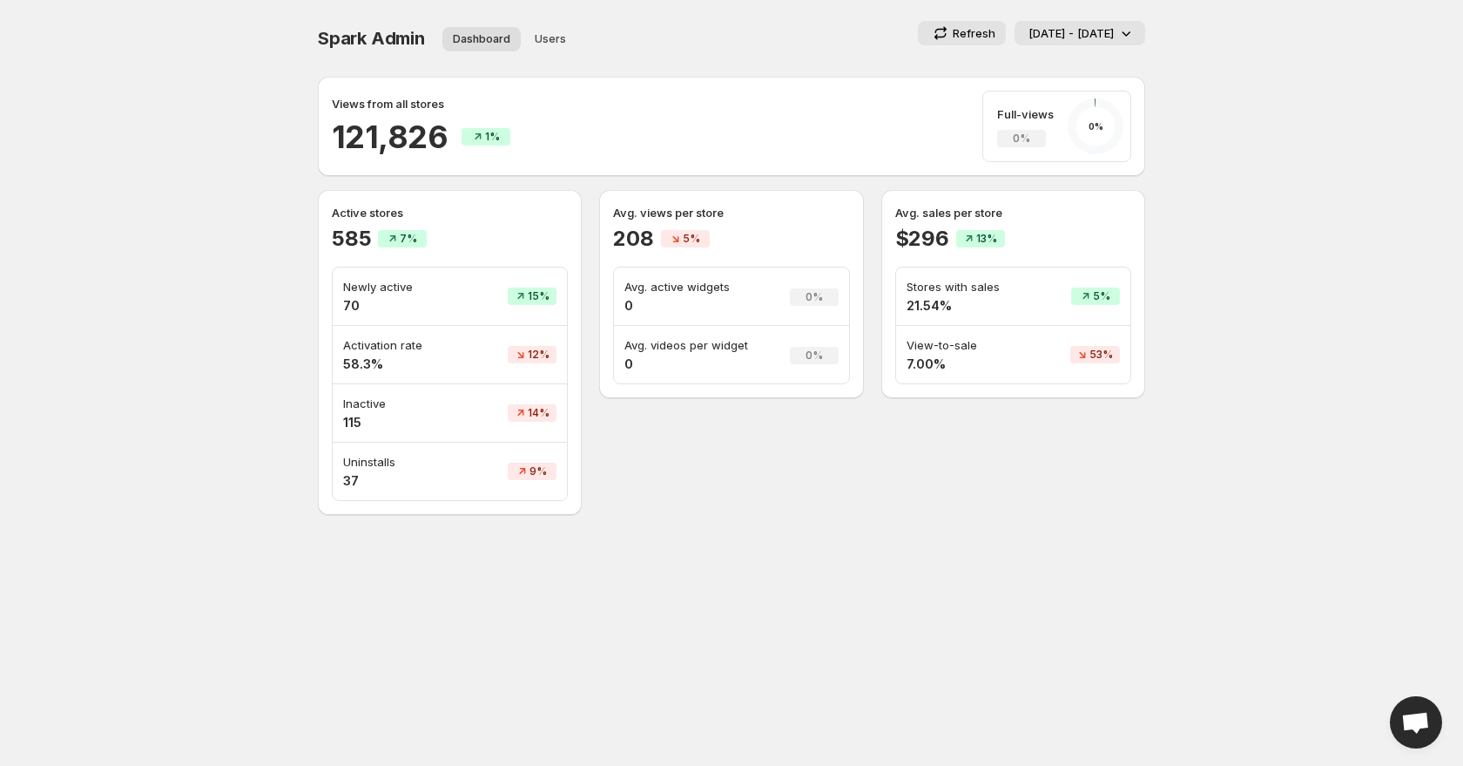
click at [1048, 37] on p "28 Jul - 03 Aug 2025" at bounding box center [1071, 32] width 85 height 17
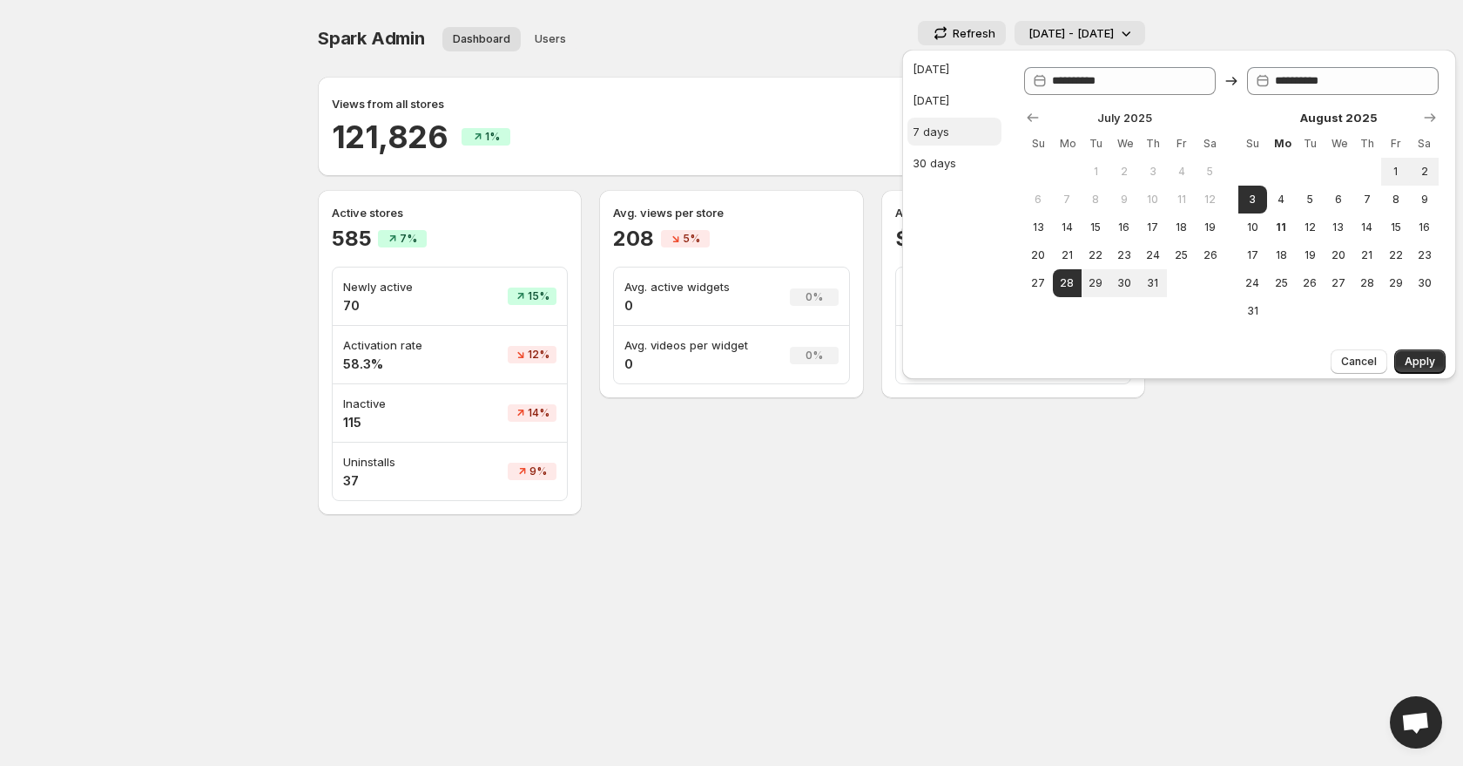
click at [950, 135] on button "7 days" at bounding box center [954, 132] width 94 height 28
type input "**********"
click at [1426, 355] on span "Apply" at bounding box center [1420, 361] width 30 height 14
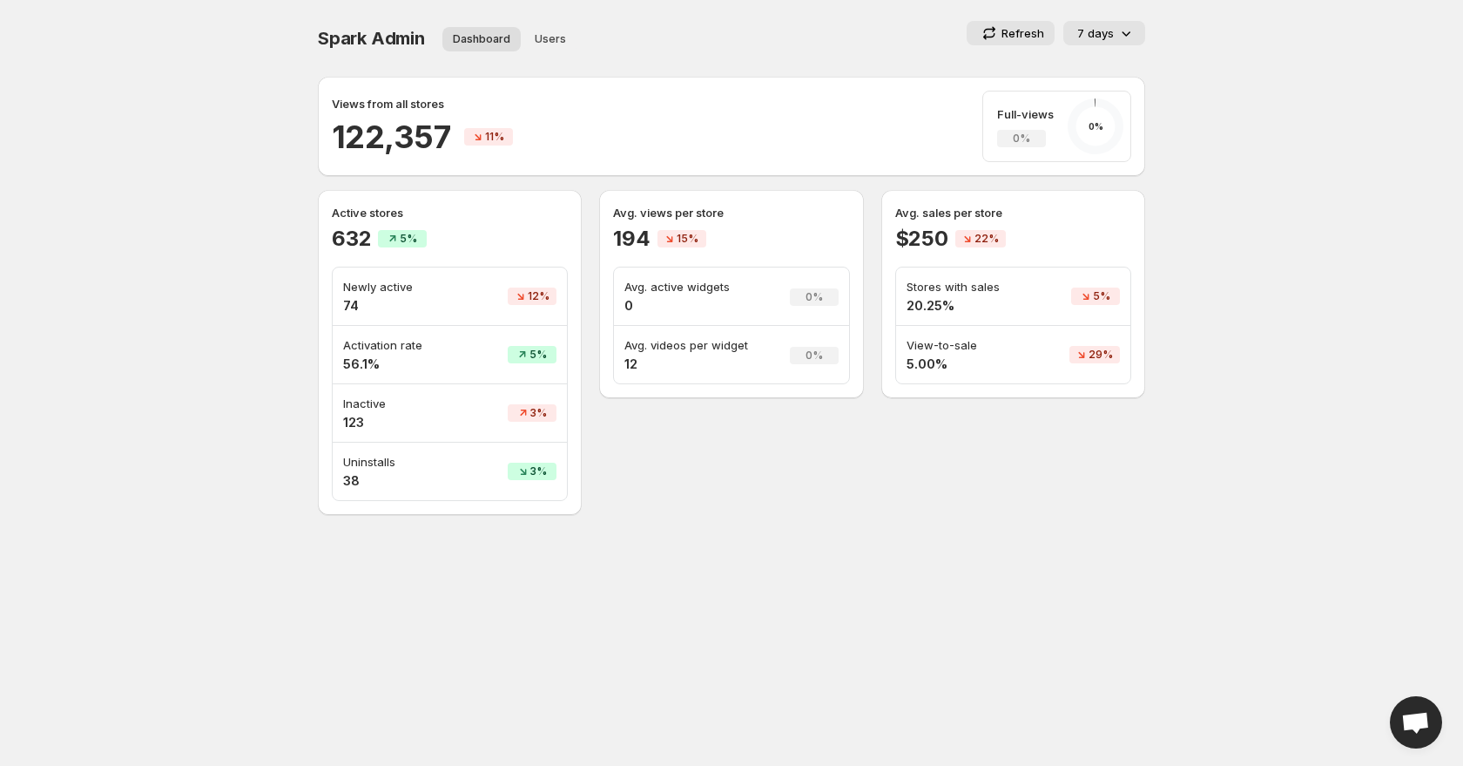
click at [536, 356] on span "5%" at bounding box center [538, 354] width 17 height 14
click at [518, 354] on icon at bounding box center [522, 354] width 10 height 10
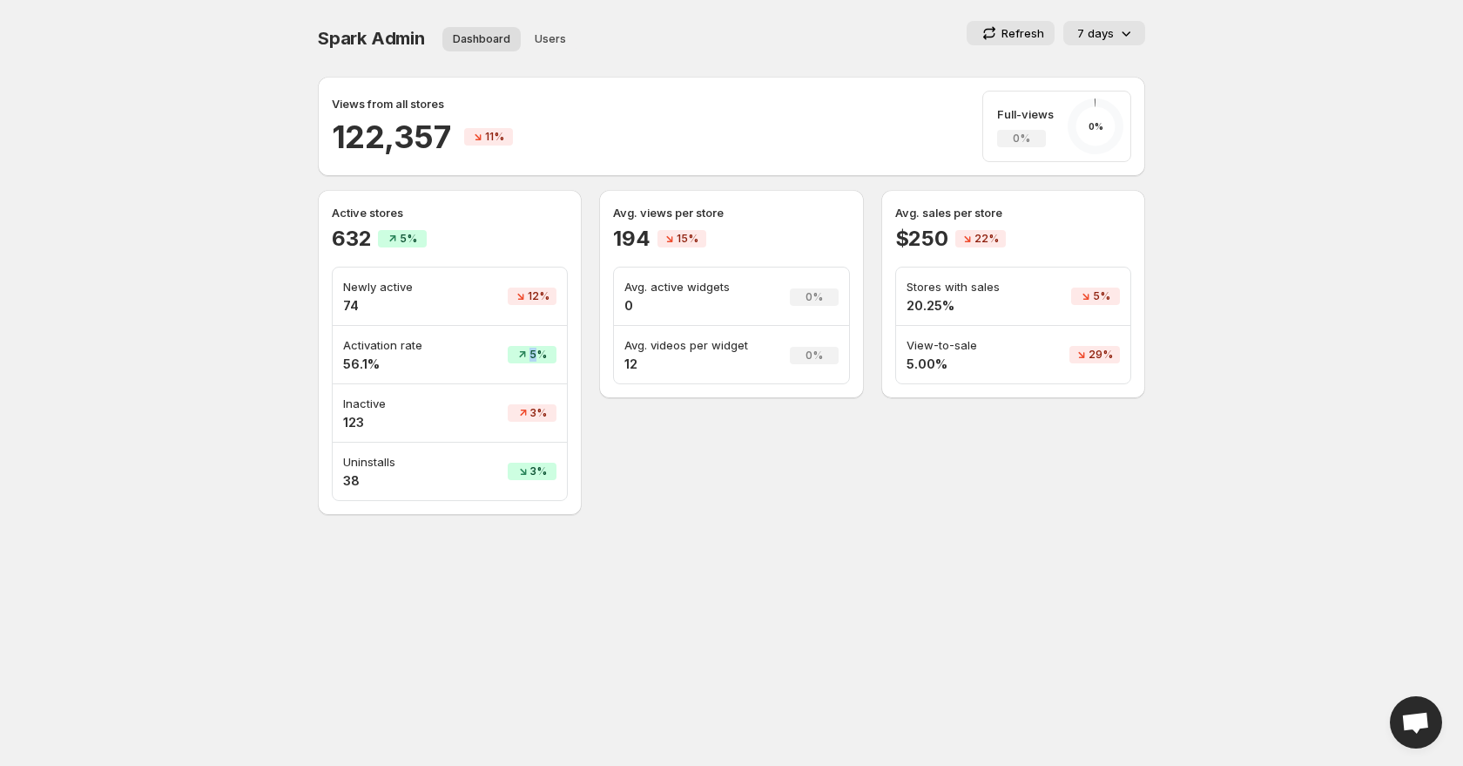
click at [518, 354] on icon at bounding box center [522, 354] width 10 height 10
click at [368, 356] on h4 "56.1%" at bounding box center [402, 363] width 118 height 17
click at [1109, 37] on p "7 days" at bounding box center [1095, 32] width 37 height 17
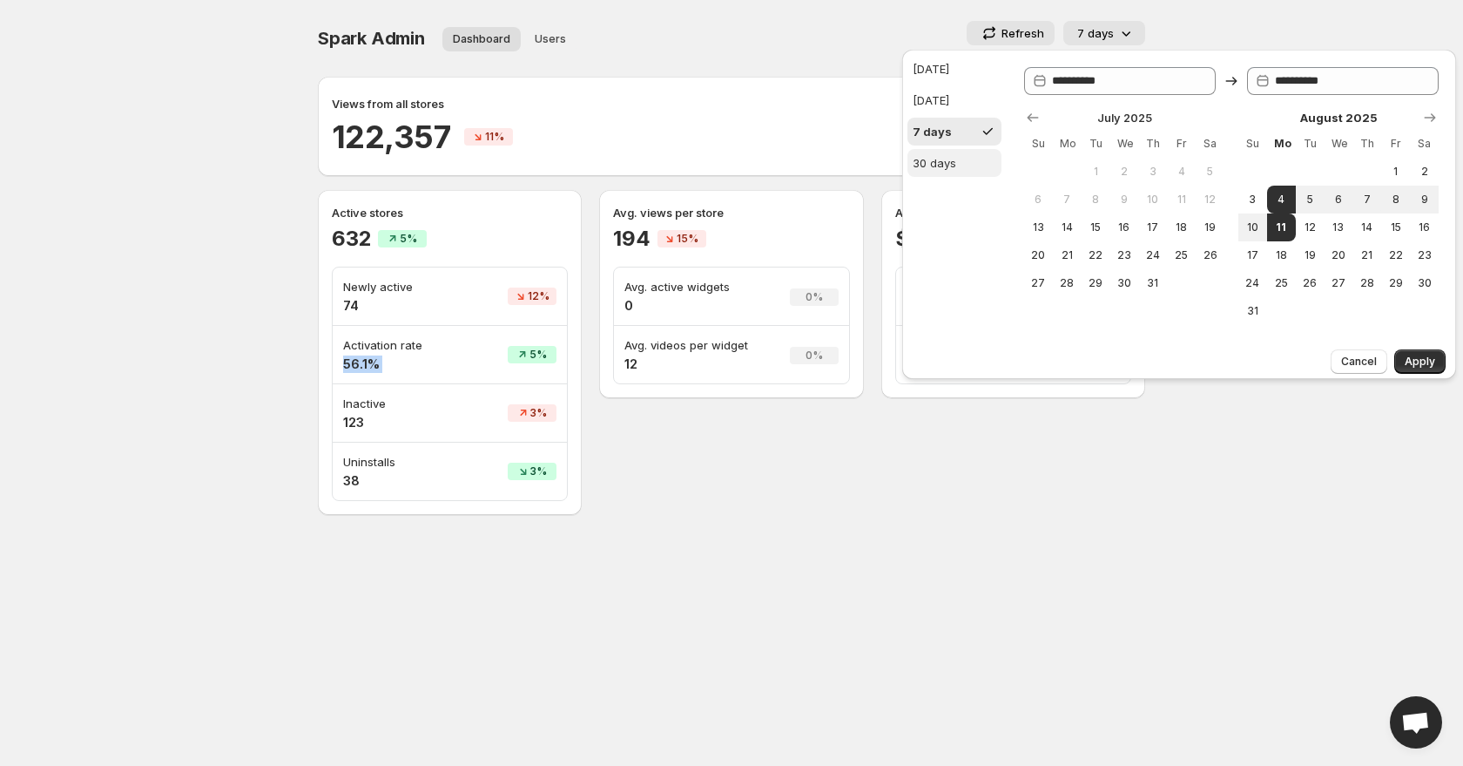
click at [940, 160] on div "30 days" at bounding box center [935, 162] width 44 height 17
type input "**********"
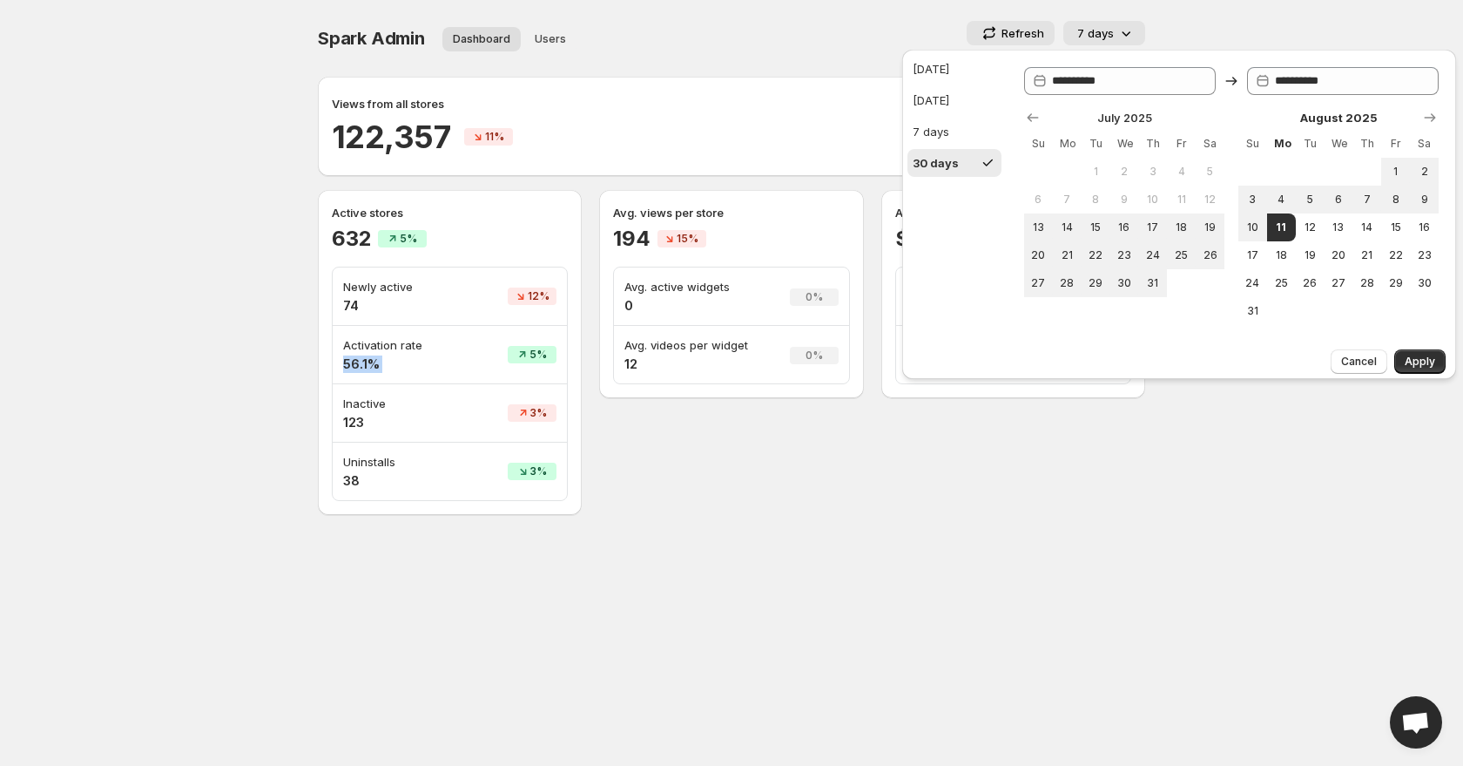
click at [1424, 374] on div "Cancel Apply" at bounding box center [1179, 360] width 554 height 37
click at [1424, 362] on span "Apply" at bounding box center [1420, 361] width 30 height 14
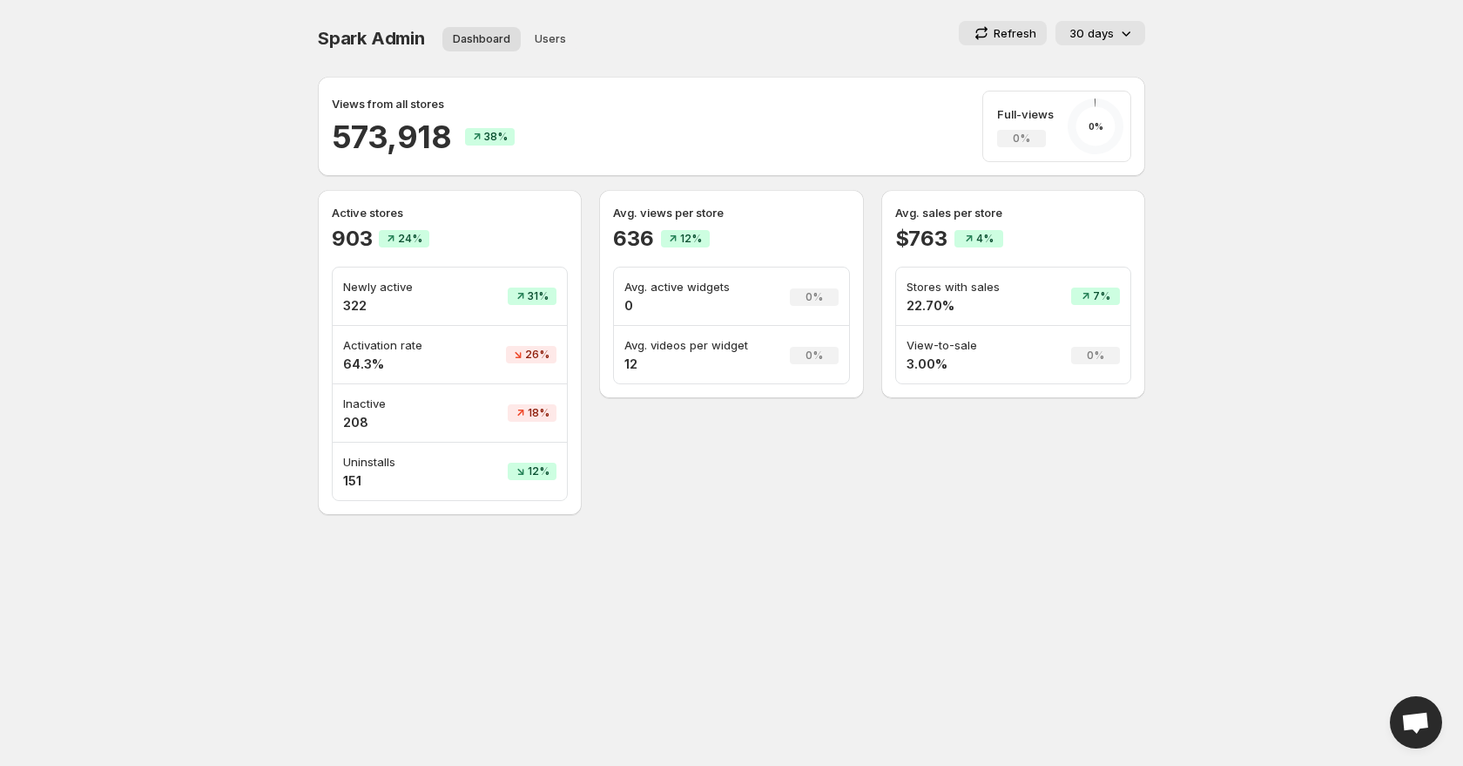
click at [1017, 45] on div "Spark Admin Dashboard Users More views Dashboard Users More views Refresh 30 da…" at bounding box center [731, 38] width 827 height 35
click at [1018, 33] on p "Refresh" at bounding box center [1015, 32] width 43 height 17
click at [651, 10] on div "Spark Admin. This page is ready Spark Admin Dashboard Users More views Dashboar…" at bounding box center [731, 38] width 827 height 77
click at [547, 50] on button "Users" at bounding box center [550, 39] width 52 height 24
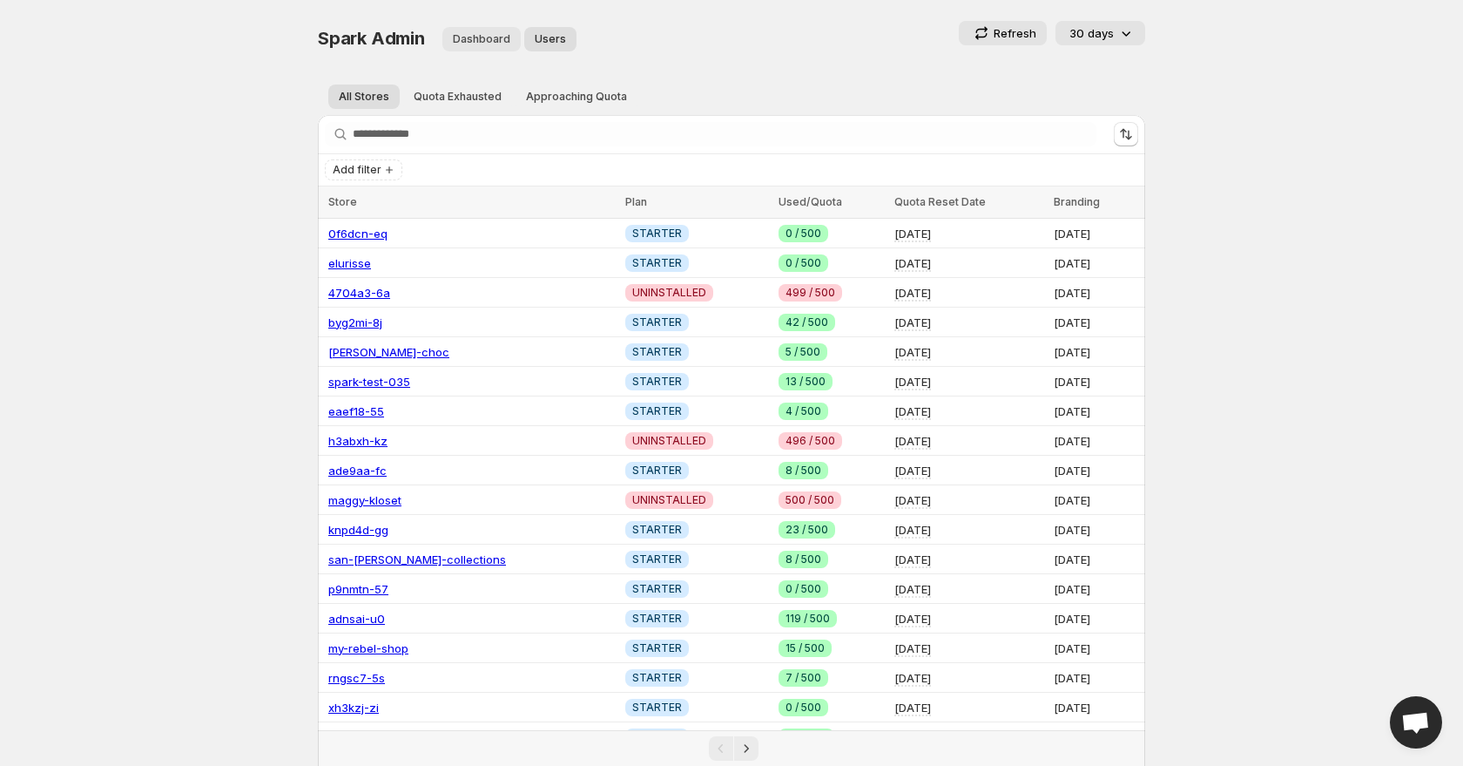
click at [483, 44] on span "Dashboard" at bounding box center [481, 39] width 57 height 14
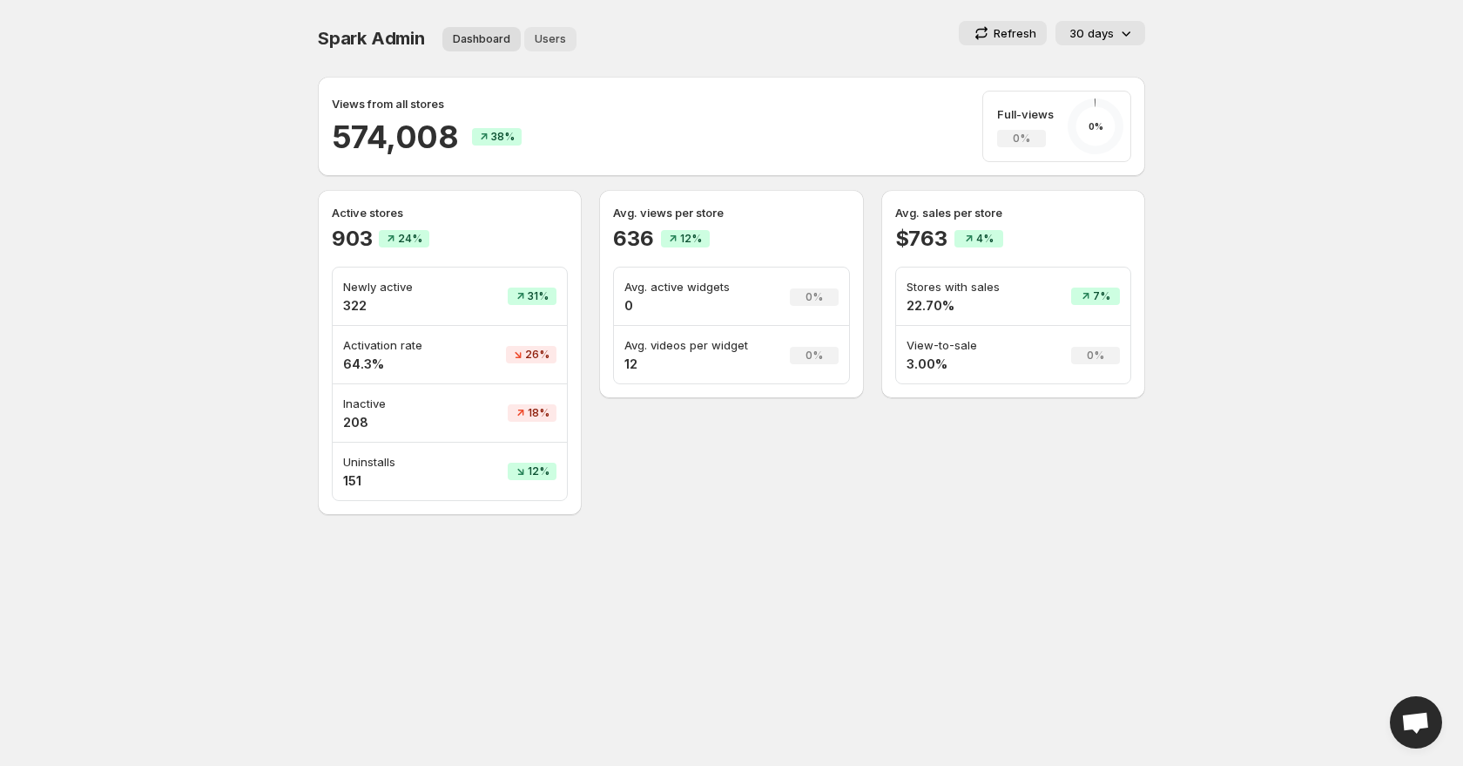
click at [543, 42] on span "Users" at bounding box center [550, 39] width 31 height 14
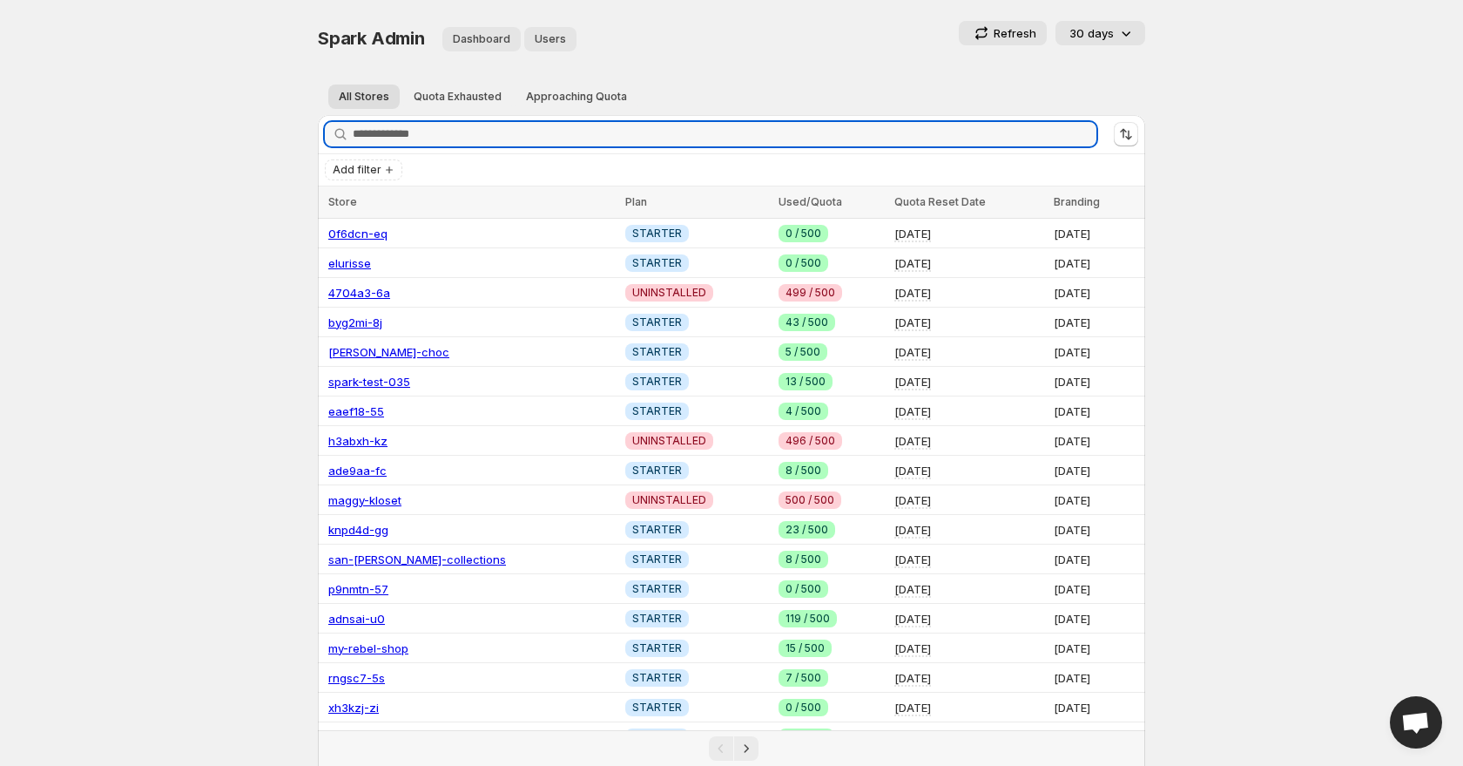
click at [513, 44] on button "Dashboard" at bounding box center [481, 39] width 78 height 24
click at [479, 37] on span "Dashboard" at bounding box center [481, 39] width 57 height 14
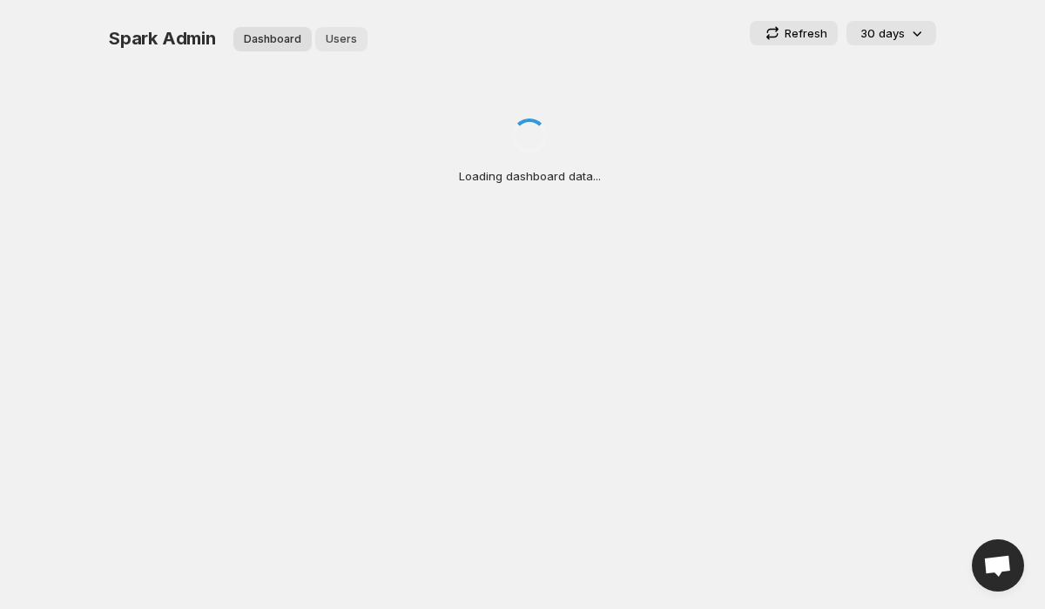
click at [335, 45] on span "Users" at bounding box center [341, 39] width 31 height 14
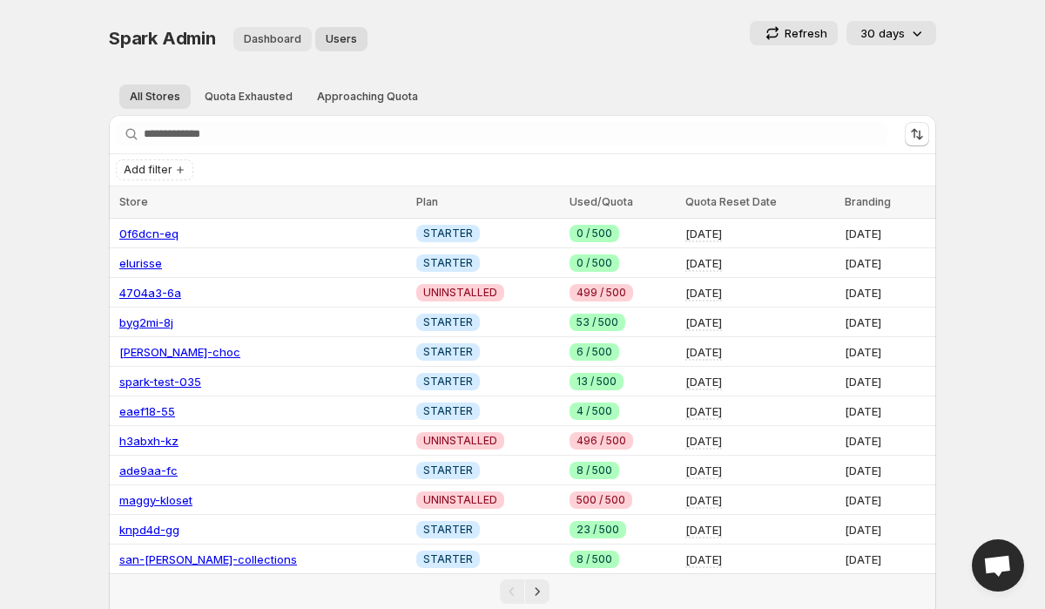
click at [273, 32] on span "Dashboard" at bounding box center [272, 39] width 57 height 14
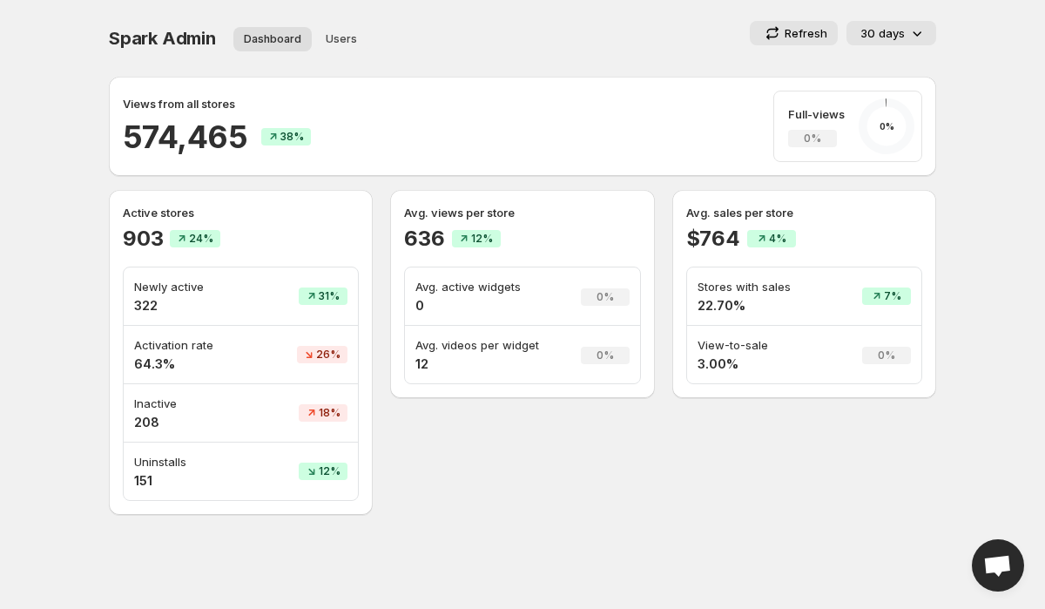
click at [451, 48] on div "Dashboard Users More views Dashboard Users More views" at bounding box center [343, 38] width 240 height 38
click at [379, 33] on ul "Dashboard Users More views" at bounding box center [343, 38] width 226 height 24
click at [903, 25] on p "30 days" at bounding box center [882, 32] width 44 height 17
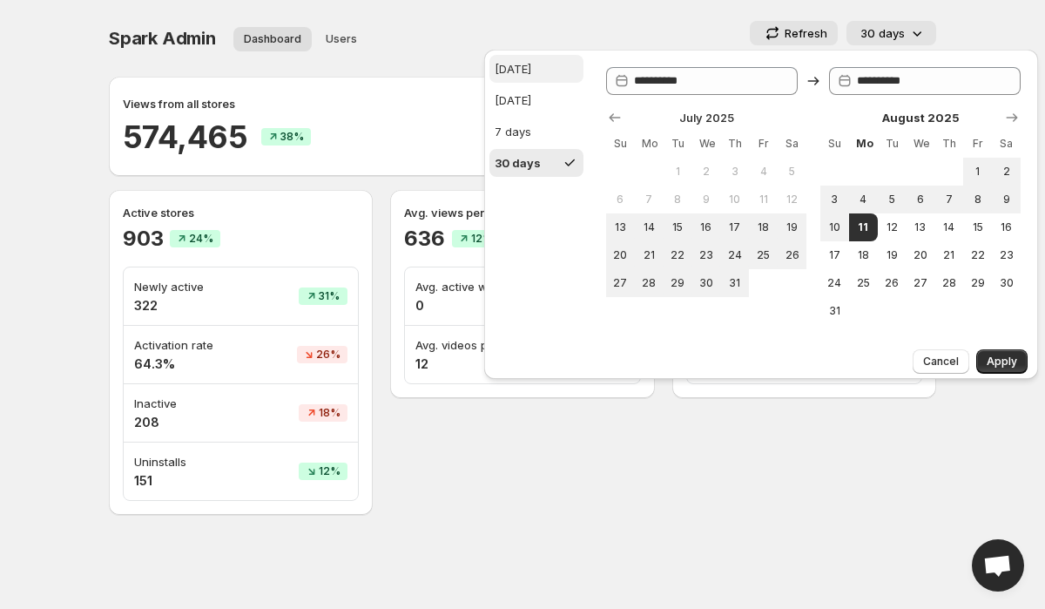
click at [551, 60] on button "[DATE]" at bounding box center [536, 69] width 94 height 28
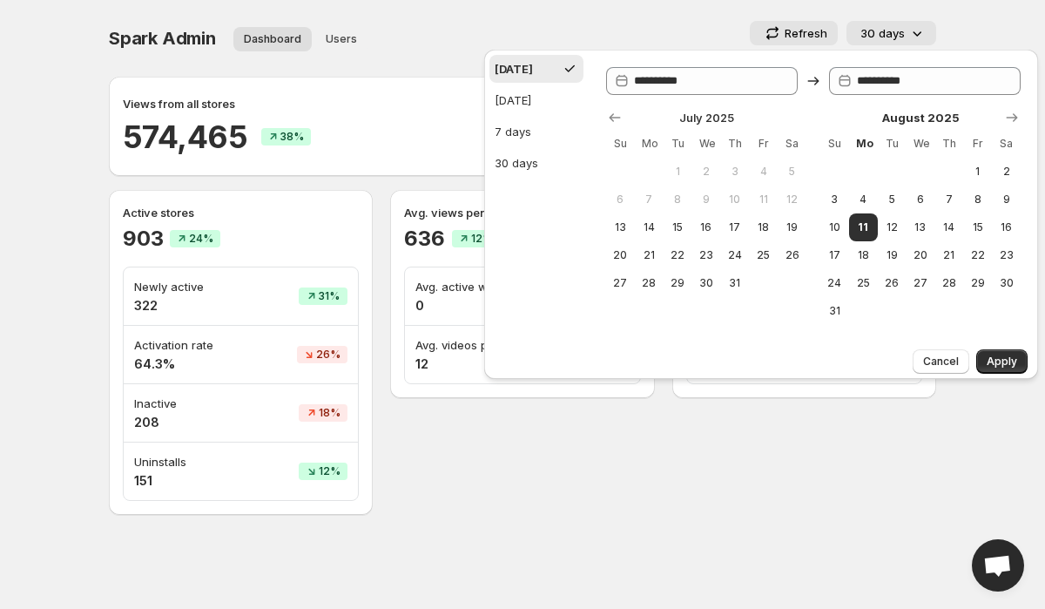
type input "**********"
click at [988, 366] on span "Apply" at bounding box center [1002, 361] width 30 height 14
